Goal: Answer question/provide support: Share knowledge or assist other users

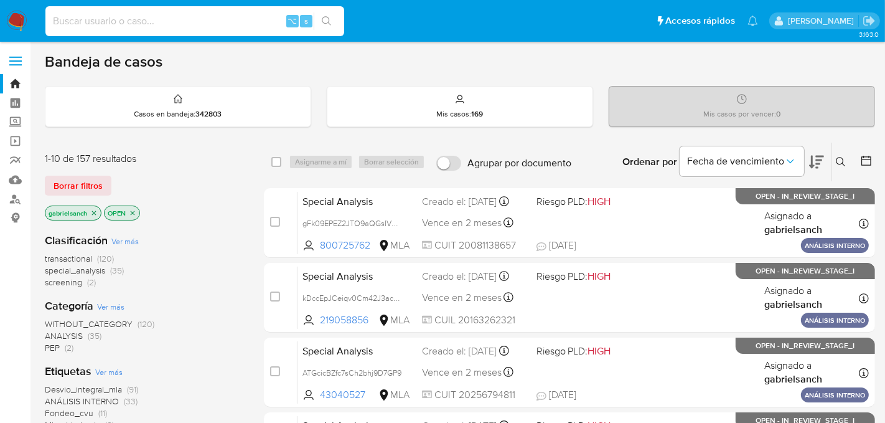
click at [246, 28] on input at bounding box center [194, 21] width 299 height 16
paste input "ORMLGAOUEM4B8xQ9QwlzDnFp"
type input "ORMLGAOUEM4B8xQ9QwlzDnFp"
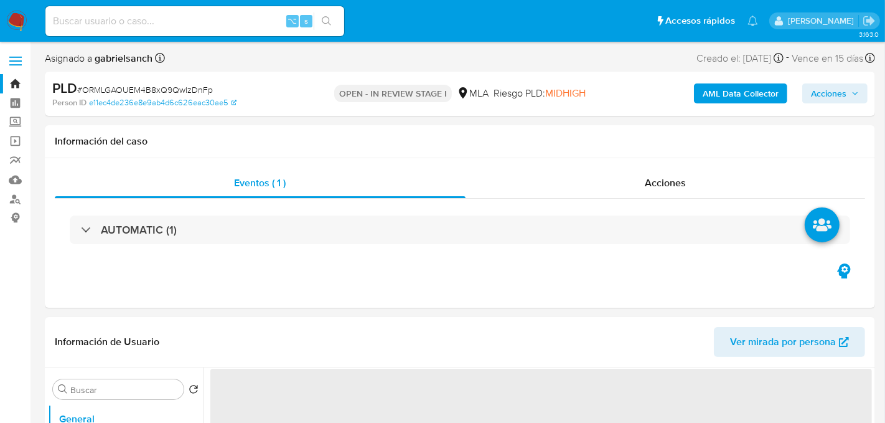
select select "10"
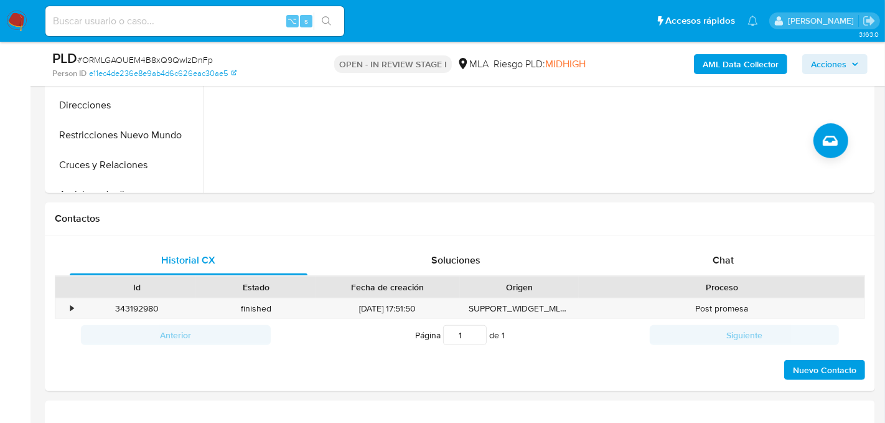
scroll to position [459, 0]
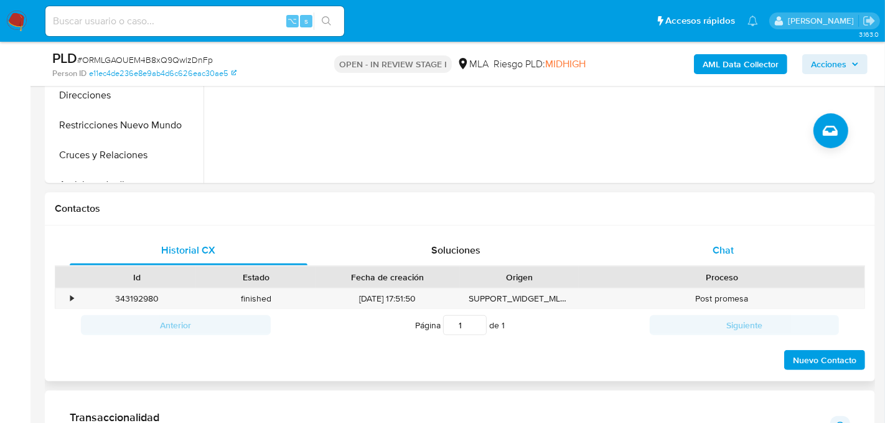
click at [695, 250] on div "Chat" at bounding box center [723, 250] width 238 height 30
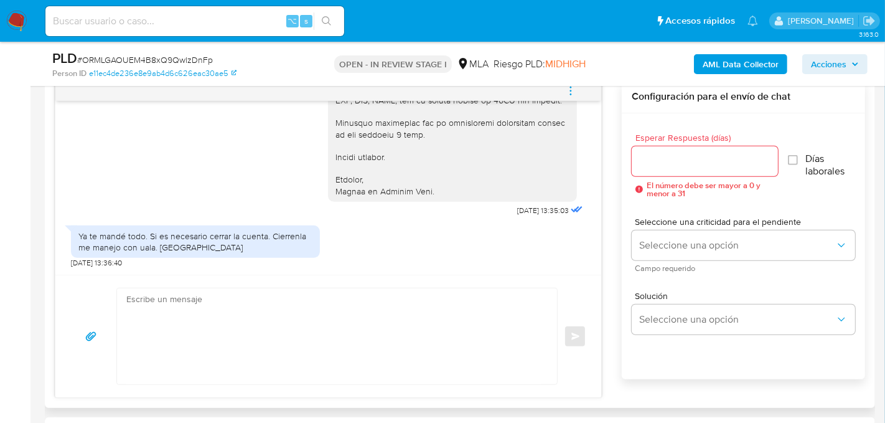
scroll to position [648, 0]
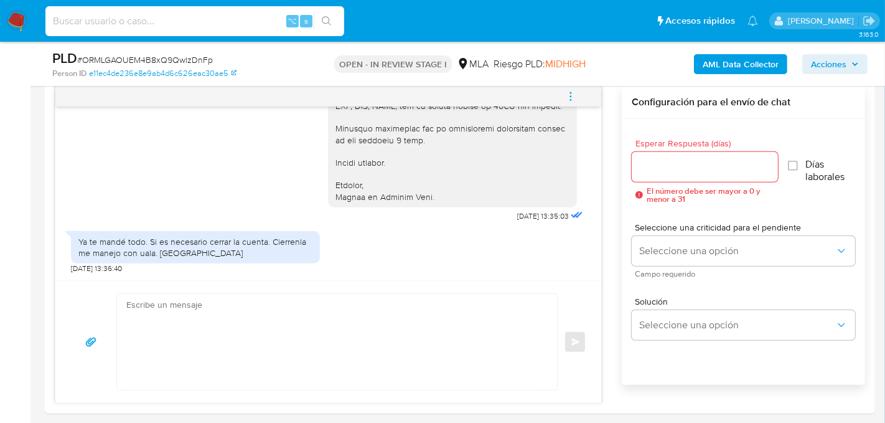
click at [225, 17] on input at bounding box center [194, 21] width 299 height 16
paste input "bVA6Xqd7BCIHLRqnFAh9ah0m"
type input "bVA6Xqd7BCIHLRqnFAh9ah0m"
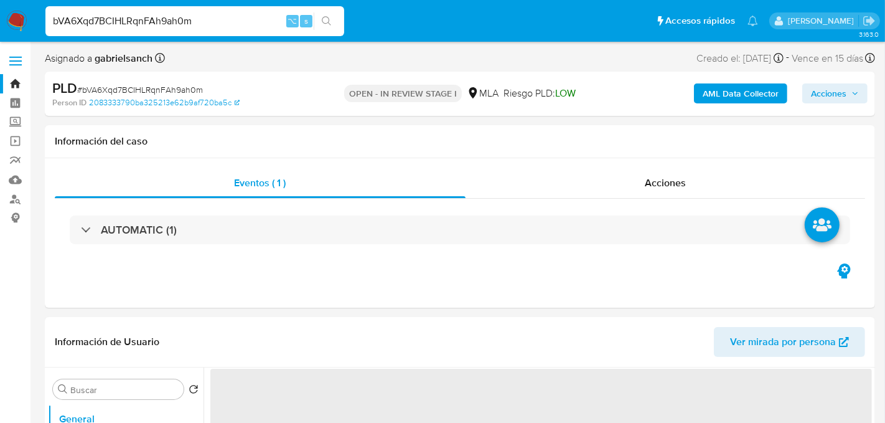
select select "10"
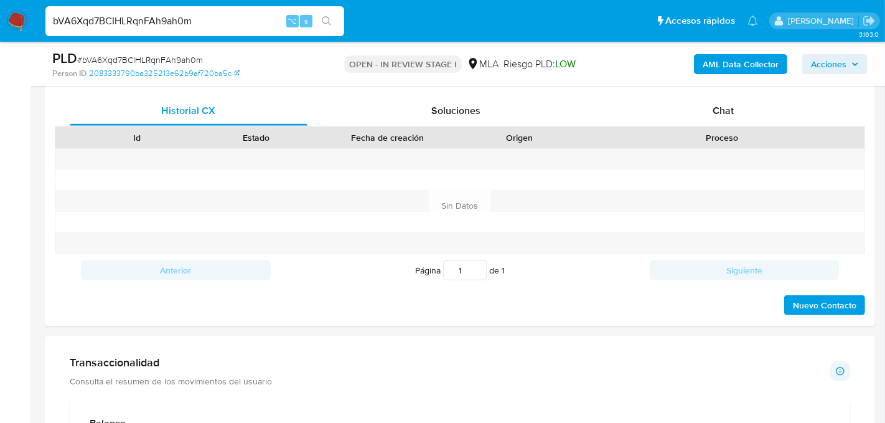
scroll to position [588, 0]
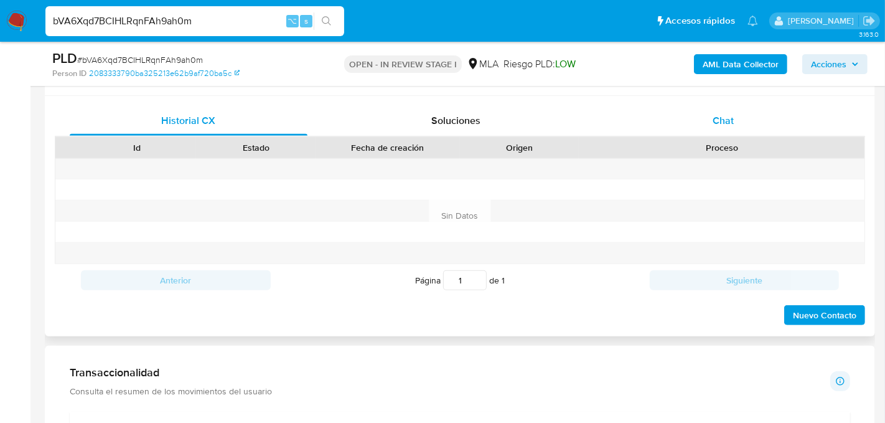
click at [696, 126] on div "Chat" at bounding box center [723, 121] width 238 height 30
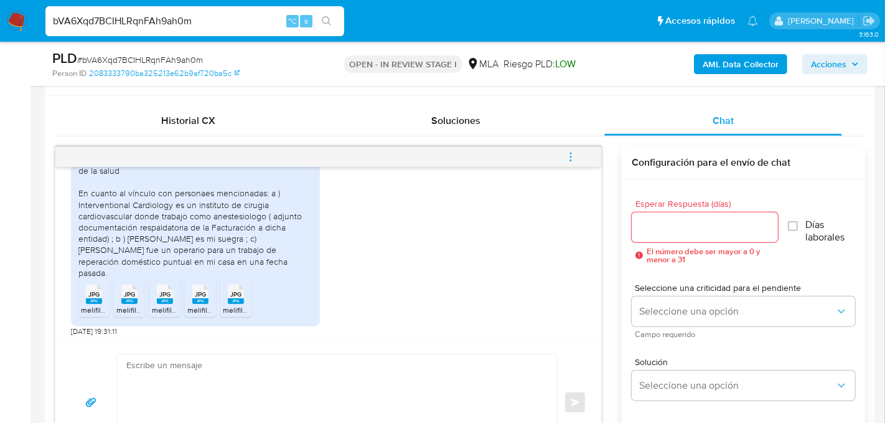
scroll to position [1626, 0]
click at [100, 285] on icon at bounding box center [94, 291] width 16 height 19
click at [120, 288] on div "JPG JPG" at bounding box center [129, 290] width 26 height 24
click at [161, 284] on icon at bounding box center [165, 291] width 16 height 19
click at [206, 283] on icon "JPG" at bounding box center [200, 292] width 16 height 22
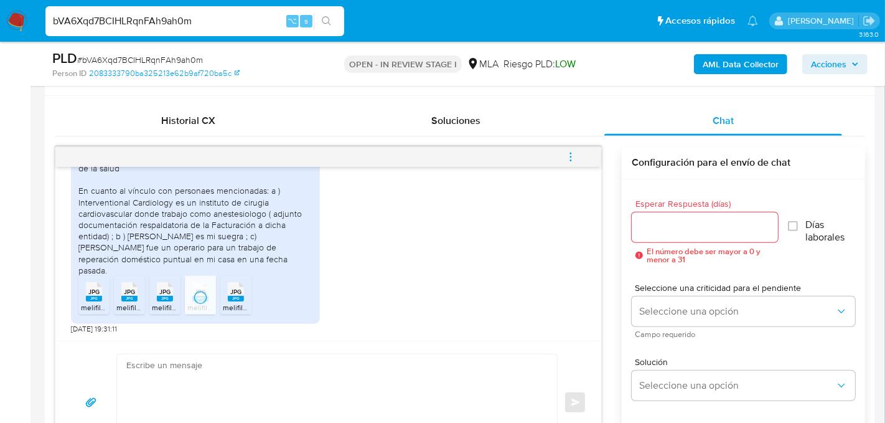
click at [256, 284] on ul "JPG JPG melifile4590890808274463604.jpg JPG JPG melifile7902876389331917010.jpg…" at bounding box center [195, 297] width 234 height 43
click at [242, 289] on icon at bounding box center [236, 291] width 16 height 19
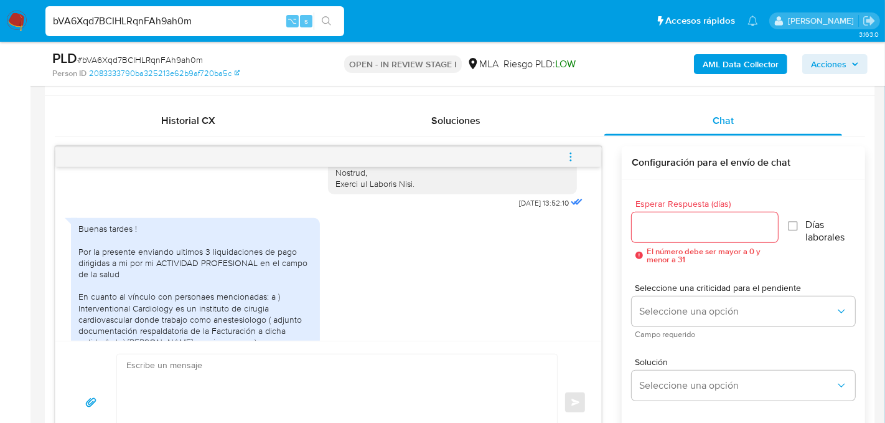
scroll to position [1517, 0]
click at [176, 21] on input "bVA6Xqd7BCIHLRqnFAh9ah0m" at bounding box center [194, 21] width 299 height 16
paste input "fdIDKWPRQNo3VovxAvsDVFYu"
type input "fdIDKWPRQNo3VovxAvsDVFYu"
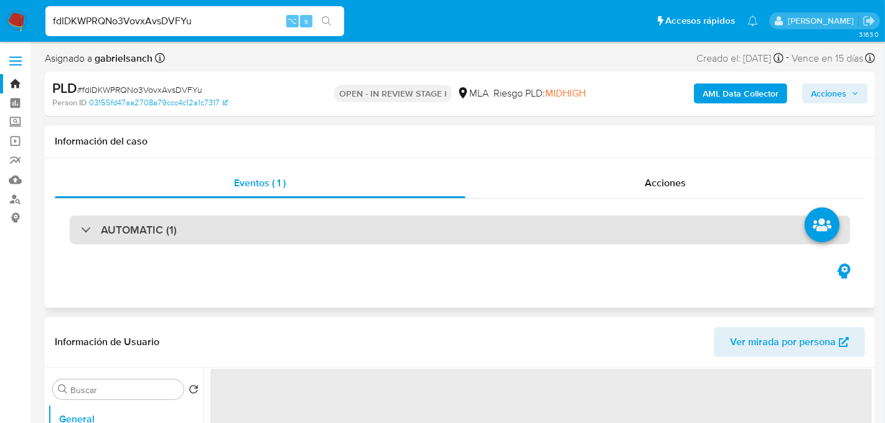
select select "10"
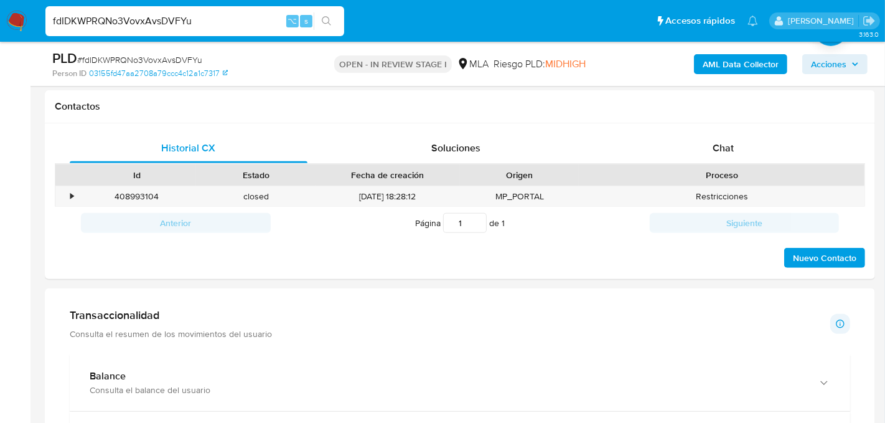
scroll to position [581, 0]
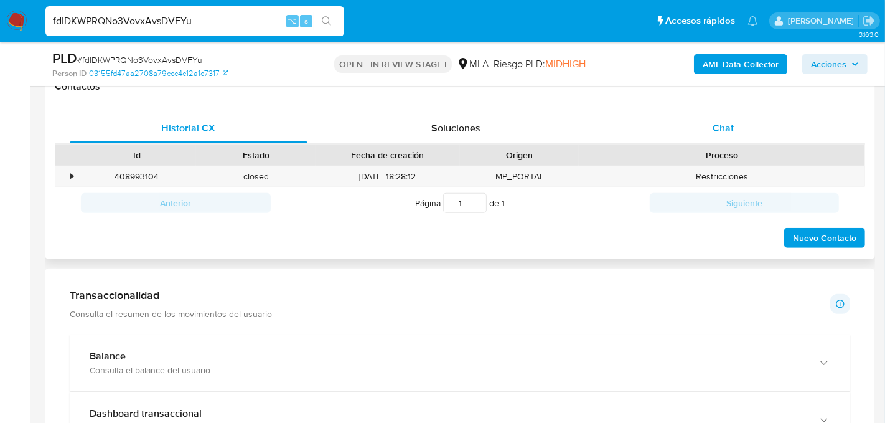
click at [661, 119] on div "Chat" at bounding box center [723, 128] width 238 height 30
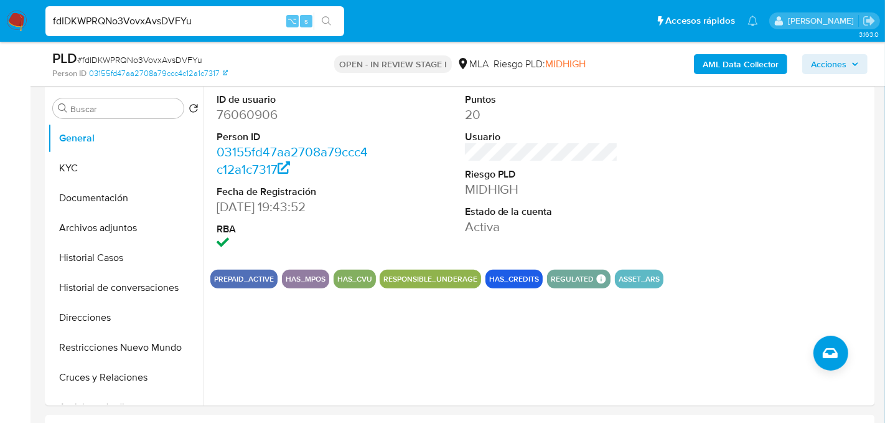
scroll to position [241, 0]
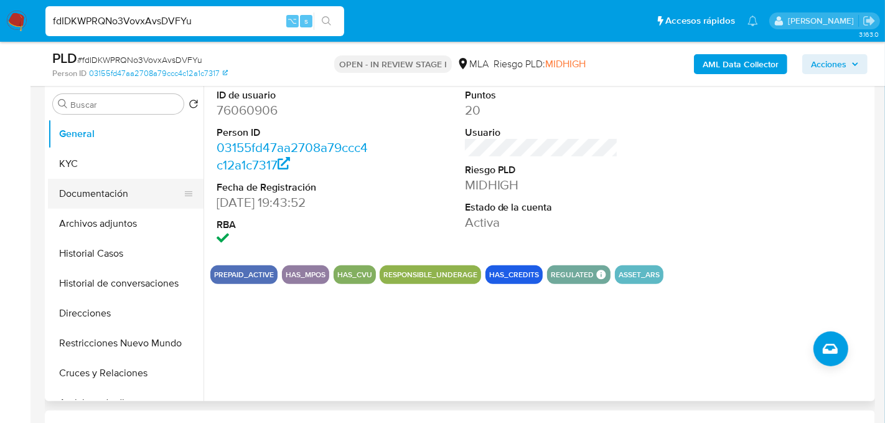
click at [74, 187] on button "Documentación" at bounding box center [121, 194] width 146 height 30
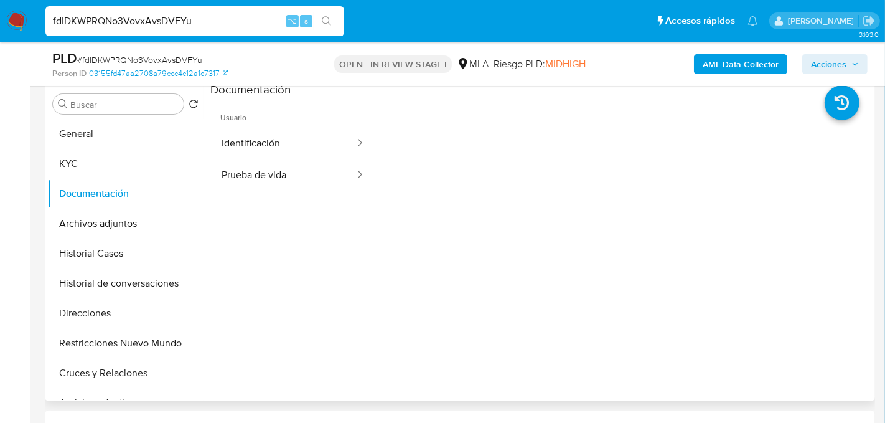
click at [280, 123] on span "Usuario" at bounding box center [293, 113] width 166 height 30
click at [282, 139] on button "Identificación" at bounding box center [283, 144] width 146 height 32
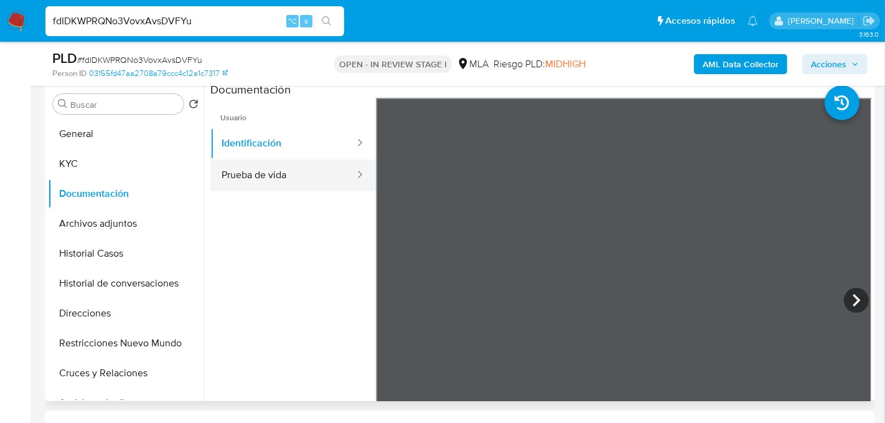
click at [280, 161] on button "Prueba de vida" at bounding box center [283, 175] width 146 height 32
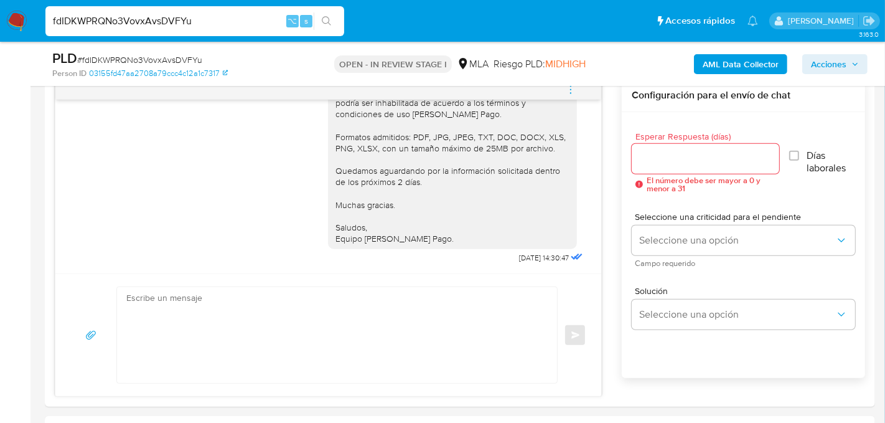
scroll to position [656, 0]
click at [746, 57] on b "AML Data Collector" at bounding box center [741, 64] width 76 height 20
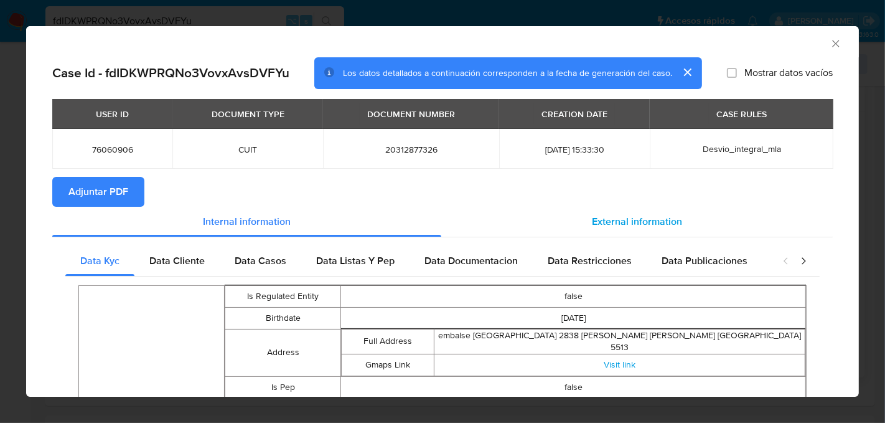
click at [656, 213] on div "External information" at bounding box center [636, 222] width 391 height 30
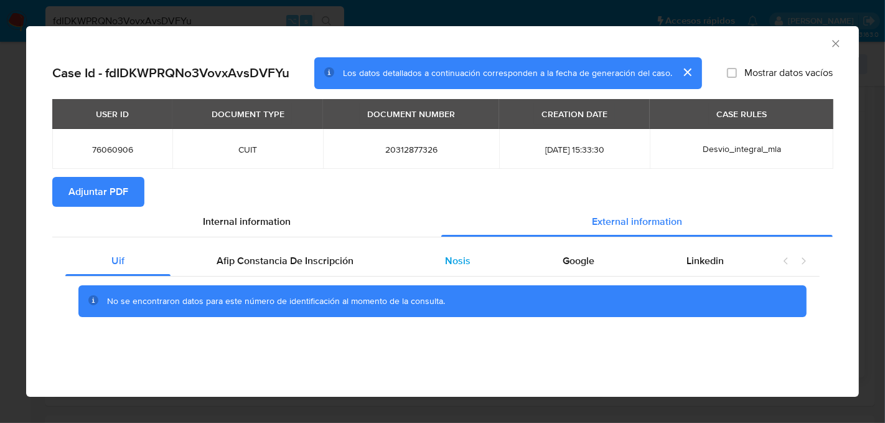
click at [447, 270] on div "Nosis" at bounding box center [459, 261] width 118 height 30
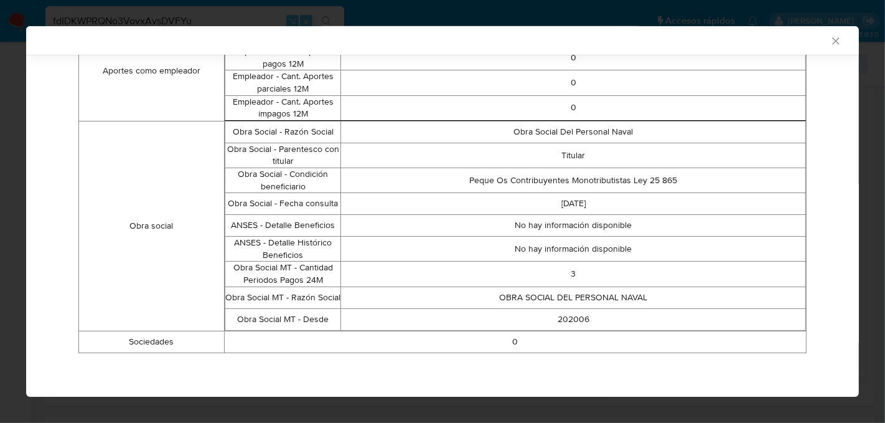
scroll to position [962, 0]
click at [838, 44] on icon "Cerrar ventana" at bounding box center [836, 41] width 12 height 12
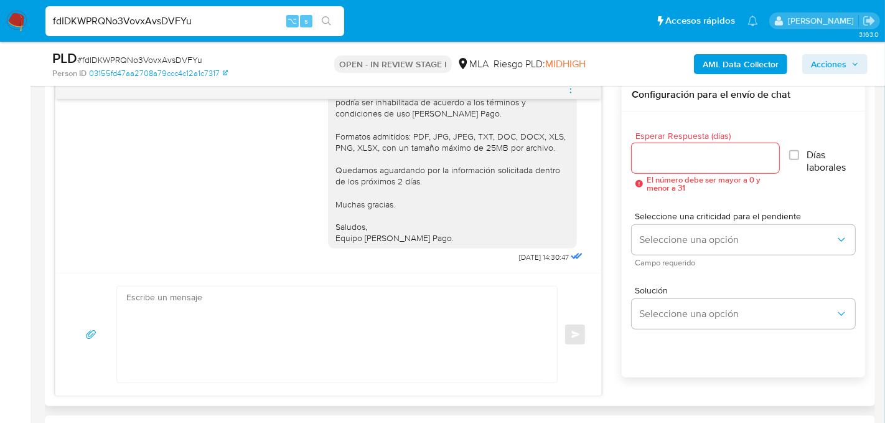
click at [576, 91] on icon "menu-action" at bounding box center [570, 88] width 11 height 11
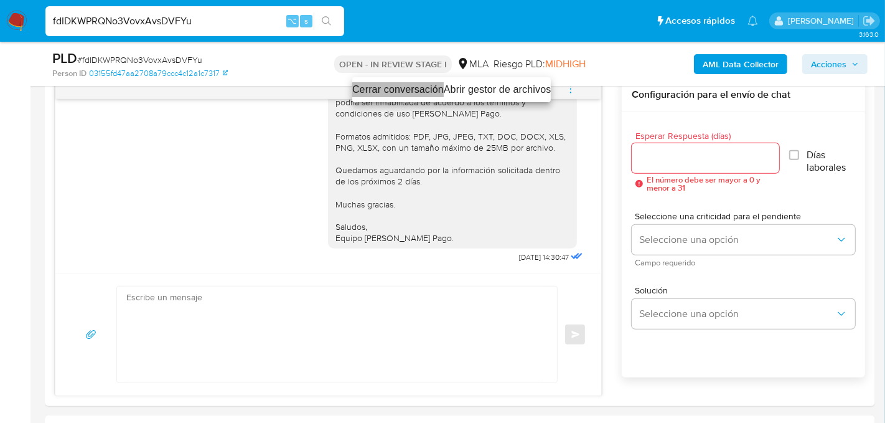
click at [408, 91] on li "Cerrar conversación" at bounding box center [397, 89] width 91 height 15
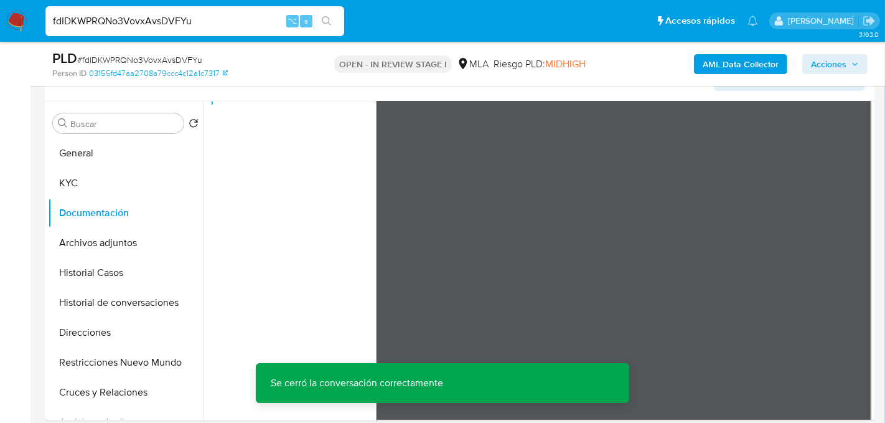
scroll to position [220, 0]
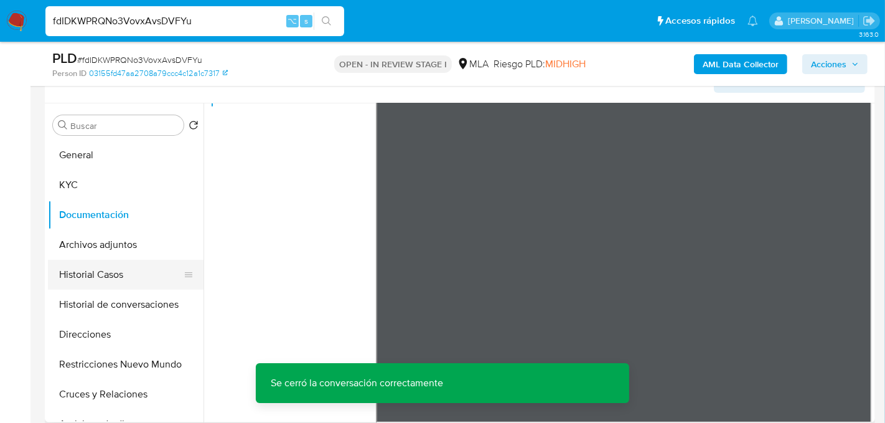
click at [110, 282] on button "Historial Casos" at bounding box center [121, 275] width 146 height 30
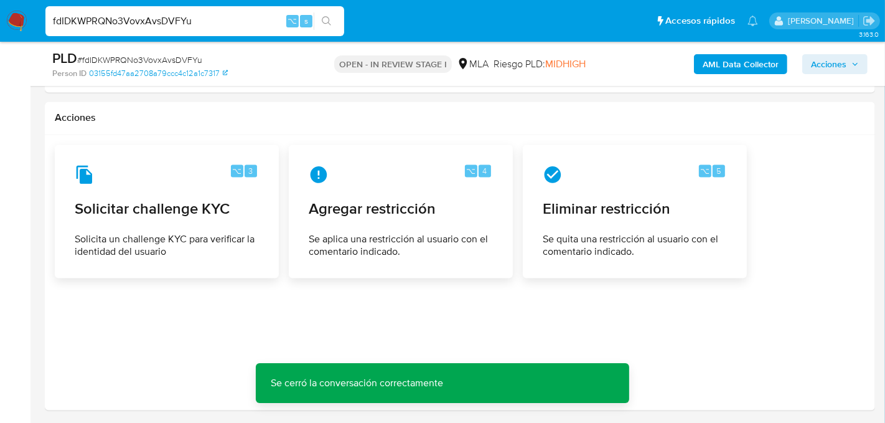
scroll to position [2069, 0]
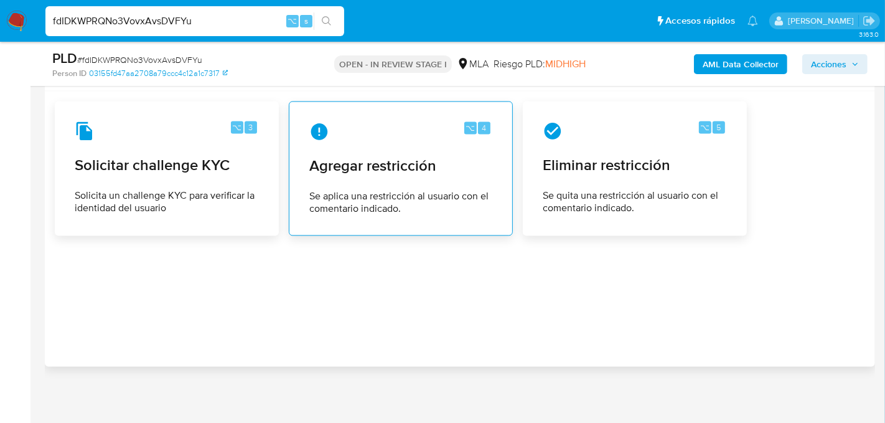
click at [438, 170] on div "⌥ 4 Agregar restricción Se aplica una restricción al usuario con el comentario …" at bounding box center [400, 167] width 203 height 113
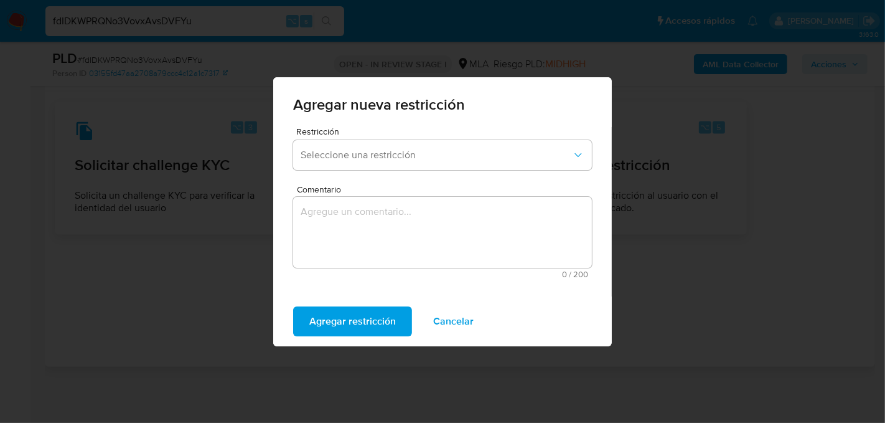
click at [383, 170] on div "Restricción Seleccione una restricción" at bounding box center [442, 151] width 299 height 48
click at [380, 158] on span "Seleccione una restricción" at bounding box center [436, 155] width 271 height 12
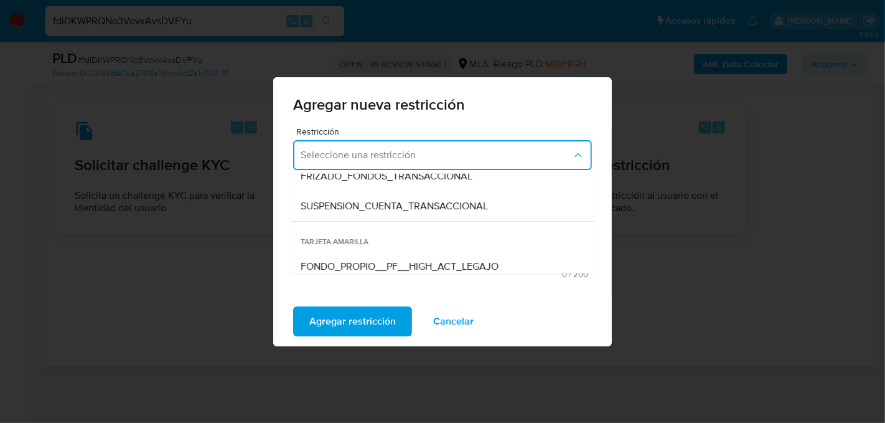
scroll to position [169, 0]
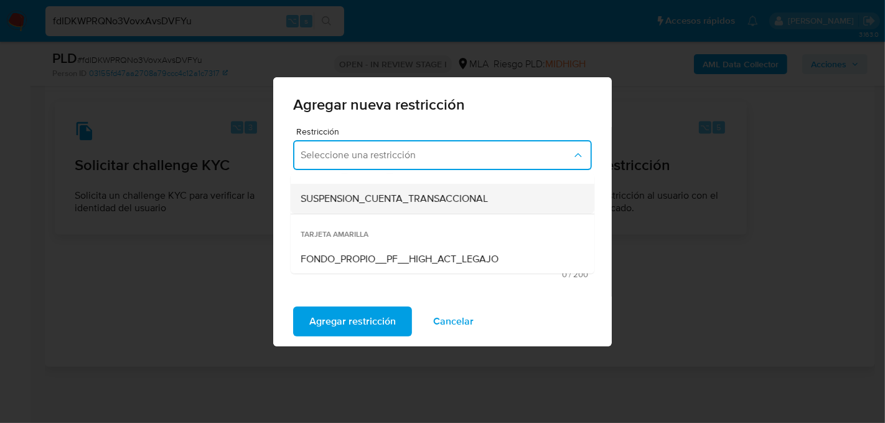
click at [389, 202] on span "SUSPENSION_CUENTA_TRANSACCIONAL" at bounding box center [394, 198] width 187 height 12
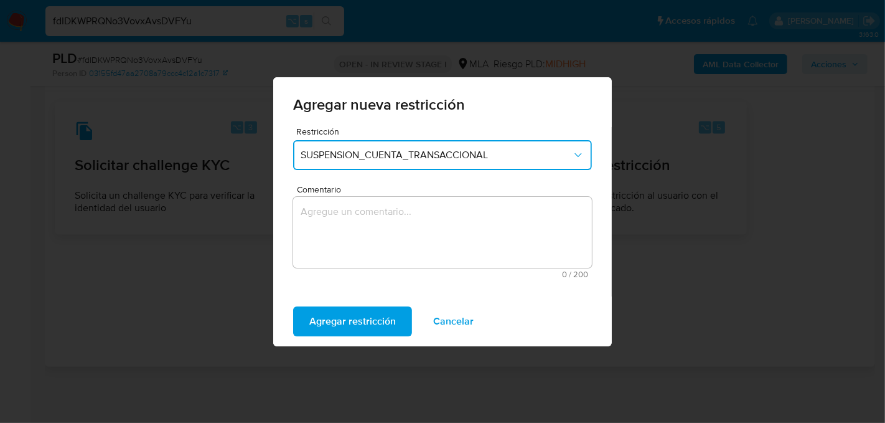
click at [389, 202] on textarea "Comentario" at bounding box center [442, 232] width 299 height 71
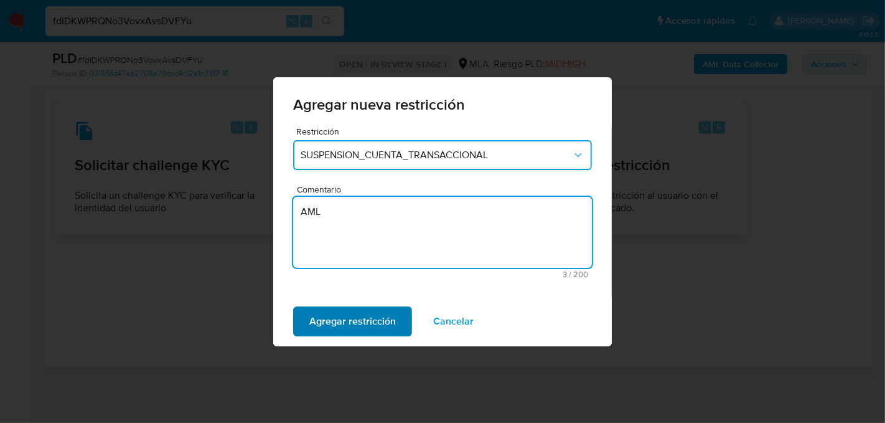
type textarea "AML"
click at [353, 311] on span "Agregar restricción" at bounding box center [352, 320] width 87 height 27
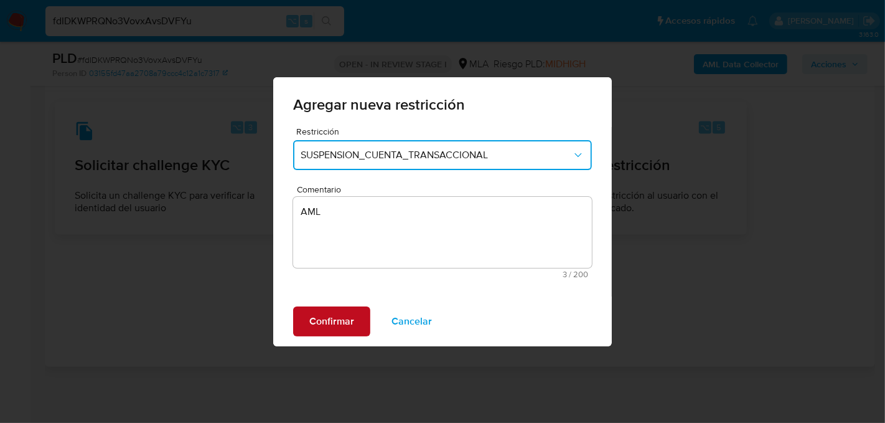
click at [353, 311] on button "Confirmar" at bounding box center [331, 321] width 77 height 30
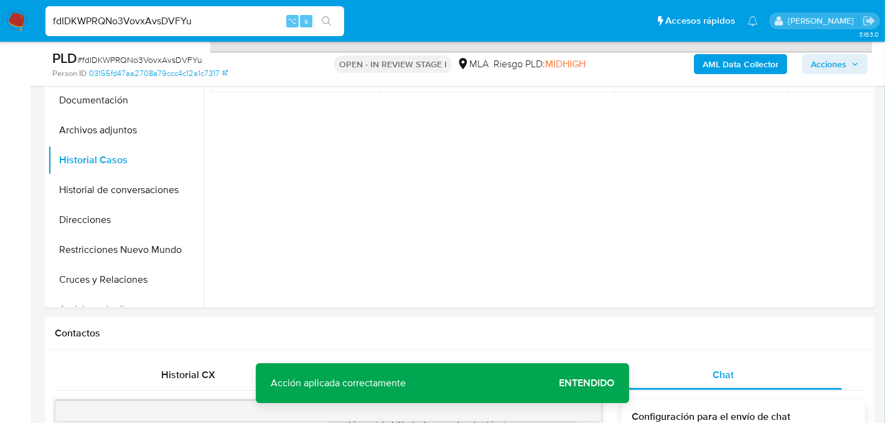
scroll to position [343, 0]
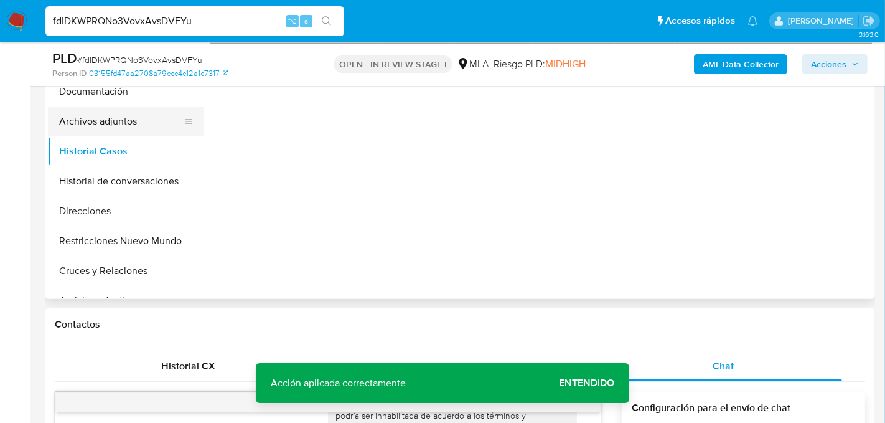
click at [113, 119] on button "Archivos adjuntos" at bounding box center [121, 121] width 146 height 30
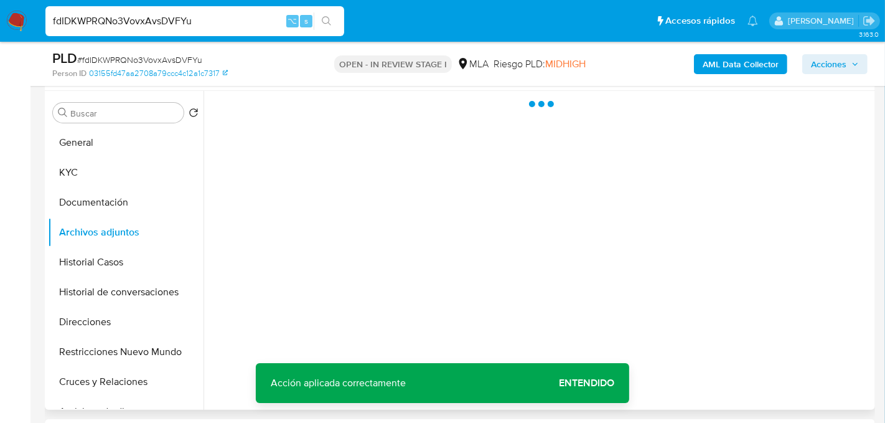
scroll to position [230, 0]
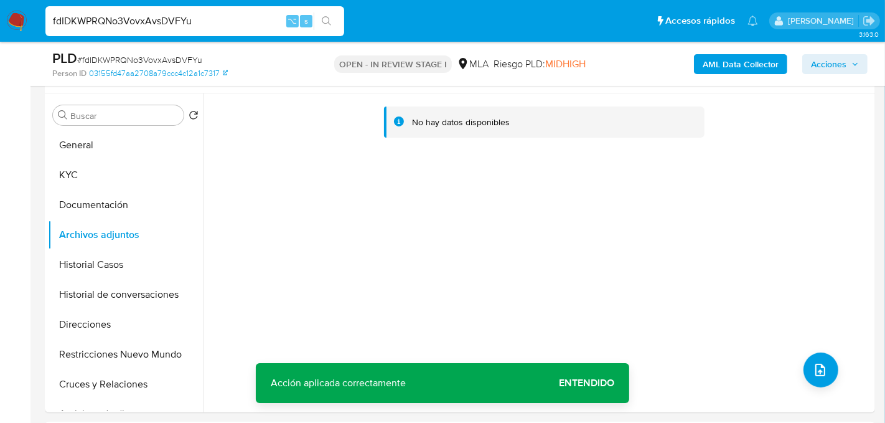
click at [724, 62] on b "AML Data Collector" at bounding box center [741, 64] width 76 height 20
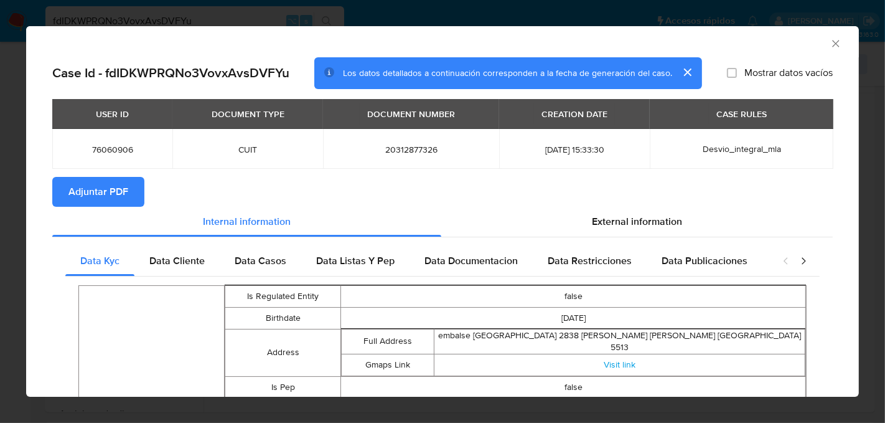
click at [100, 187] on span "Adjuntar PDF" at bounding box center [98, 191] width 60 height 27
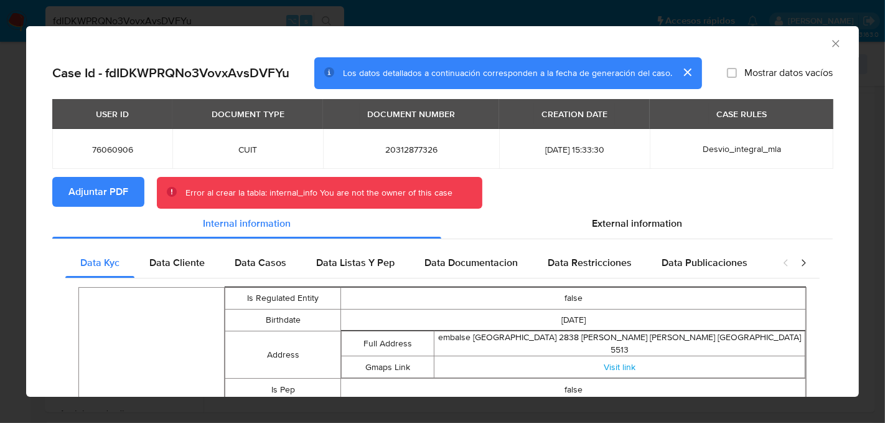
click at [355, 22] on div "AML Data Collector Case Id - fdIDKWPRQNo3VovxAvsDVFYu Los datos detallados a co…" at bounding box center [442, 211] width 885 height 423
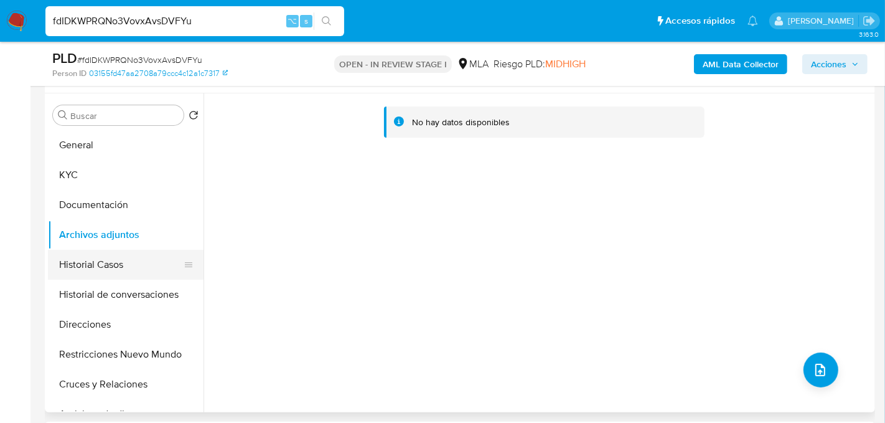
click at [124, 254] on button "Historial Casos" at bounding box center [121, 265] width 146 height 30
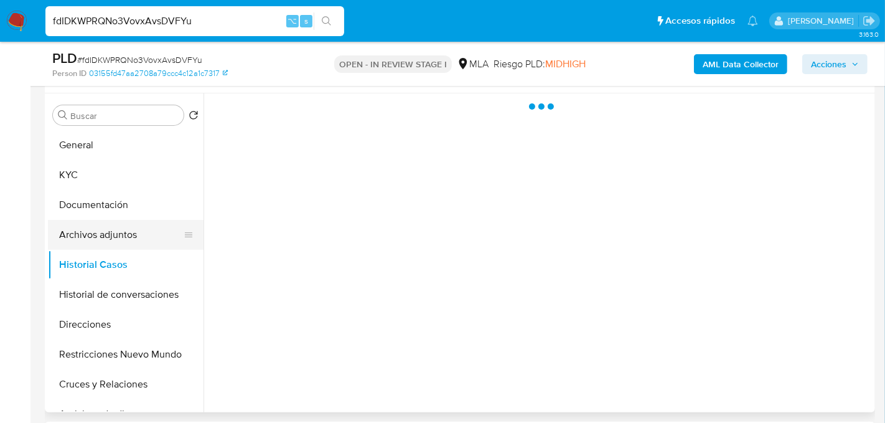
click at [120, 232] on button "Archivos adjuntos" at bounding box center [121, 235] width 146 height 30
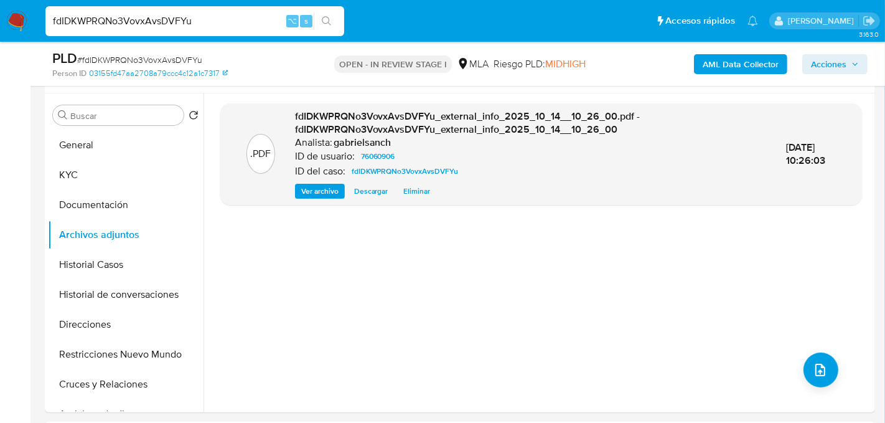
click at [747, 68] on b "AML Data Collector" at bounding box center [741, 64] width 76 height 20
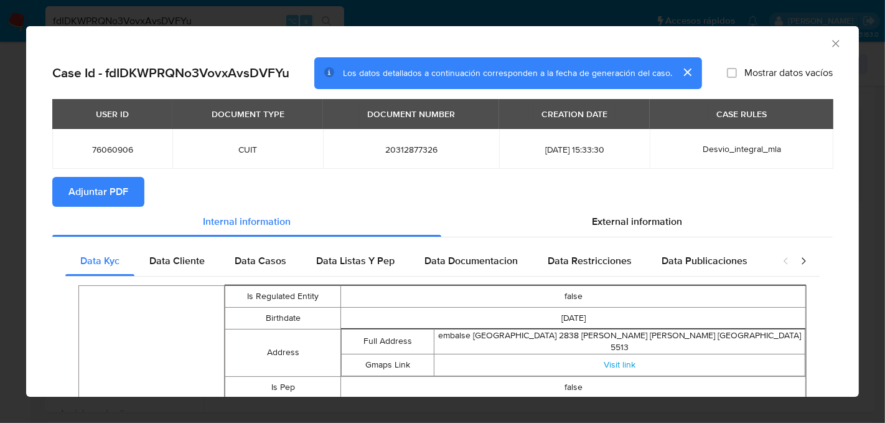
click at [73, 185] on span "Adjuntar PDF" at bounding box center [98, 191] width 60 height 27
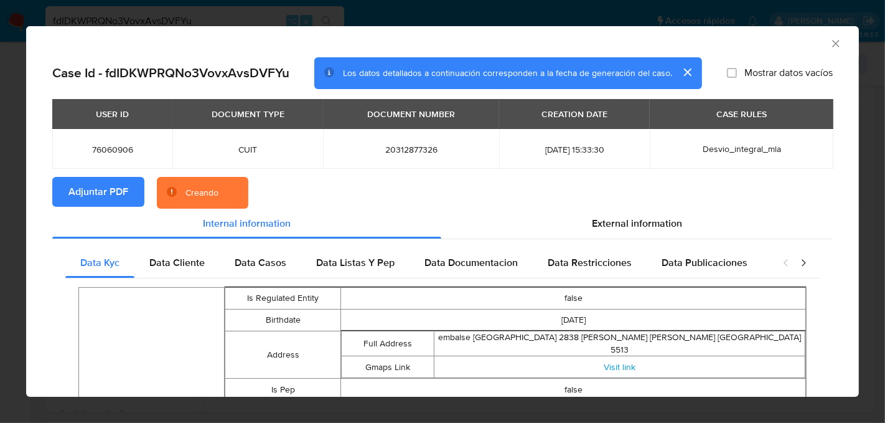
click at [686, 71] on button "cerrar" at bounding box center [687, 72] width 30 height 30
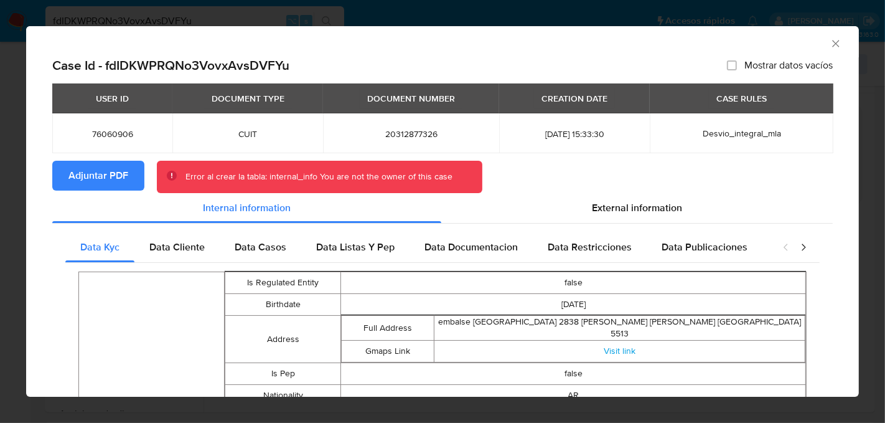
click at [834, 45] on icon "Cerrar ventana" at bounding box center [835, 43] width 7 height 7
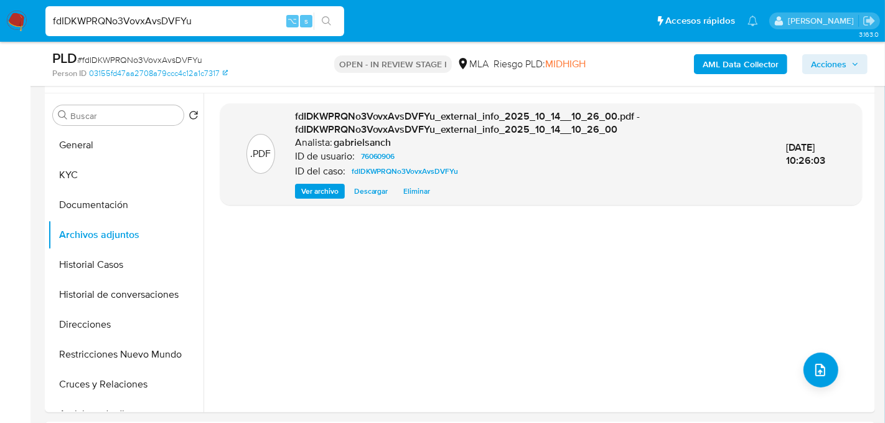
click at [151, 22] on input "fdIDKWPRQNo3VovxAvsDVFYu" at bounding box center [194, 21] width 299 height 16
paste input "54cC8ZVozbPYvnyvw7CWGfRI"
type input "54cC8ZVozbPYvnyvw7CWGfRI"
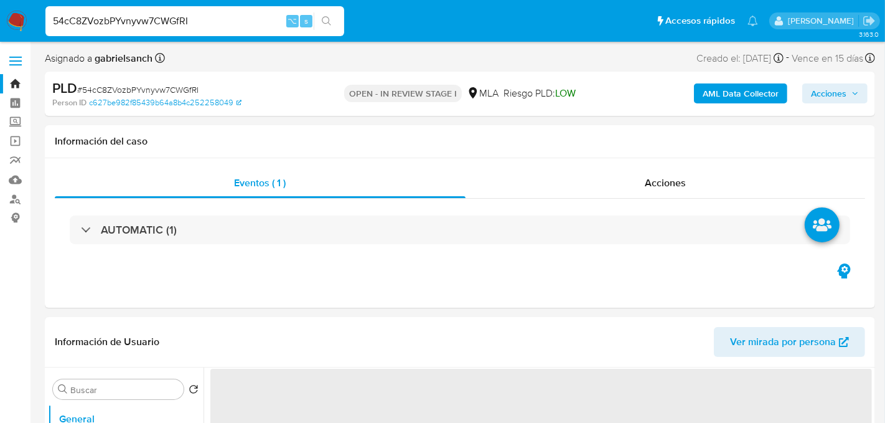
select select "10"
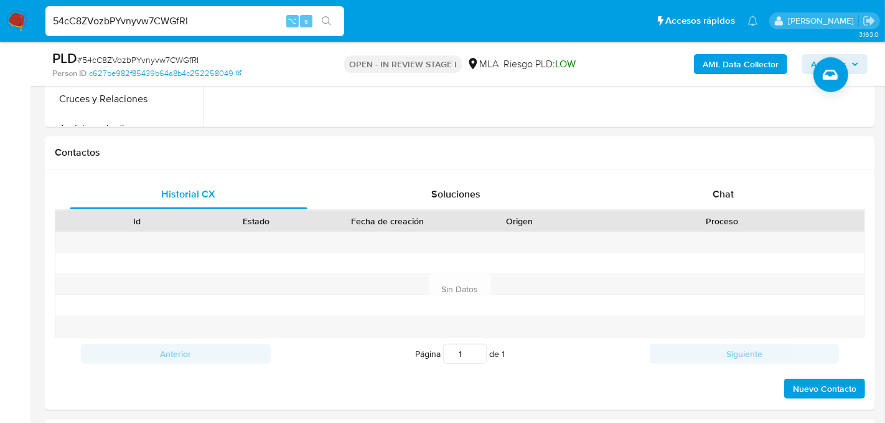
scroll to position [514, 0]
click at [741, 211] on div "Proceso" at bounding box center [722, 221] width 286 height 21
click at [736, 192] on div "Chat" at bounding box center [723, 195] width 238 height 30
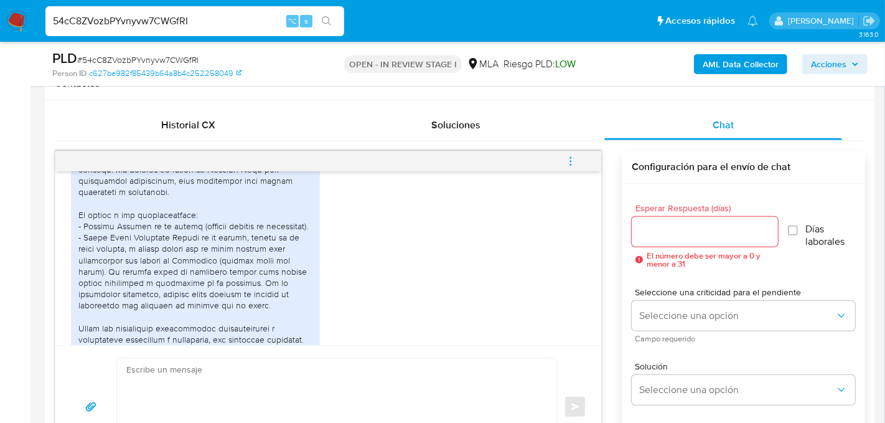
scroll to position [1759, 0]
click at [144, 19] on input "54cC8ZVozbPYvnyvw7CWGfRI" at bounding box center [194, 21] width 299 height 16
paste input "Ol73HQvipaLQtBOyd0gmcNd1"
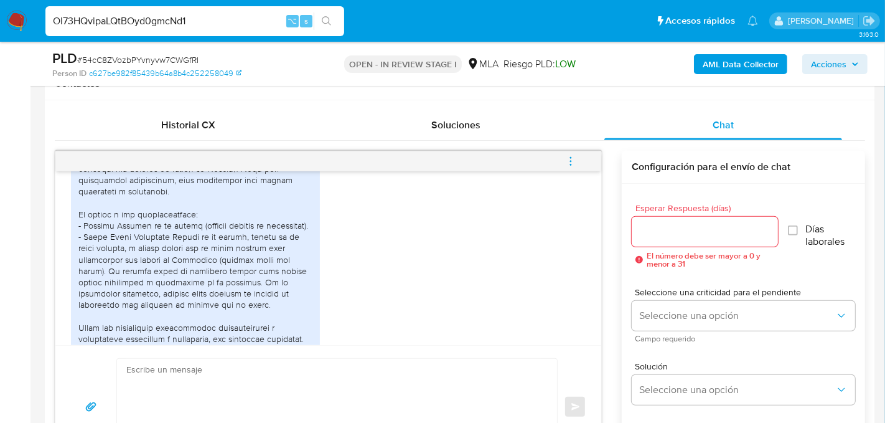
type input "Ol73HQvipaLQtBOyd0gmcNd1"
click at [325, 18] on icon "search-icon" at bounding box center [327, 21] width 10 height 10
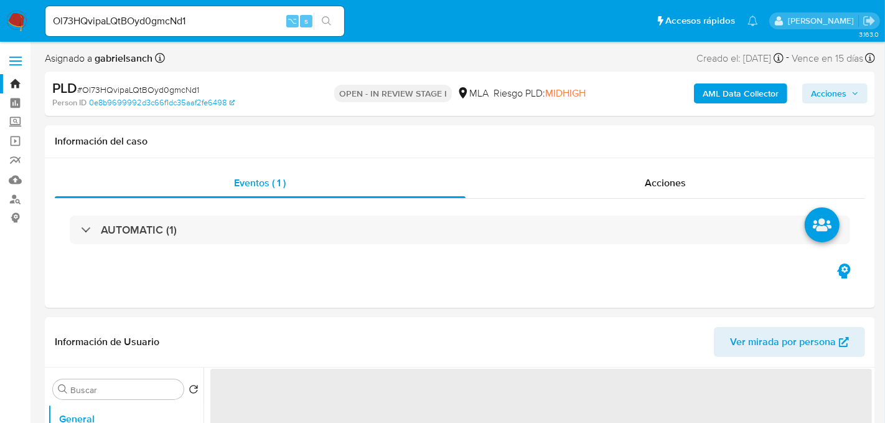
select select "10"
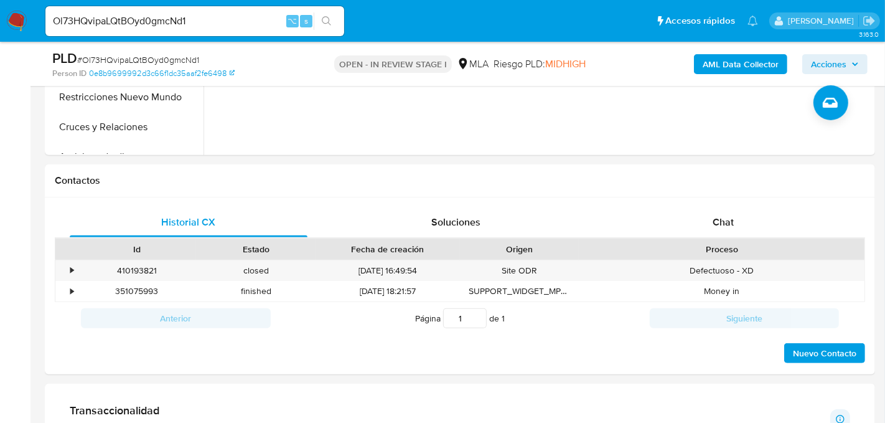
scroll to position [489, 0]
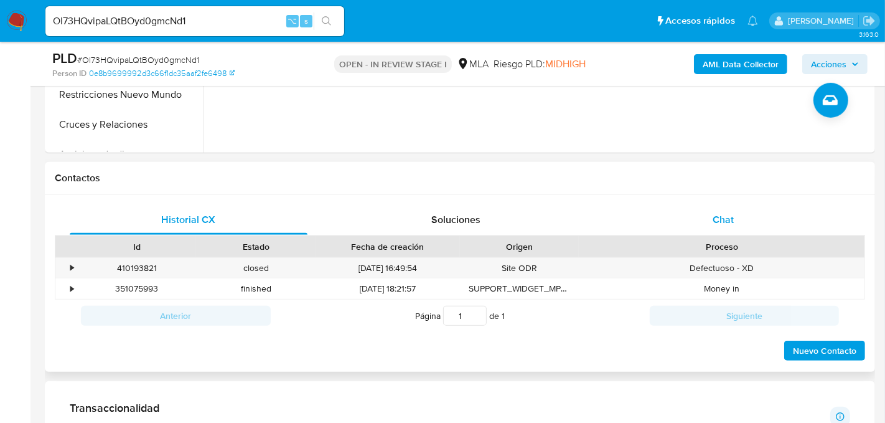
click at [742, 227] on div "Chat" at bounding box center [723, 220] width 238 height 30
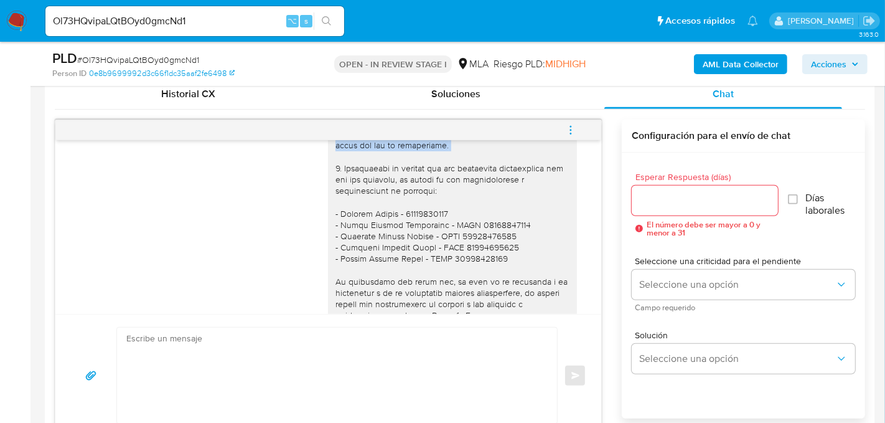
scroll to position [743, 0]
drag, startPoint x: 337, startPoint y: 177, endPoint x: 456, endPoint y: 152, distance: 121.4
click at [456, 152] on div "Hola, muchas gracias por tu respuesta. En este caso, necesitamos que nos brinde…" at bounding box center [452, 163] width 234 height 566
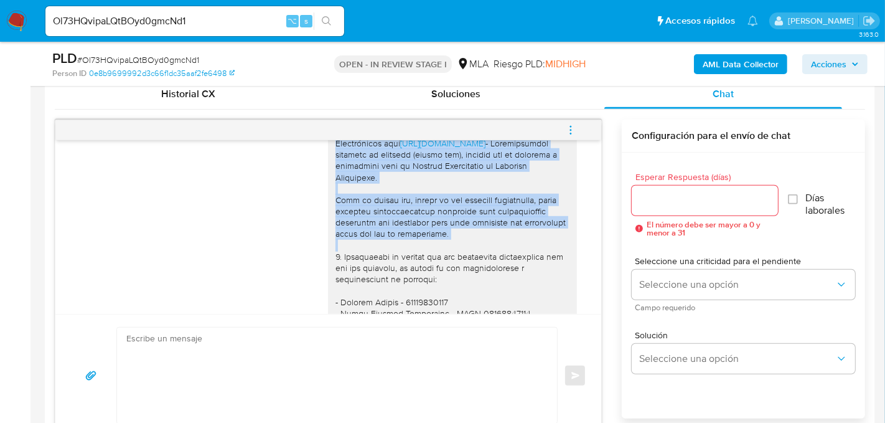
scroll to position [655, 0]
copy div "Hola, muchas gracias por tu respuesta. En este caso, necesitamos que nos brinde…"
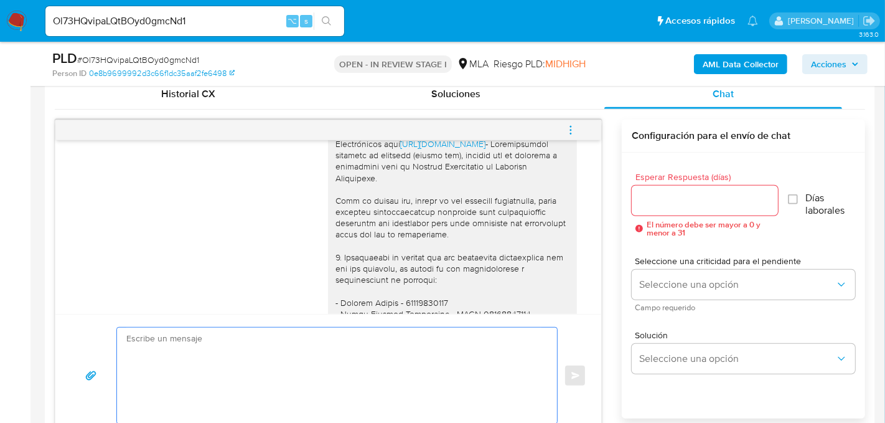
click at [195, 345] on textarea at bounding box center [333, 375] width 415 height 96
paste textarea "Hola, muchas gracias por tu respuesta. En este caso, necesitamos que nos brinde…"
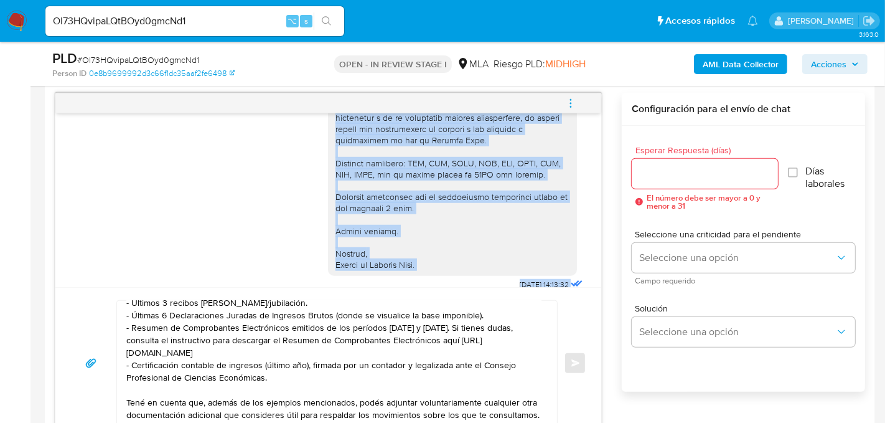
scroll to position [957, 0]
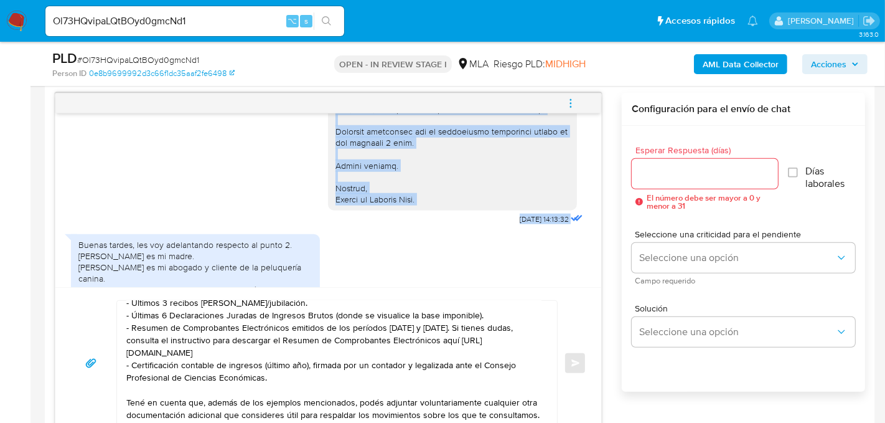
drag, startPoint x: 339, startPoint y: 123, endPoint x: 428, endPoint y: 207, distance: 122.4
copy div "s importante que sepas que, en caso de no responder a lo solicitado o si lo pre…"
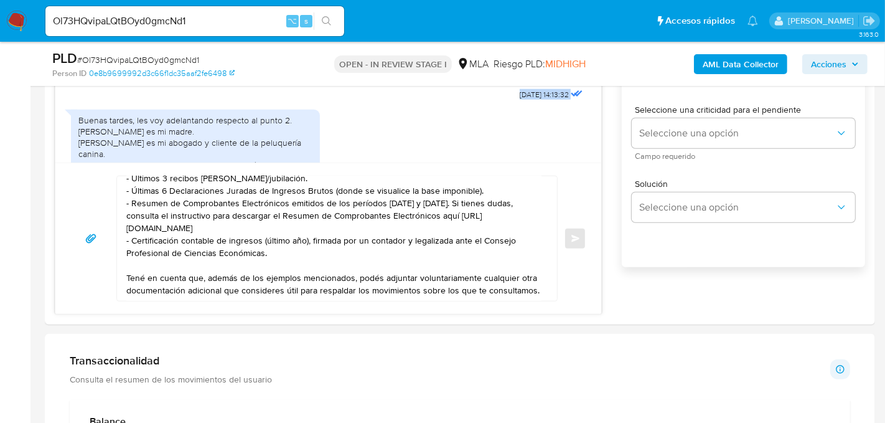
scroll to position [761, 0]
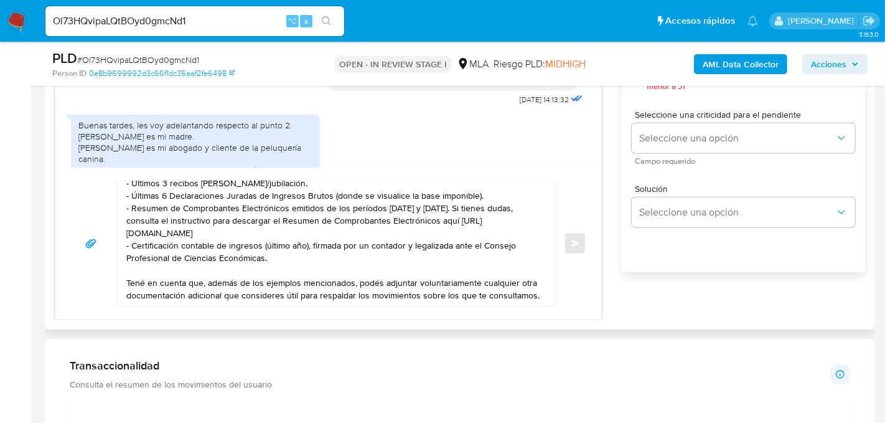
click at [535, 285] on textarea "Hola, muchas gracias por tu respuesta. En este caso, necesitamos que nos brinde…" at bounding box center [333, 243] width 415 height 124
paste textarea "s importante que sepas que, en caso de no responder a lo solicitado o si lo pre…"
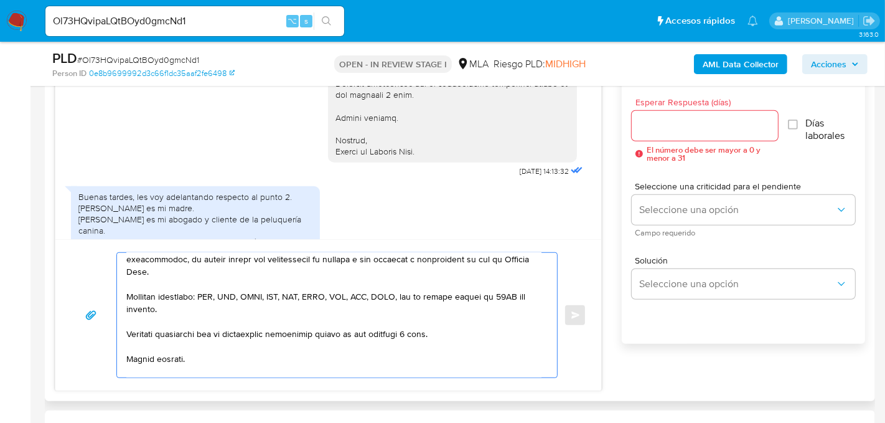
scroll to position [689, 0]
type textarea "Hola, muchas gracias por tu respuesta. En este caso, necesitamos que nos brinde…"
click at [718, 122] on input "Esperar Respuesta (días)" at bounding box center [705, 126] width 146 height 16
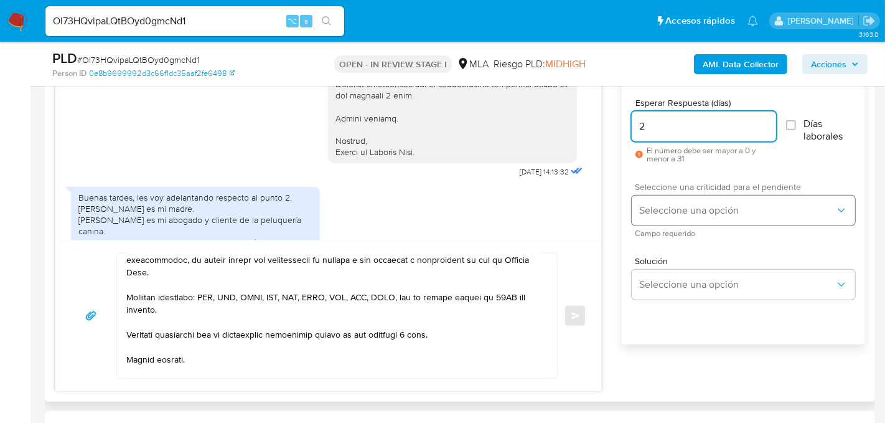
type input "2"
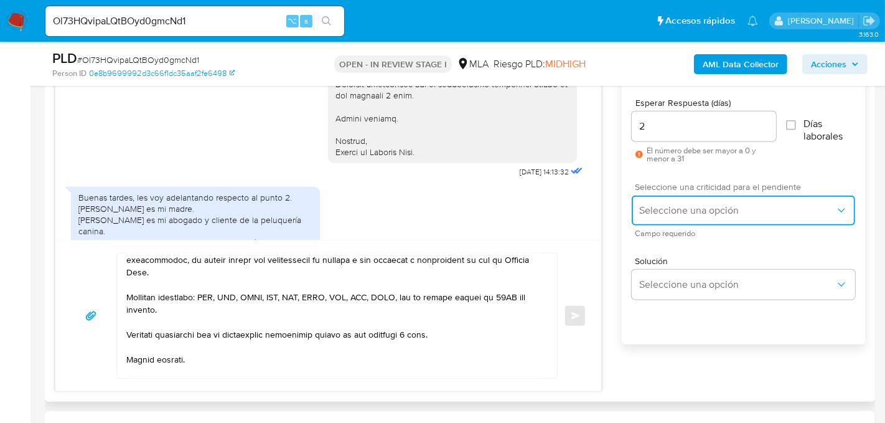
click at [691, 197] on button "Seleccione una opción" at bounding box center [743, 210] width 223 height 30
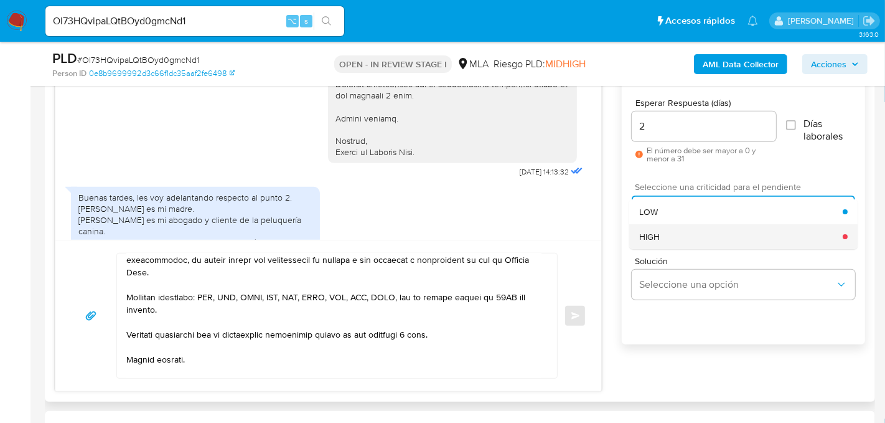
click at [688, 237] on div "HIGH" at bounding box center [742, 236] width 204 height 25
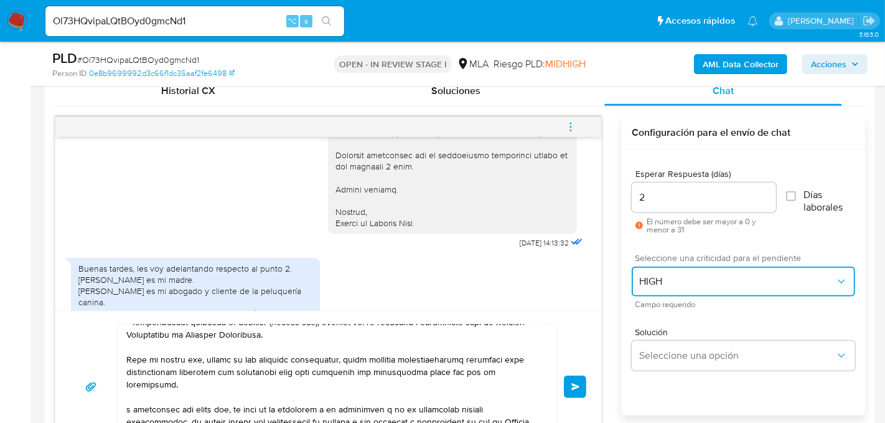
scroll to position [164, 0]
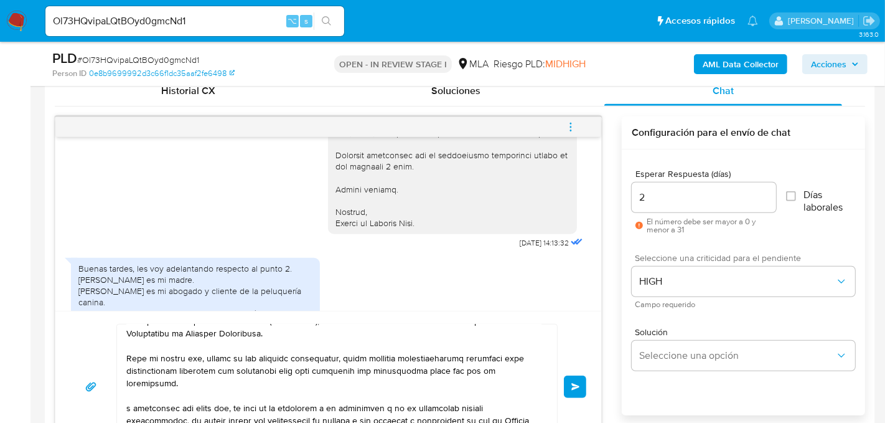
click at [128, 393] on textarea at bounding box center [333, 386] width 415 height 124
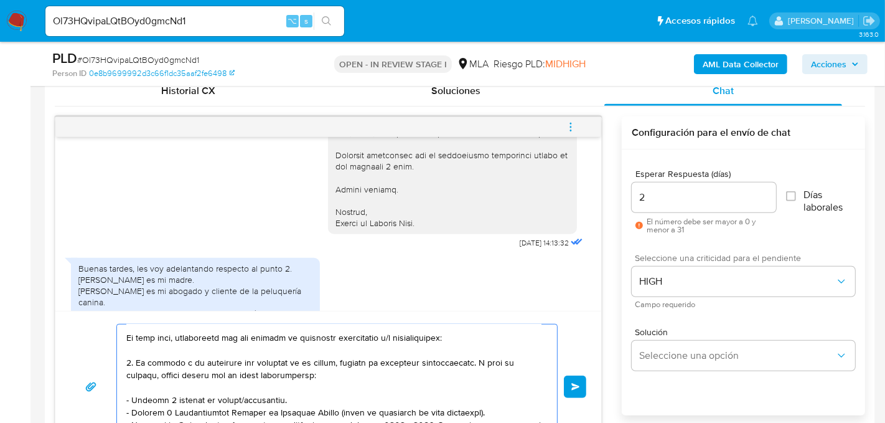
scroll to position [0, 0]
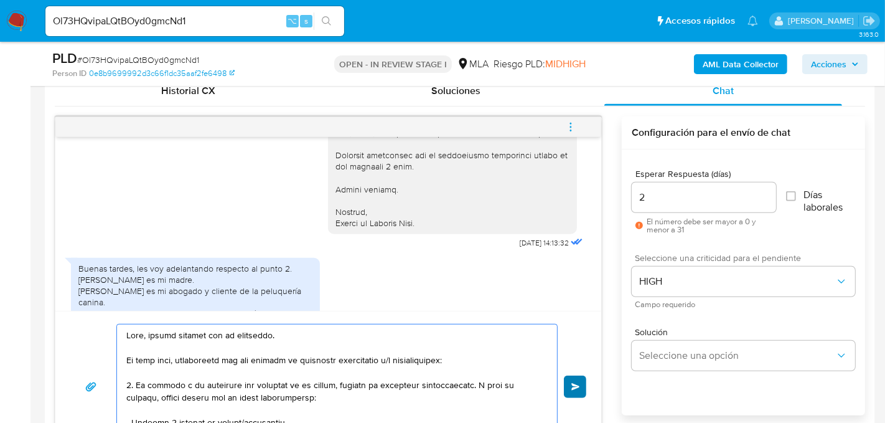
type textarea "Hola, muchas gracias por tu respuesta. En este caso, necesitamos que nos brinde…"
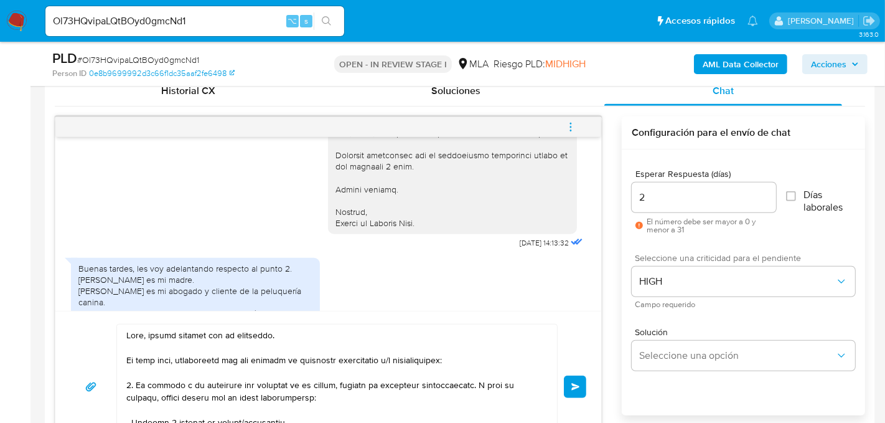
click at [586, 375] on button "Enviar" at bounding box center [575, 386] width 22 height 22
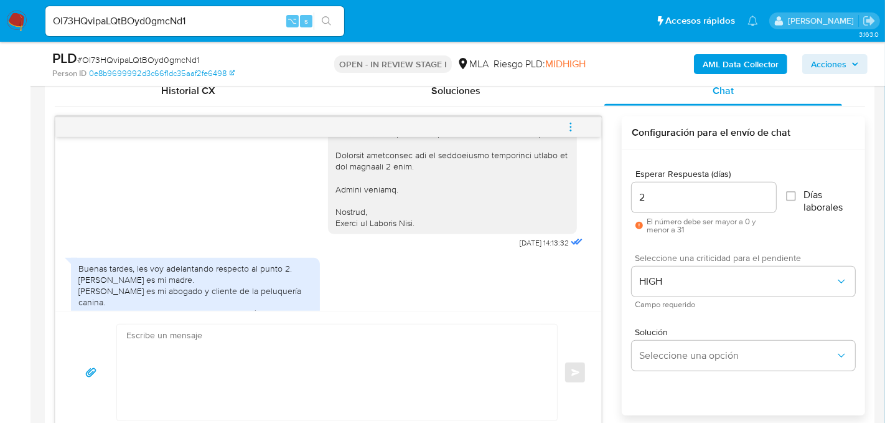
scroll to position [1533, 0]
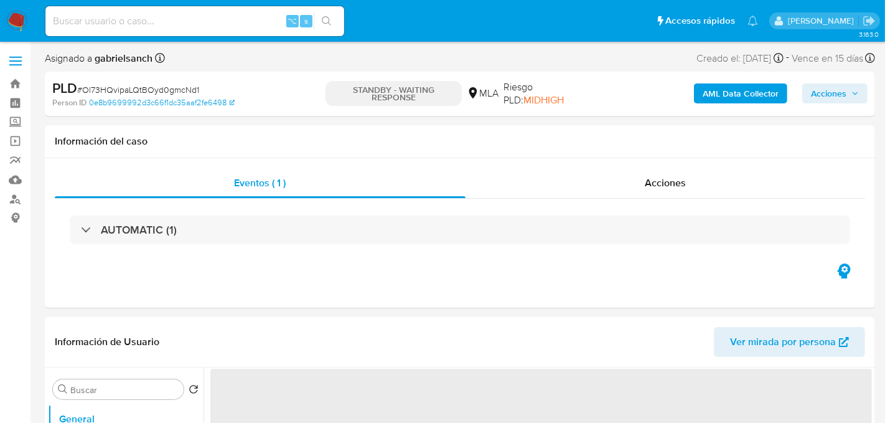
select select "10"
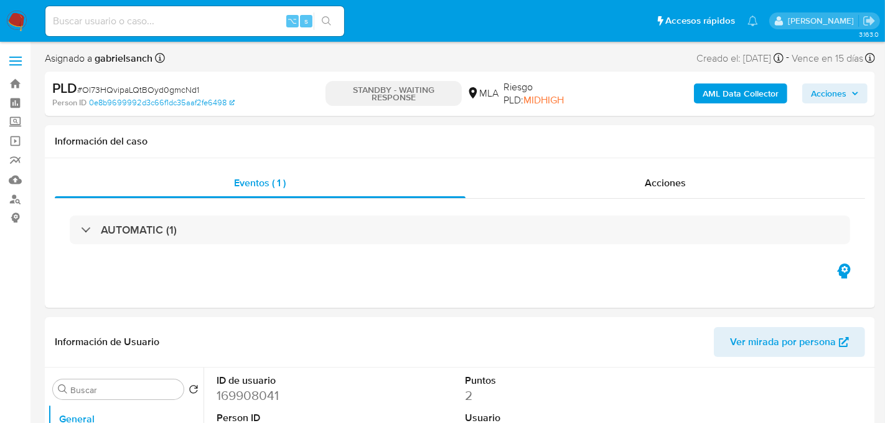
click at [152, 32] on div "⌥ s" at bounding box center [194, 21] width 299 height 30
click at [152, 31] on div "⌥ s" at bounding box center [194, 21] width 299 height 30
click at [152, 26] on input at bounding box center [194, 21] width 299 height 16
paste input "fKsNweYOAElXHeDculayRlTh"
type input "fKsNweYOAElXHeDculayRlTh"
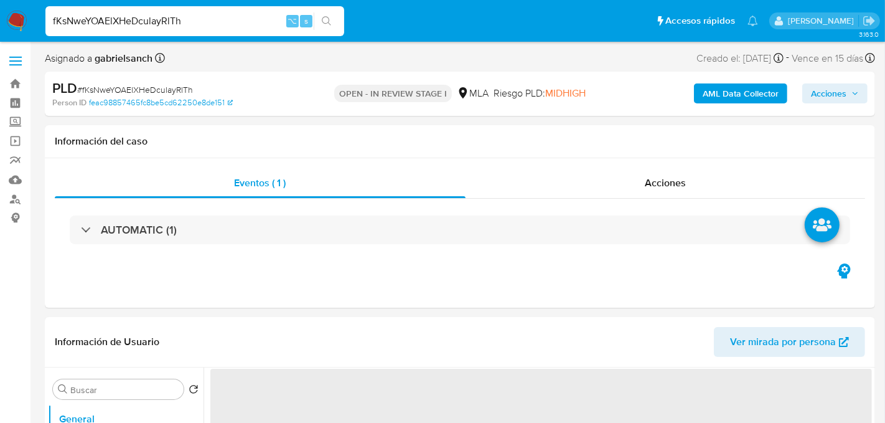
select select "10"
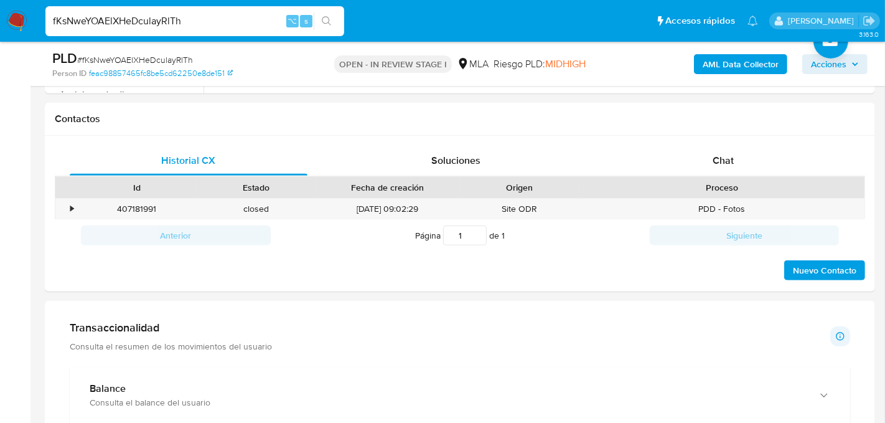
scroll to position [527, 0]
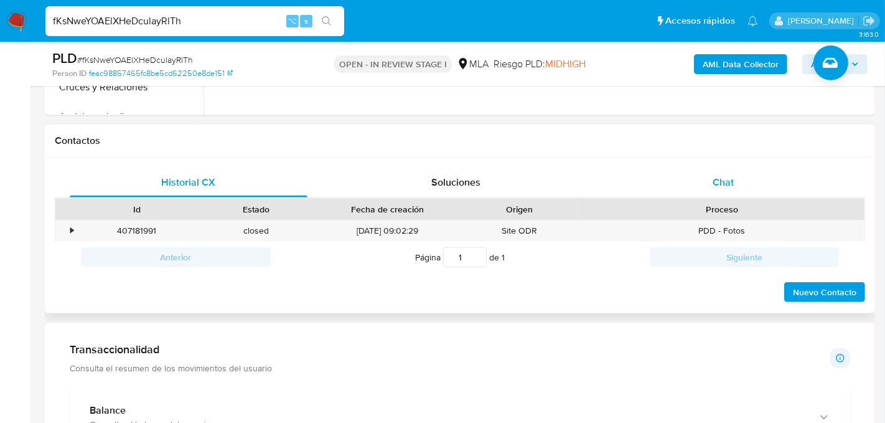
click at [671, 176] on div "Chat" at bounding box center [723, 182] width 238 height 30
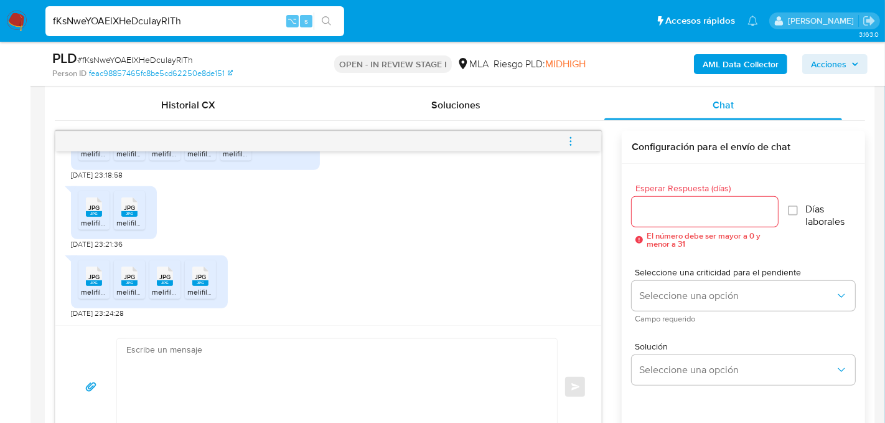
scroll to position [1912, 0]
click at [138, 22] on input "fKsNweYOAElXHeDculayRlTh" at bounding box center [194, 21] width 299 height 16
paste input "1zks9NnjVJsf4so3xQqAmz1y"
type input "1zks9NnjVJsf4so3xQqAmz1y"
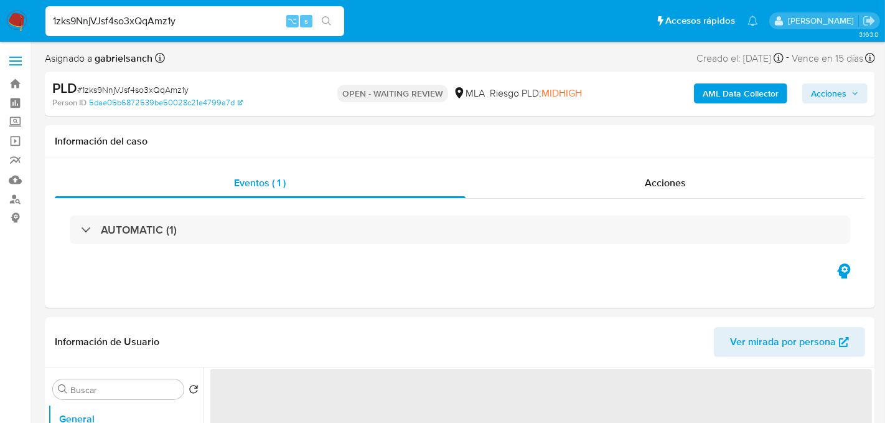
select select "10"
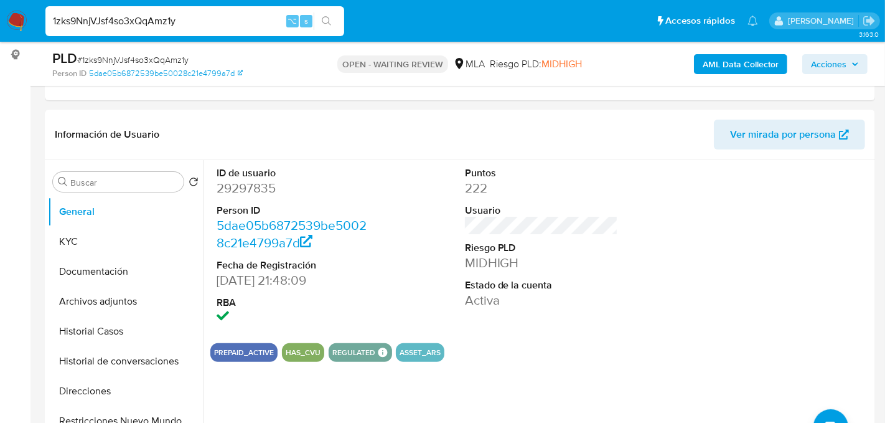
scroll to position [219, 0]
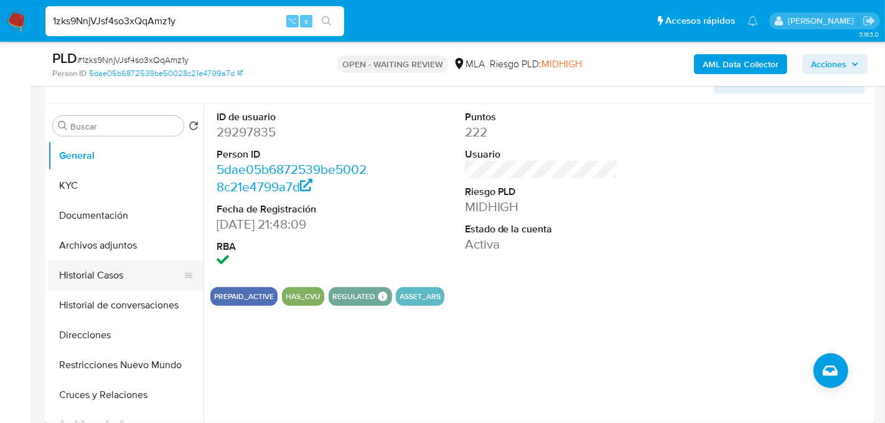
click at [67, 277] on button "Historial Casos" at bounding box center [121, 275] width 146 height 30
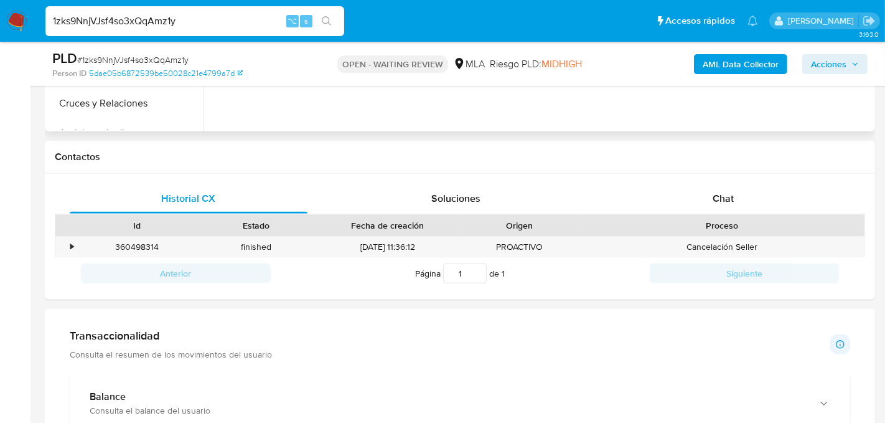
scroll to position [511, 0]
click at [707, 200] on div "Chat" at bounding box center [723, 198] width 238 height 30
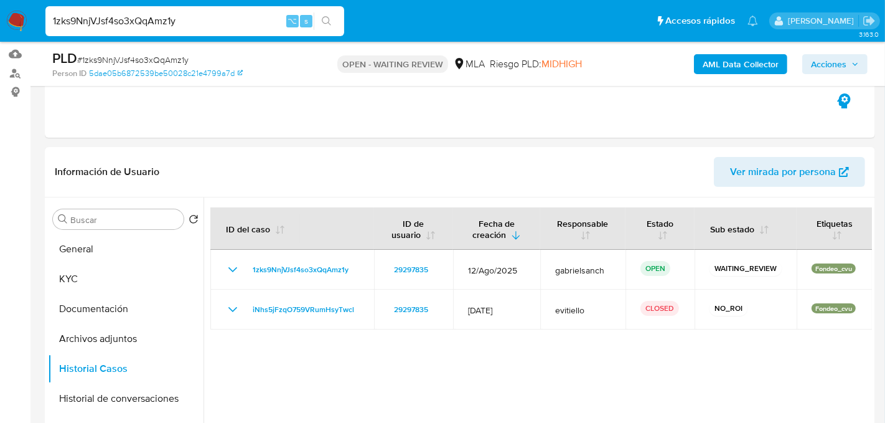
scroll to position [228, 0]
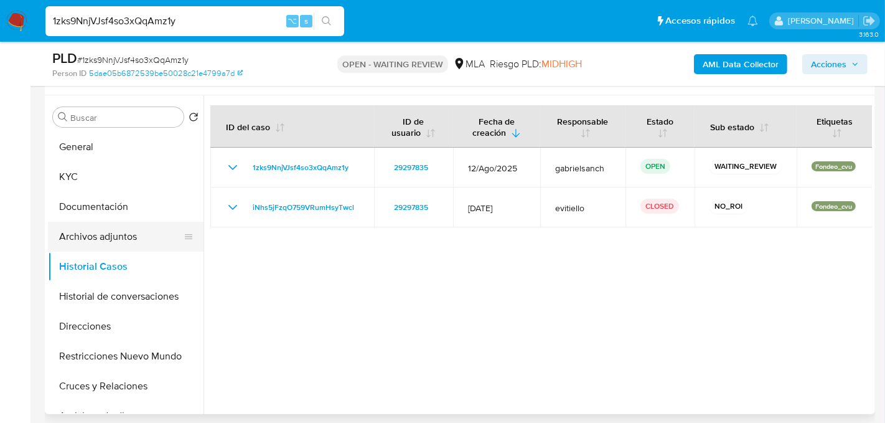
click at [90, 236] on button "Archivos adjuntos" at bounding box center [121, 237] width 146 height 30
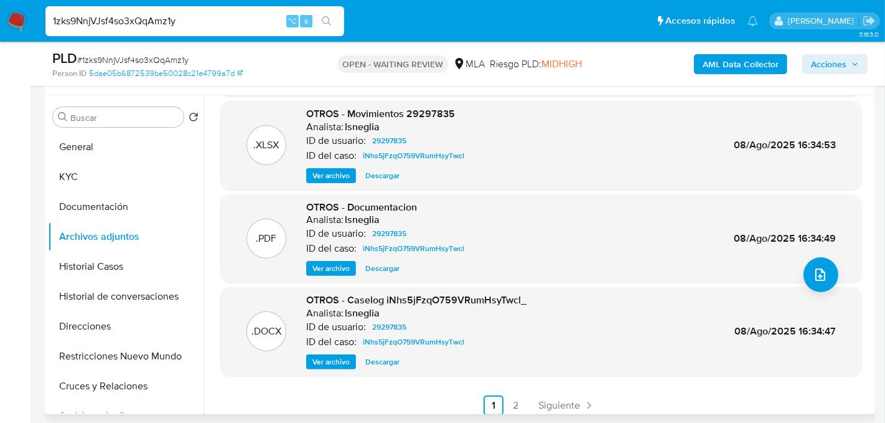
scroll to position [100, 0]
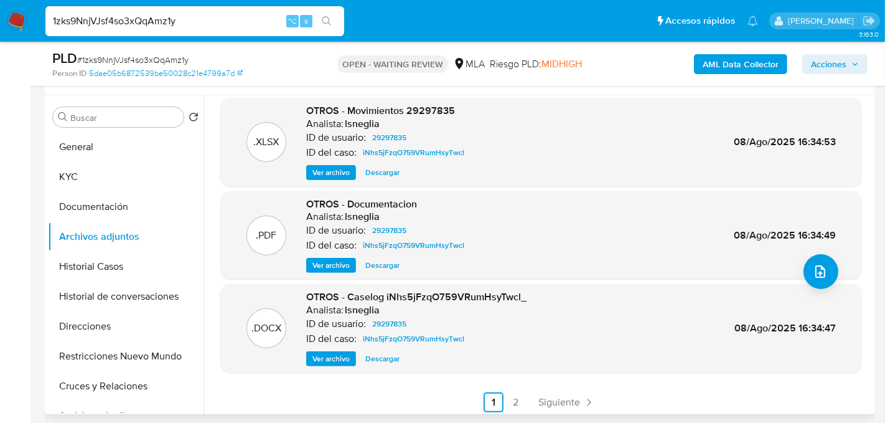
click at [340, 359] on span "Ver archivo" at bounding box center [330, 358] width 37 height 12
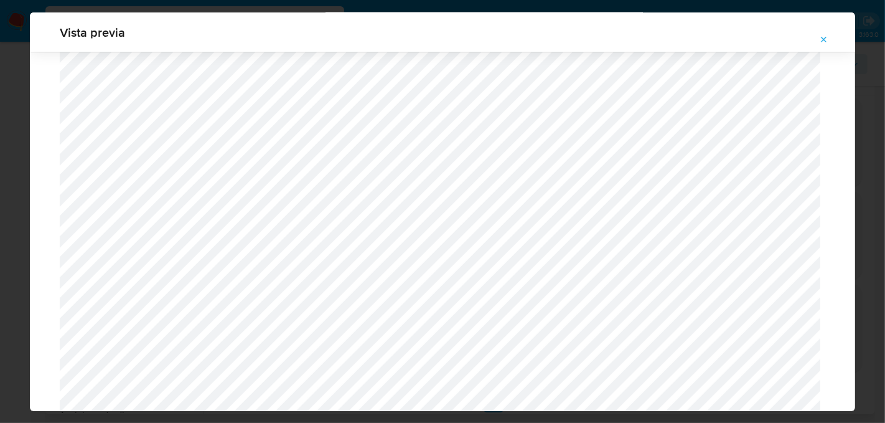
scroll to position [1542, 0]
click at [826, 40] on icon "Attachment preview" at bounding box center [824, 40] width 10 height 10
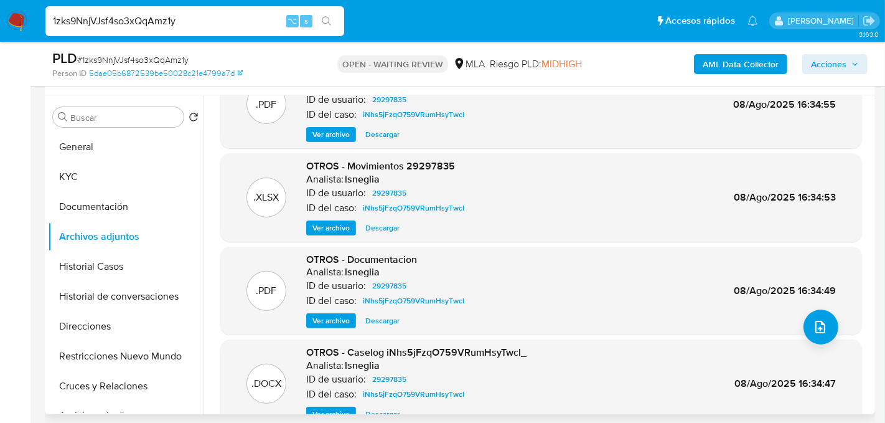
scroll to position [64, 0]
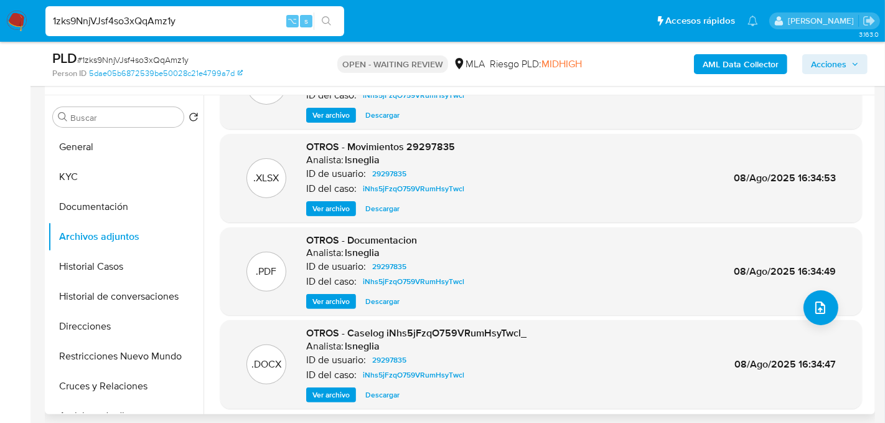
click at [342, 304] on span "Ver archivo" at bounding box center [330, 301] width 37 height 12
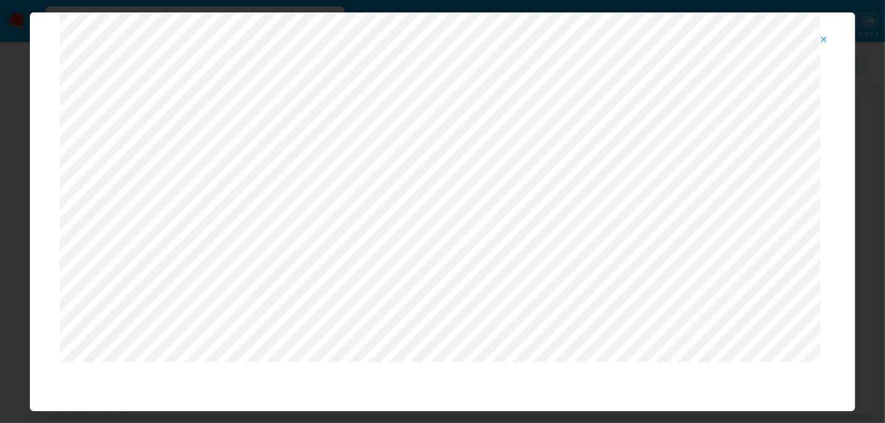
click at [825, 42] on icon "Attachment preview" at bounding box center [824, 40] width 10 height 10
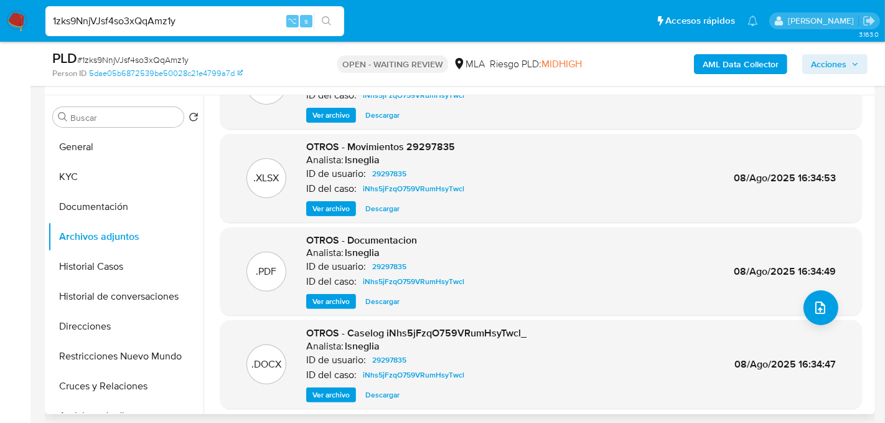
click at [330, 398] on span "Ver archivo" at bounding box center [330, 394] width 37 height 12
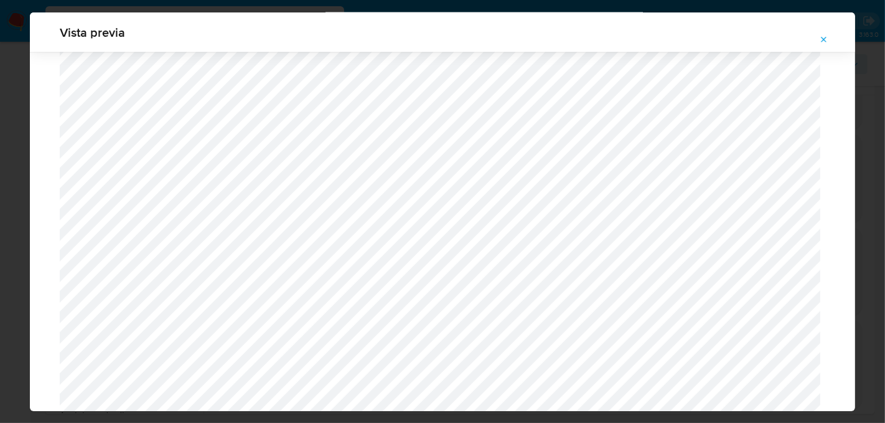
scroll to position [1508, 0]
click at [827, 37] on icon "Attachment preview" at bounding box center [824, 40] width 10 height 10
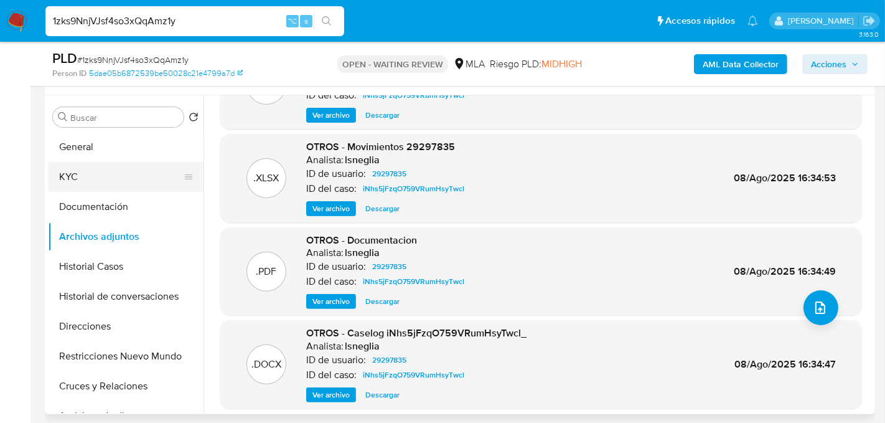
click at [95, 175] on button "KYC" at bounding box center [121, 177] width 146 height 30
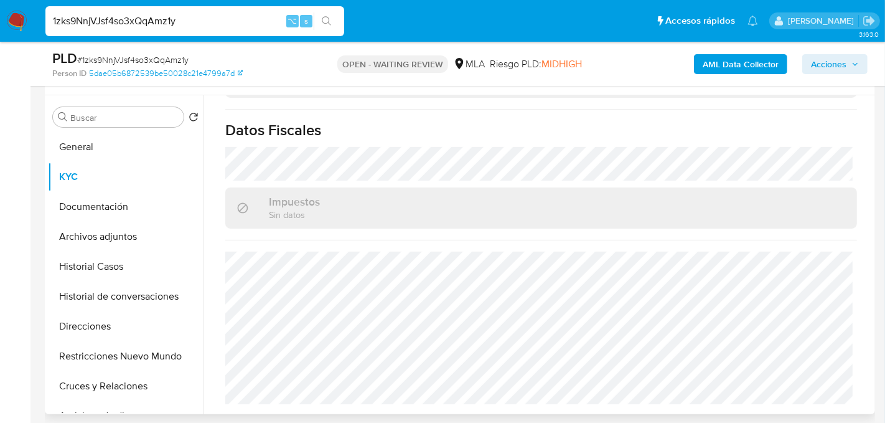
scroll to position [686, 0]
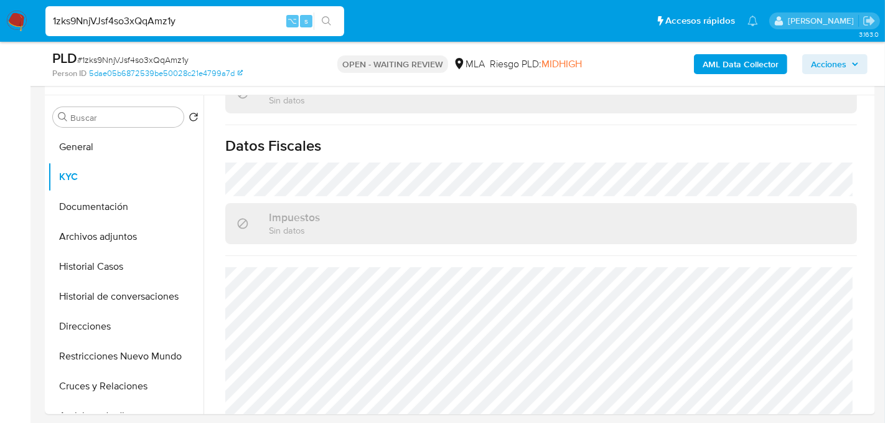
click at [155, 22] on input "1zks9NnjVJsf4so3xQqAmz1y" at bounding box center [194, 21] width 299 height 16
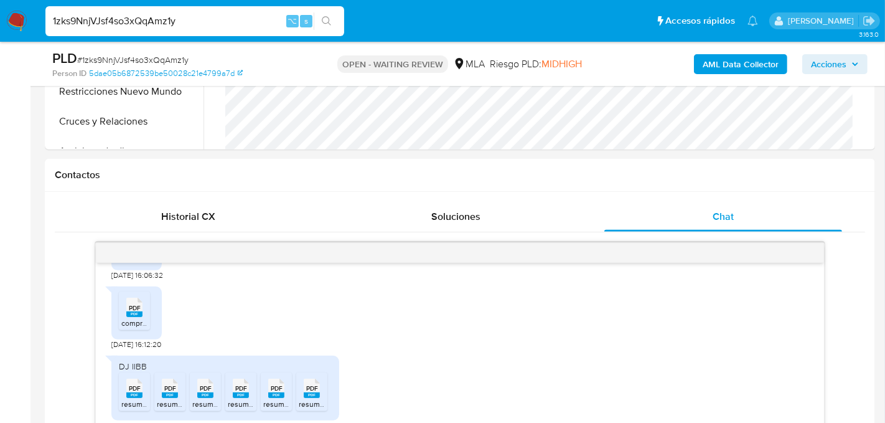
scroll to position [538, 0]
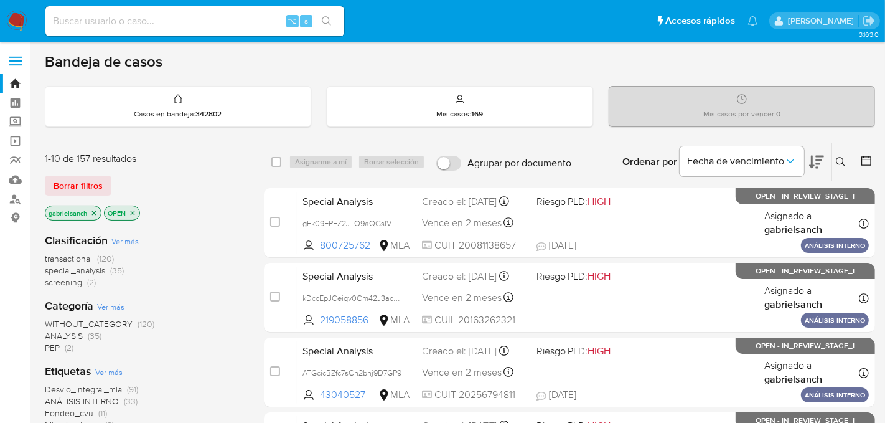
click at [841, 162] on icon at bounding box center [840, 161] width 9 height 9
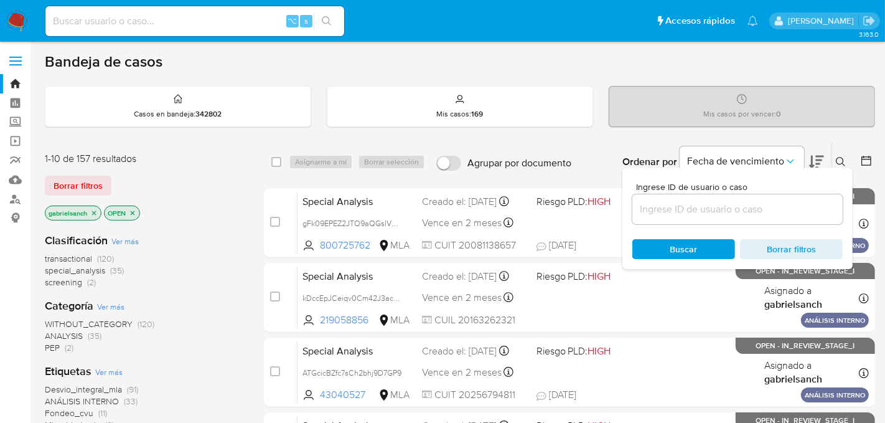
click at [708, 210] on input at bounding box center [737, 209] width 210 height 16
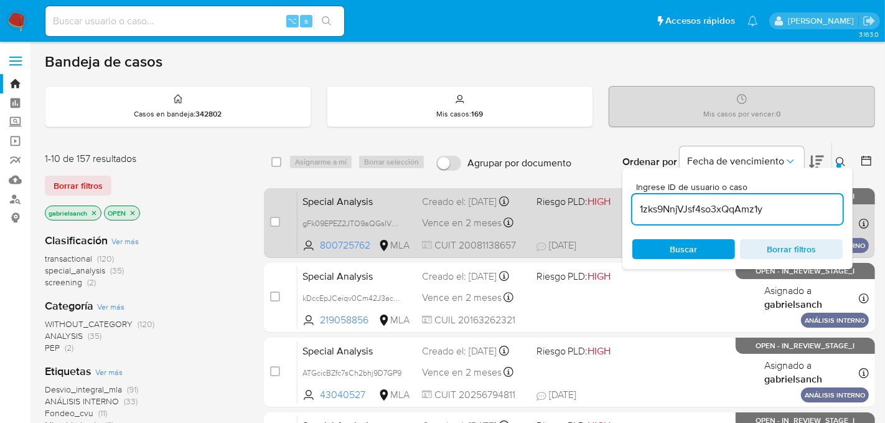
type input "1zks9NnjVJsf4so3xQqAmz1y"
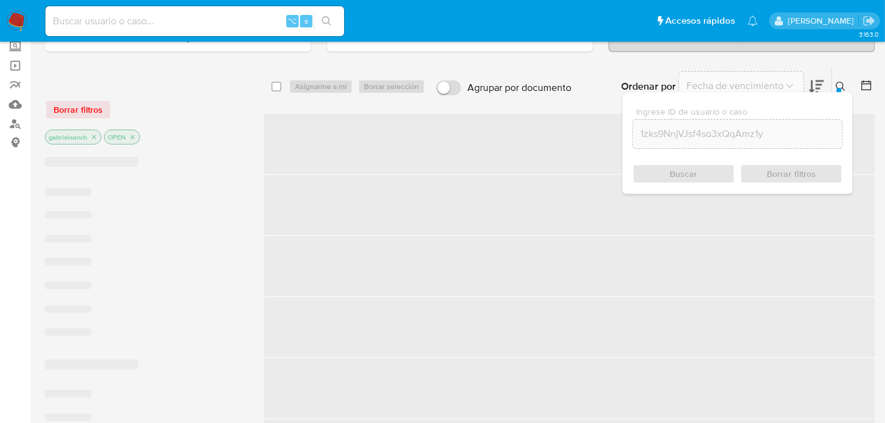
scroll to position [83, 0]
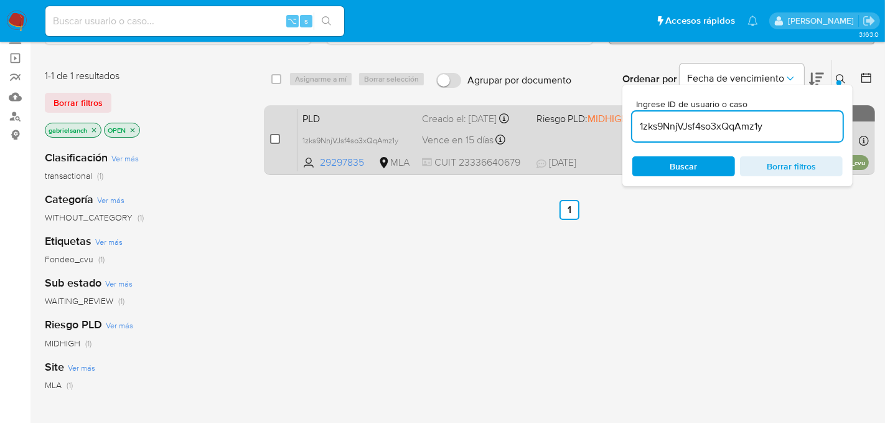
click at [273, 136] on input "checkbox" at bounding box center [275, 139] width 10 height 10
checkbox input "true"
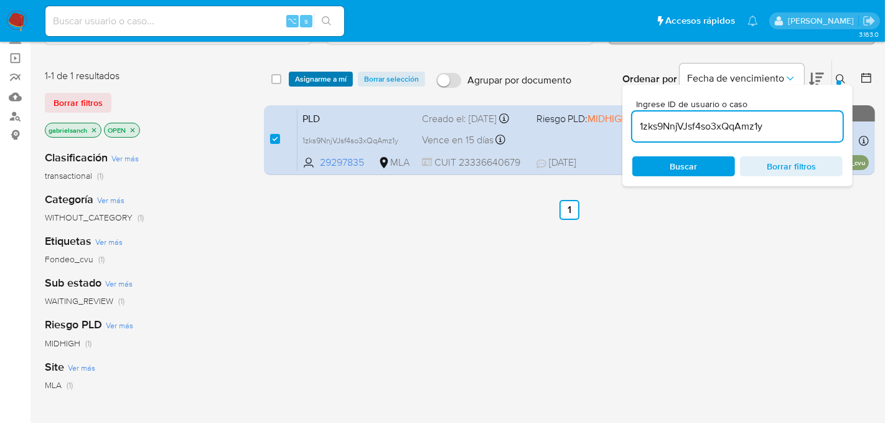
click at [317, 81] on span "Asignarme a mí" at bounding box center [321, 79] width 52 height 12
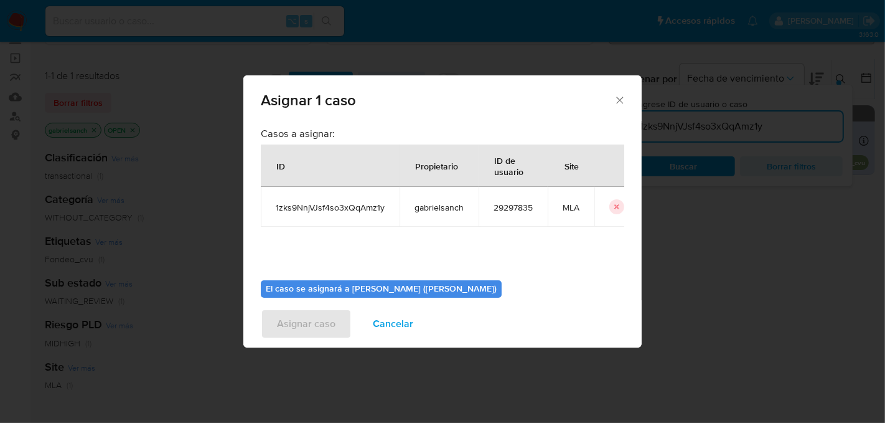
scroll to position [63, 0]
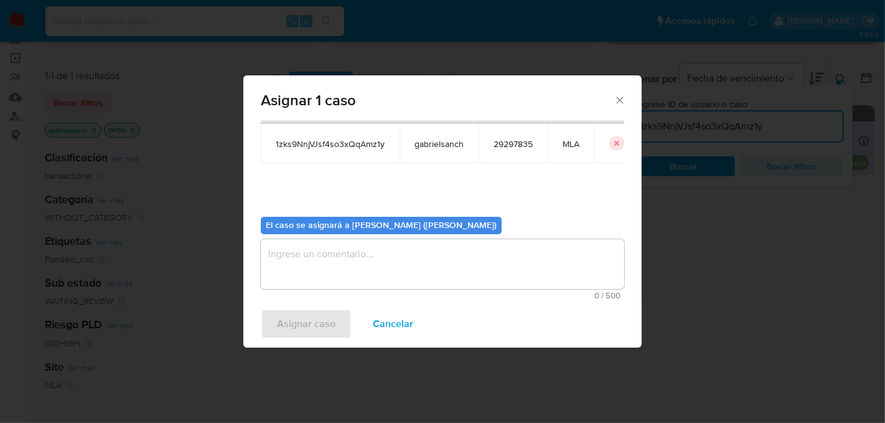
click at [324, 263] on textarea "assign-modal" at bounding box center [442, 264] width 363 height 50
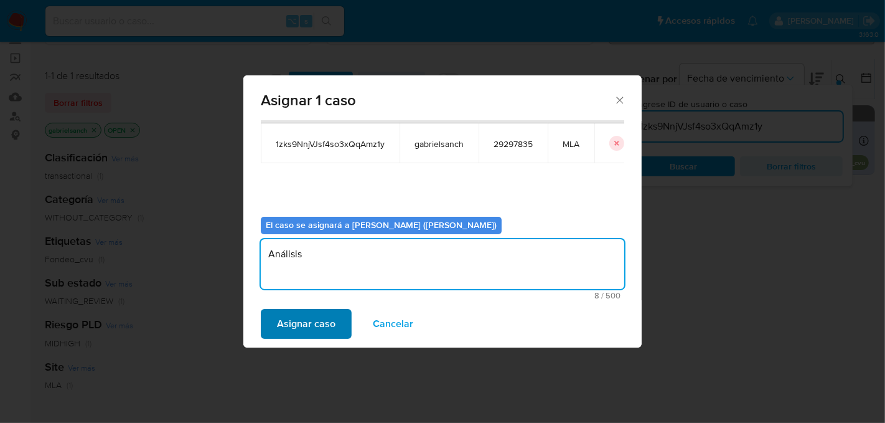
type textarea "Análisis"
click at [284, 325] on span "Asignar caso" at bounding box center [306, 323] width 59 height 27
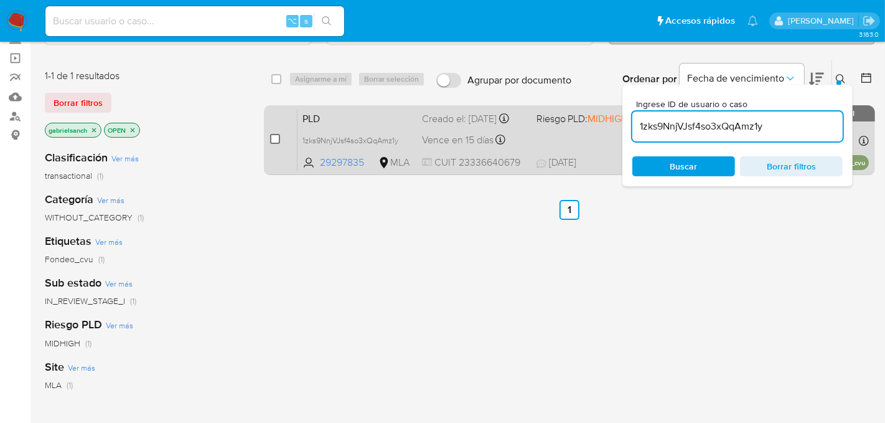
click at [272, 136] on input "checkbox" at bounding box center [275, 139] width 10 height 10
checkbox input "true"
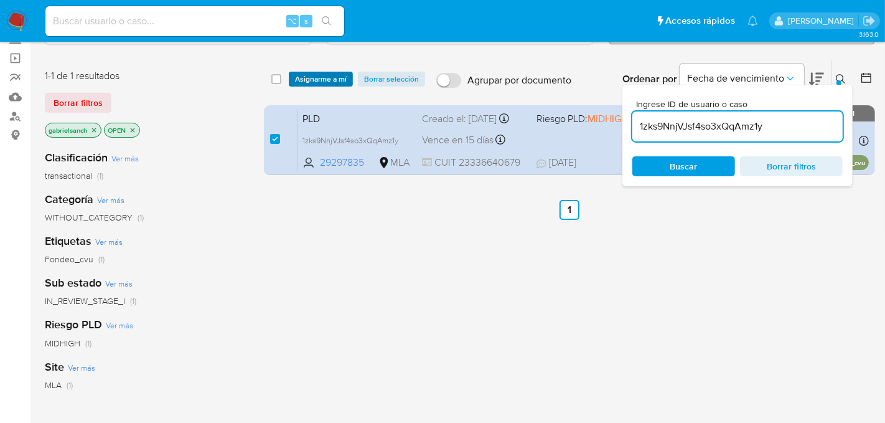
click at [320, 78] on span "Asignarme a mí" at bounding box center [321, 79] width 52 height 12
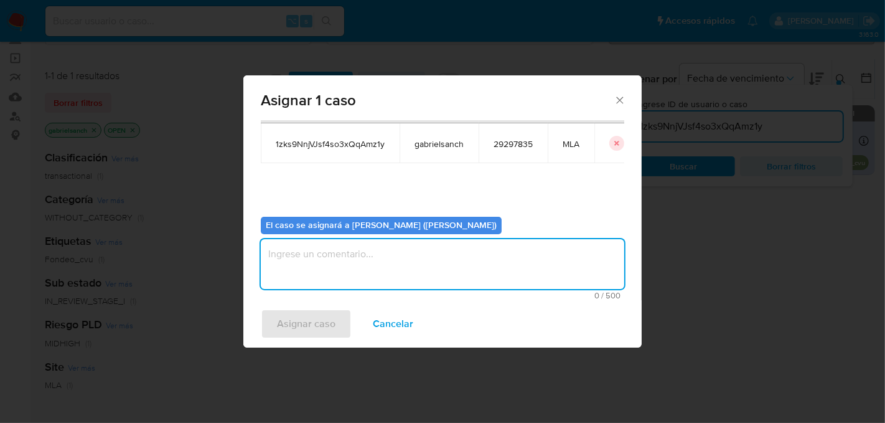
click at [353, 254] on textarea "assign-modal" at bounding box center [442, 264] width 363 height 50
type textarea "Análisis"
click at [321, 319] on span "Asignar caso" at bounding box center [306, 323] width 59 height 27
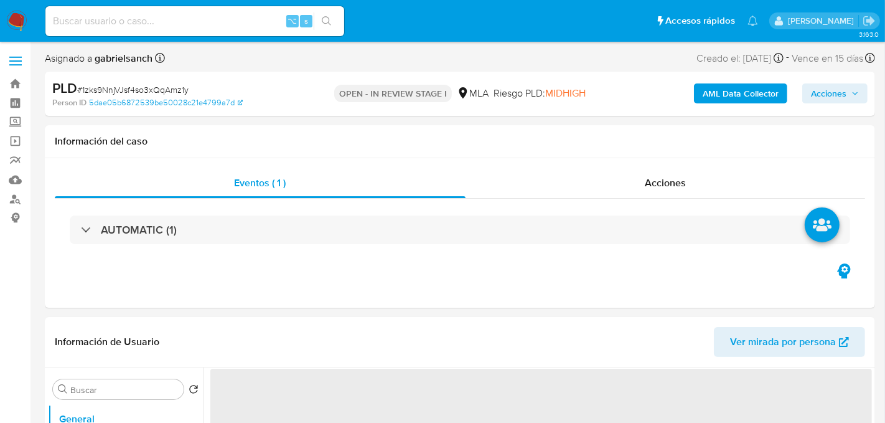
select select "10"
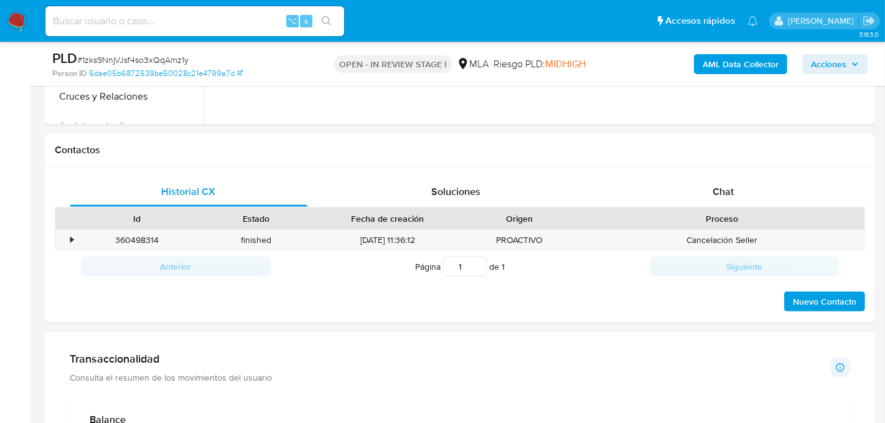
scroll to position [520, 0]
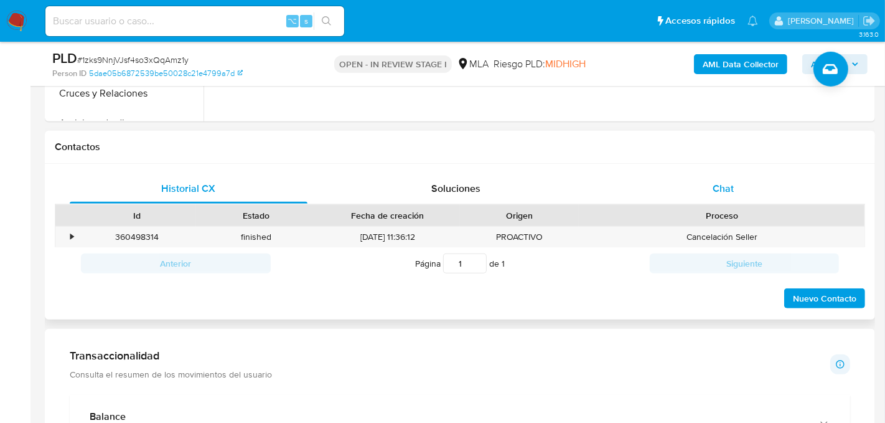
click at [793, 184] on div "Chat" at bounding box center [723, 189] width 238 height 30
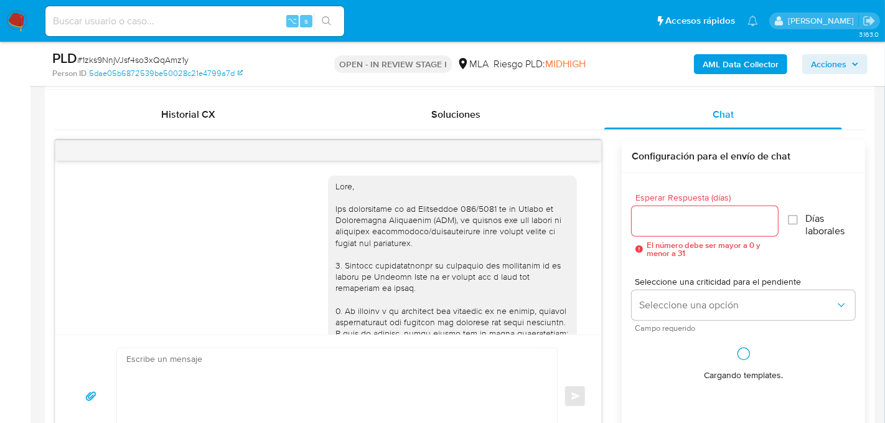
scroll to position [894, 0]
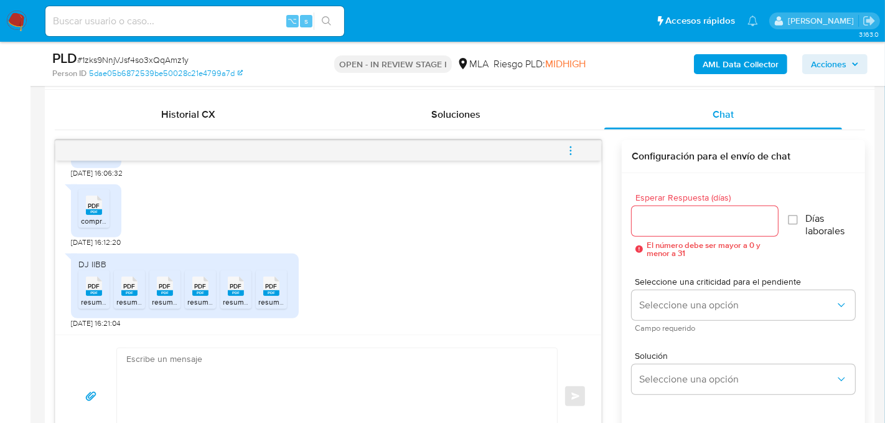
click at [273, 375] on textarea at bounding box center [333, 396] width 415 height 96
paste textarea "Hola, ¡Muchas gracias por tu respuesta! Confirmamos la recepción de la document…"
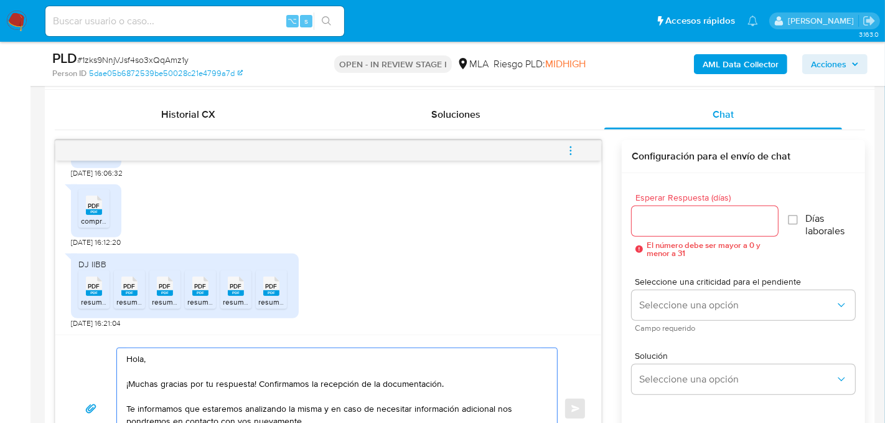
scroll to position [634, 0]
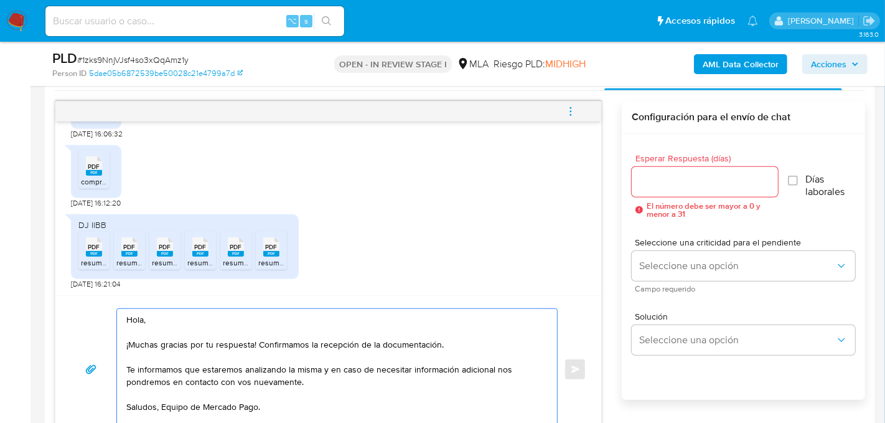
type textarea "Hola, ¡Muchas gracias por tu respuesta! Confirmamos la recepción de la document…"
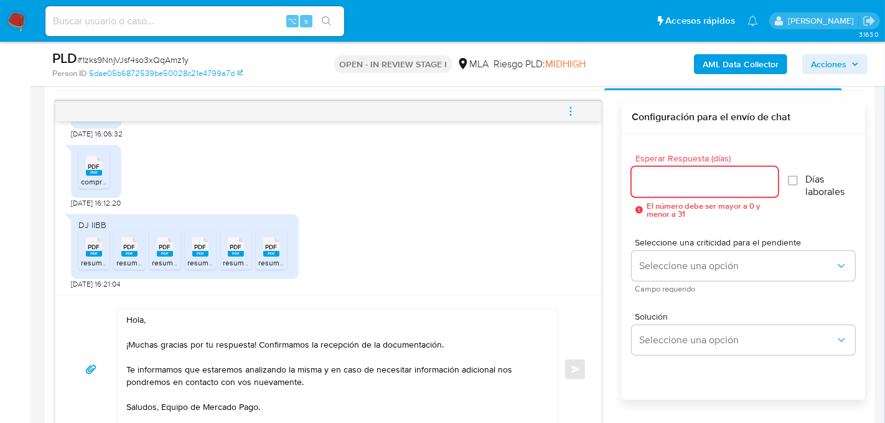
click at [647, 184] on input "Esperar Respuesta (días)" at bounding box center [705, 182] width 146 height 16
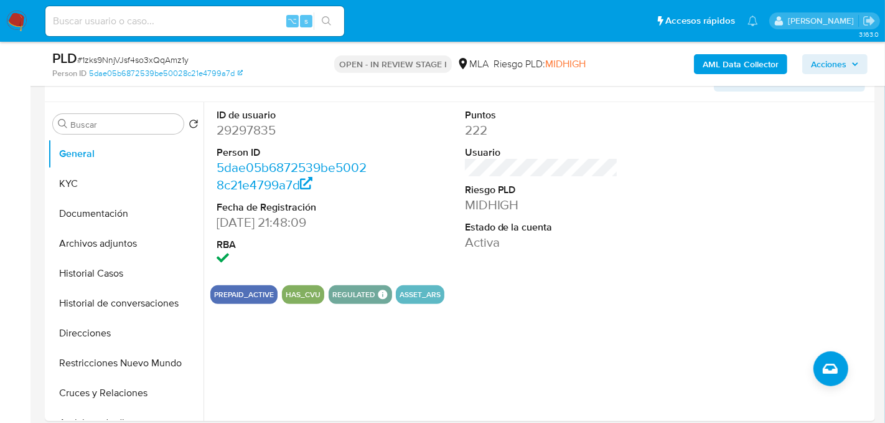
scroll to position [222, 0]
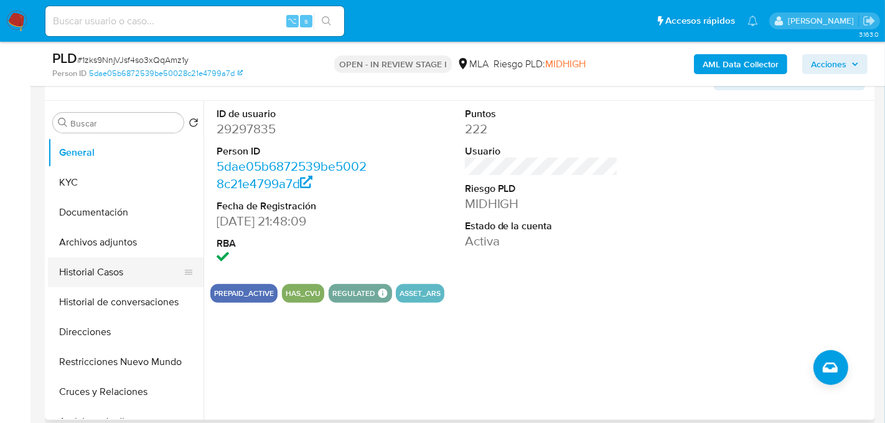
type input "0"
click at [105, 273] on button "Historial Casos" at bounding box center [121, 272] width 146 height 30
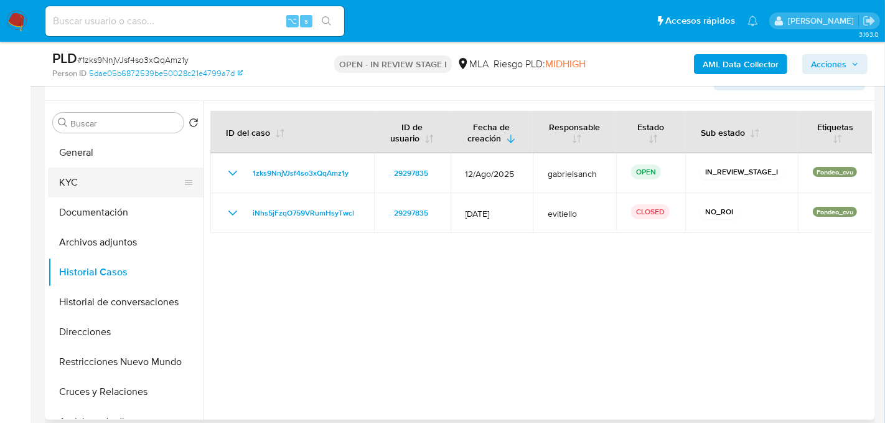
click at [75, 190] on button "KYC" at bounding box center [121, 182] width 146 height 30
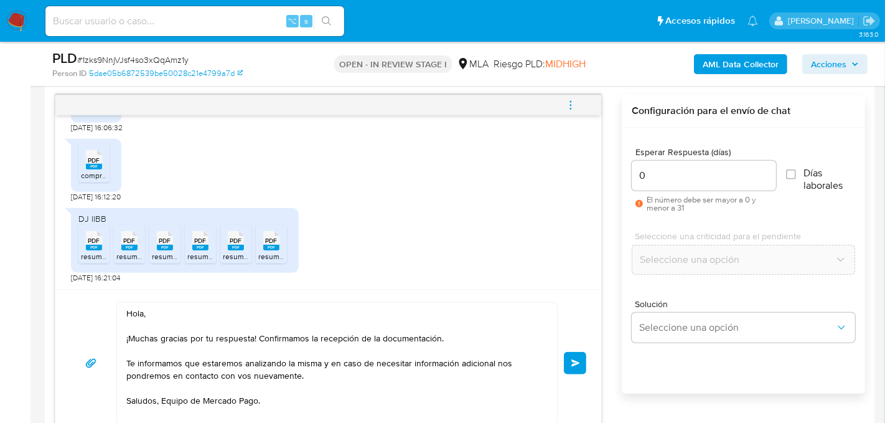
scroll to position [645, 0]
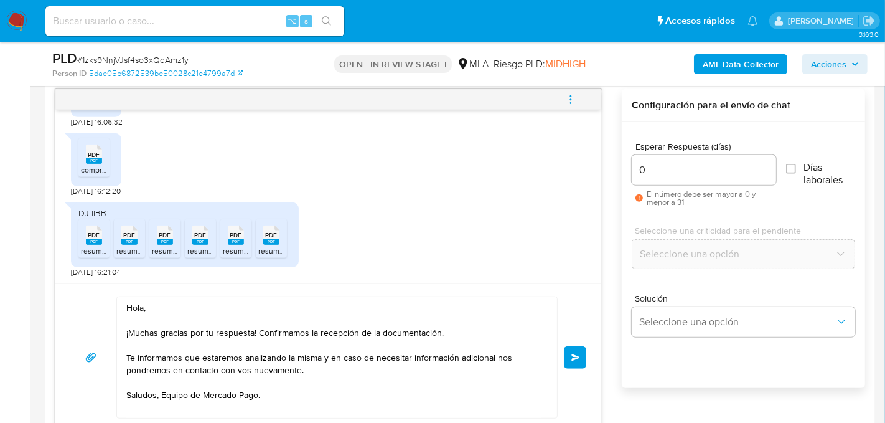
click at [578, 359] on button "Enviar" at bounding box center [575, 357] width 22 height 22
click at [567, 100] on icon "menu-action" at bounding box center [570, 99] width 11 height 11
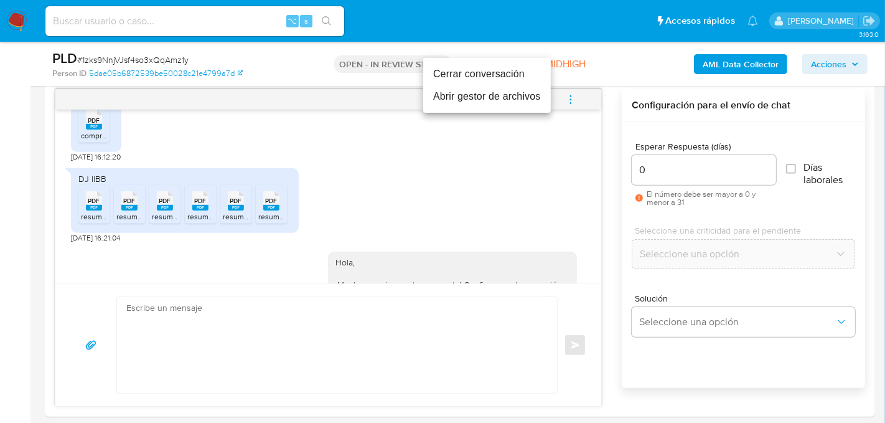
scroll to position [1042, 0]
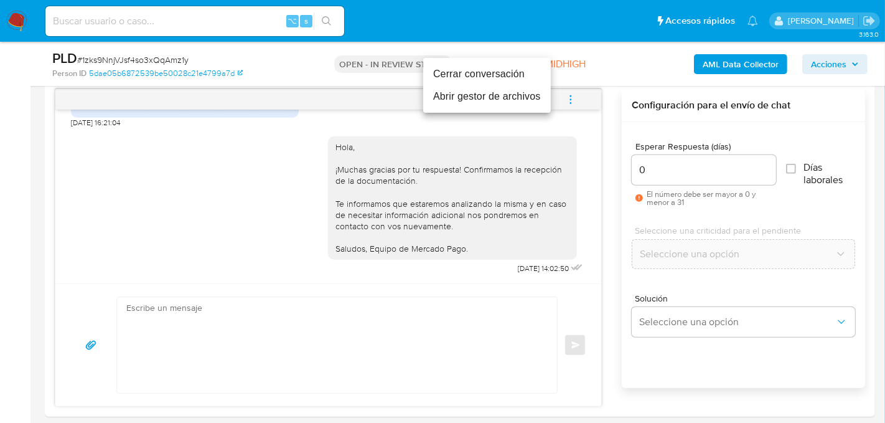
click at [485, 69] on li "Cerrar conversación" at bounding box center [487, 74] width 128 height 22
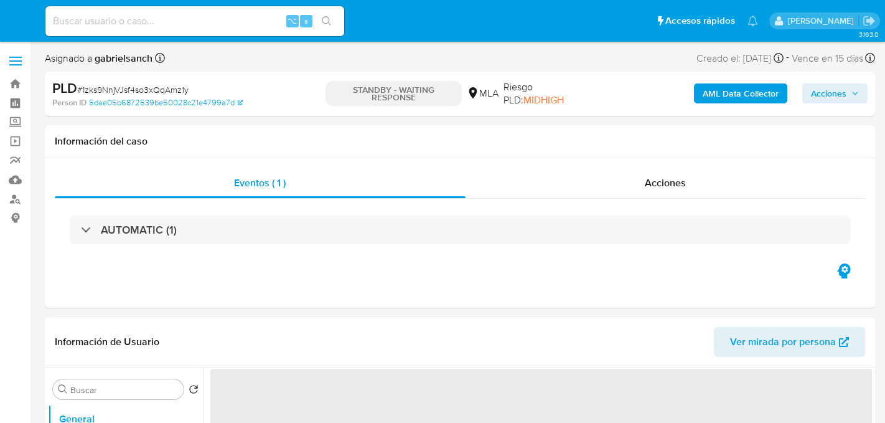
select select "10"
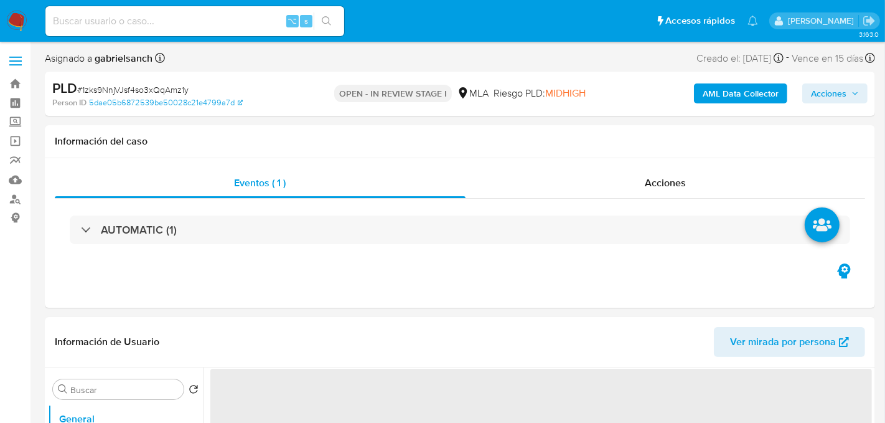
click at [762, 90] on b "AML Data Collector" at bounding box center [741, 93] width 76 height 20
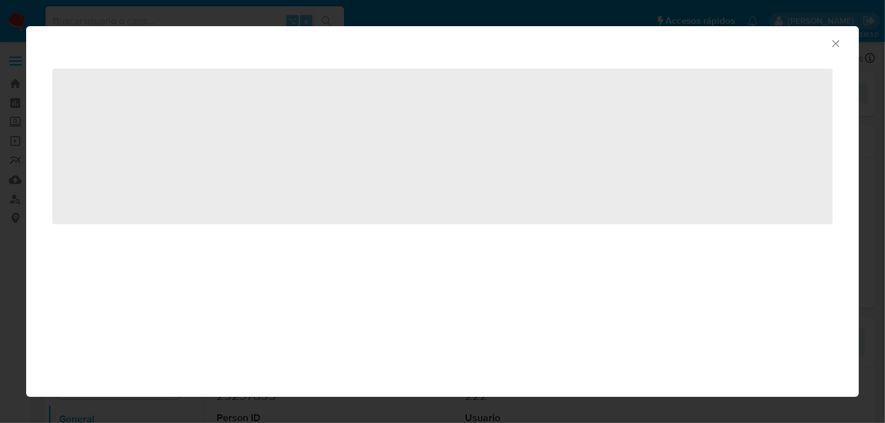
select select "10"
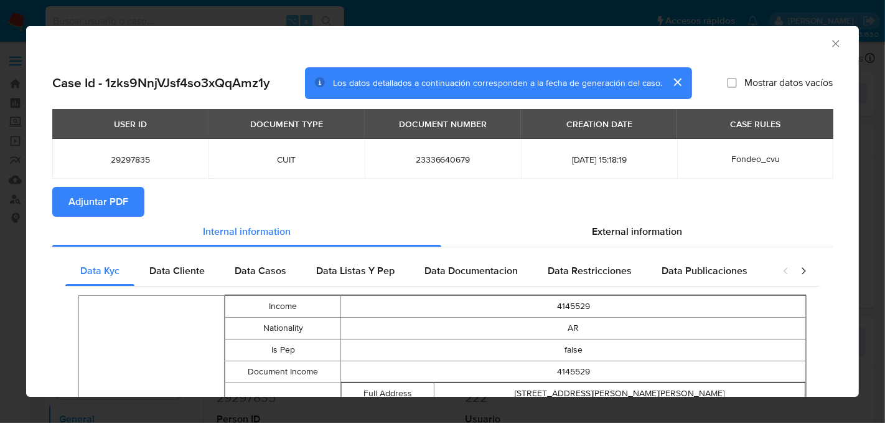
click at [111, 194] on span "Adjuntar PDF" at bounding box center [98, 201] width 60 height 27
click at [844, 28] on div "AML Data Collector" at bounding box center [442, 41] width 833 height 31
click at [837, 48] on icon "Cerrar ventana" at bounding box center [836, 43] width 12 height 12
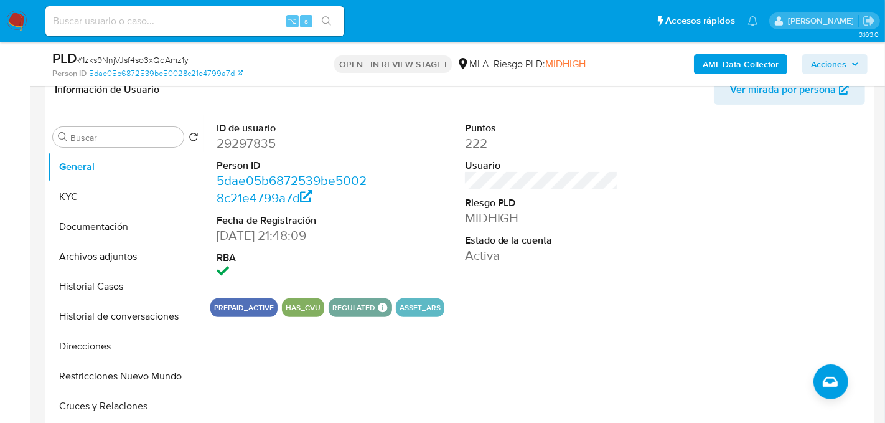
scroll to position [241, 0]
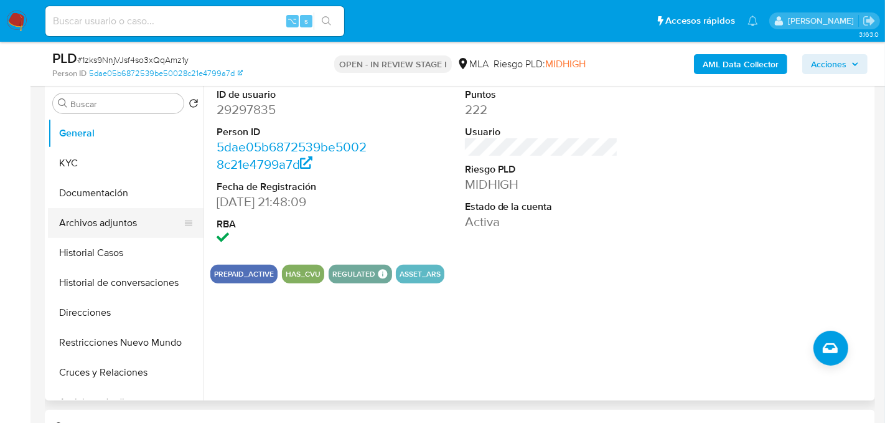
click at [111, 232] on button "Archivos adjuntos" at bounding box center [121, 223] width 146 height 30
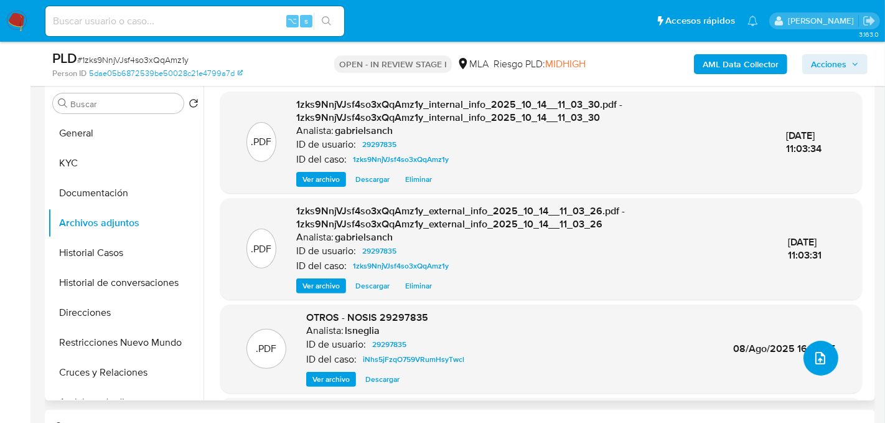
click at [825, 362] on button "upload-file" at bounding box center [820, 357] width 35 height 35
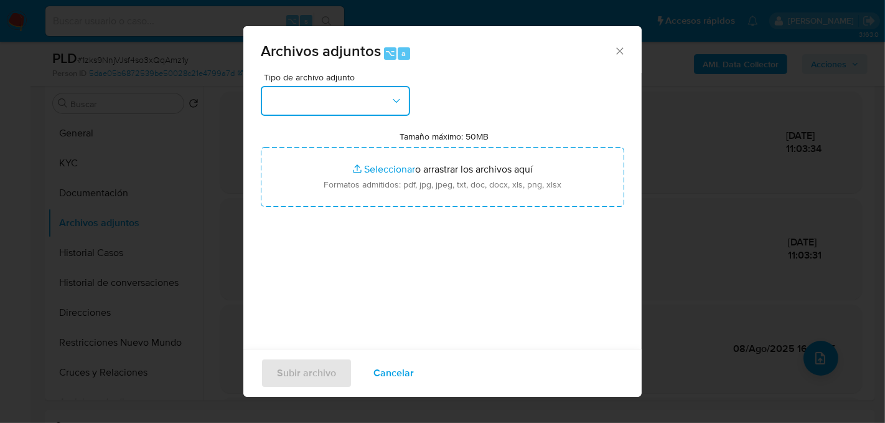
click at [373, 113] on button "button" at bounding box center [335, 101] width 149 height 30
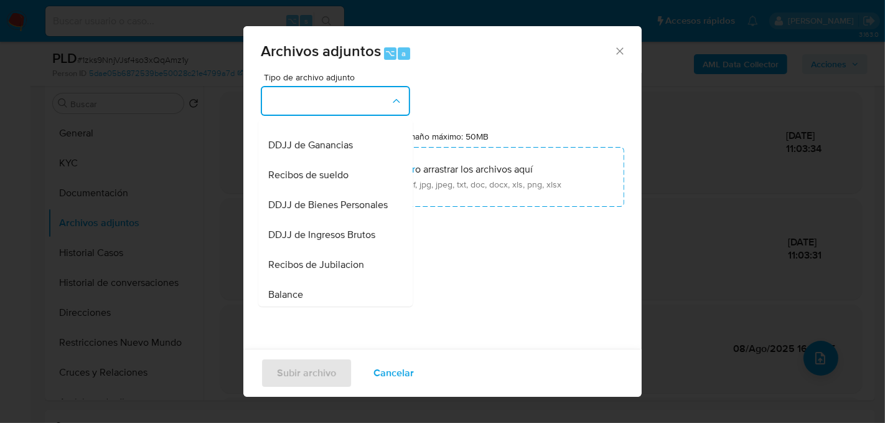
scroll to position [285, 0]
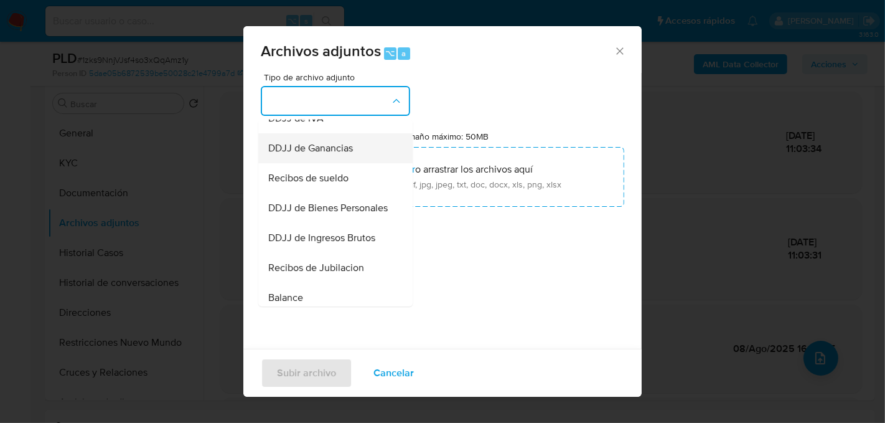
drag, startPoint x: 319, startPoint y: 163, endPoint x: 317, endPoint y: 155, distance: 8.3
click at [317, 155] on ul "IDENTIFICACIÓN INGRESOS CAPTURA BUREAU CAPTURA GOOGLE CAPTURA WEB INFORMACIÓN S…" at bounding box center [335, 184] width 154 height 700
click at [339, 151] on span "DDJJ de Ganancias" at bounding box center [310, 147] width 85 height 12
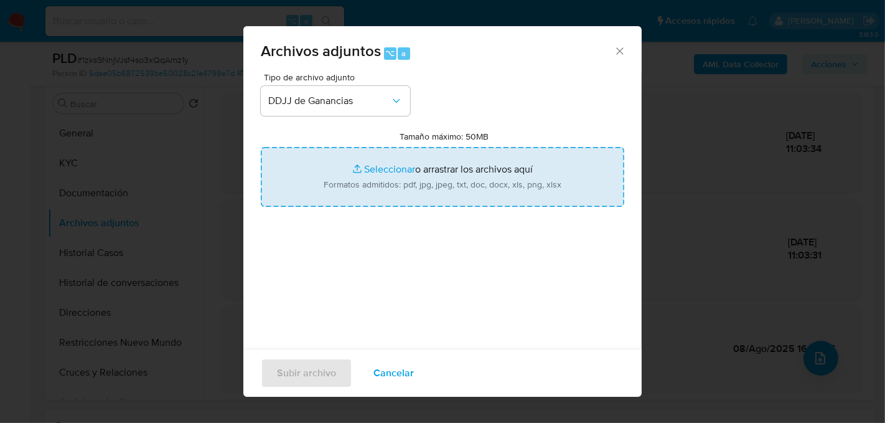
click at [370, 175] on input "Tamaño máximo: 50MB Seleccionar archivos" at bounding box center [442, 177] width 363 height 60
type input "C:\fakepath\DDJJ ganancias.pdf"
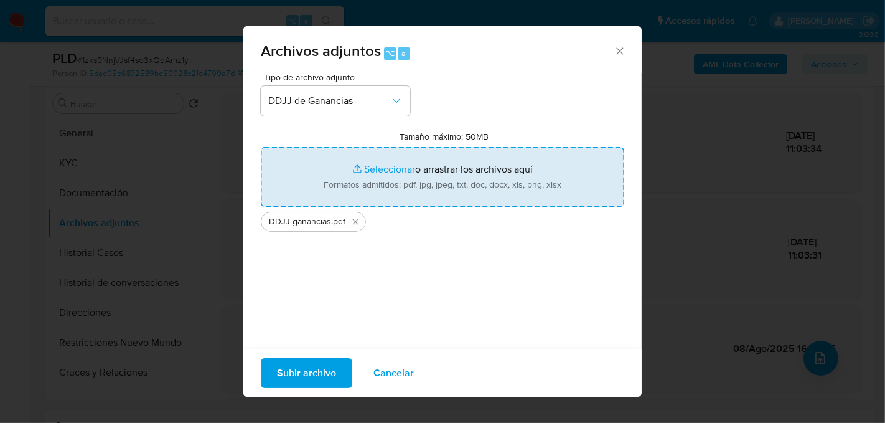
click at [320, 377] on span "Subir archivo" at bounding box center [306, 372] width 59 height 27
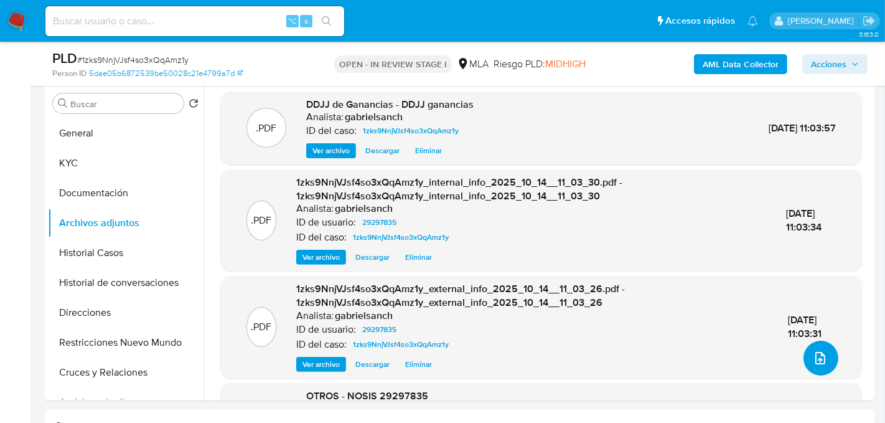
click at [807, 349] on button "upload-file" at bounding box center [820, 357] width 35 height 35
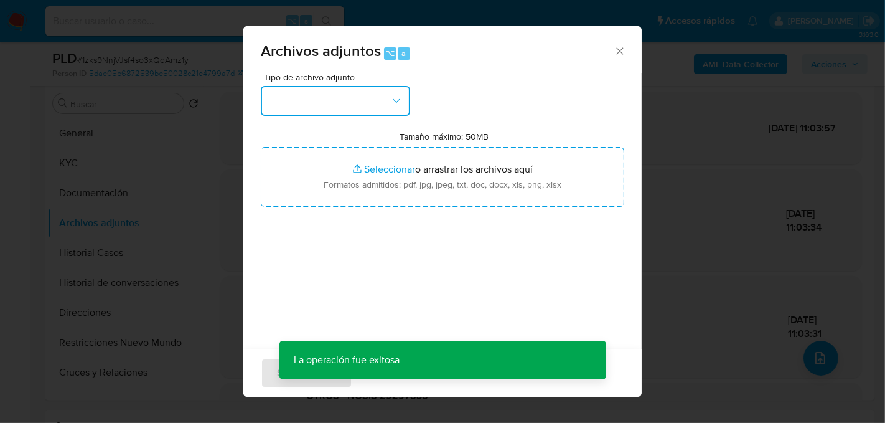
click at [321, 89] on button "button" at bounding box center [335, 101] width 149 height 30
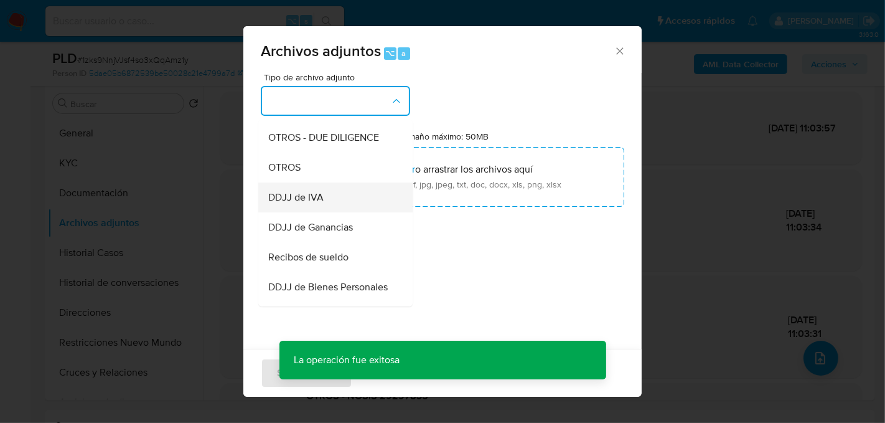
scroll to position [209, 0]
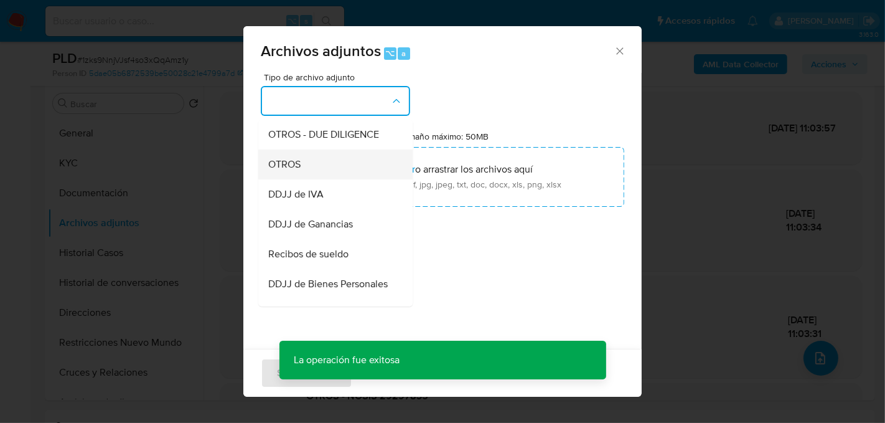
click at [300, 164] on span "OTROS" at bounding box center [284, 163] width 32 height 12
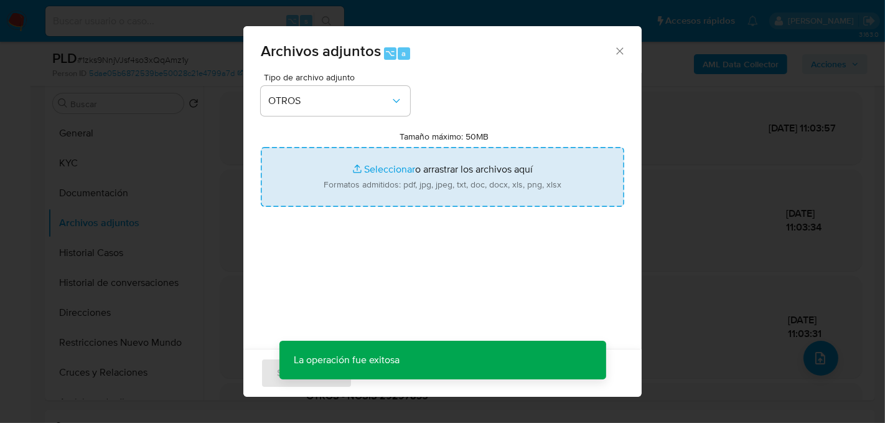
click at [341, 178] on input "Tamaño máximo: 50MB Seleccionar archivos" at bounding box center [442, 177] width 363 height 60
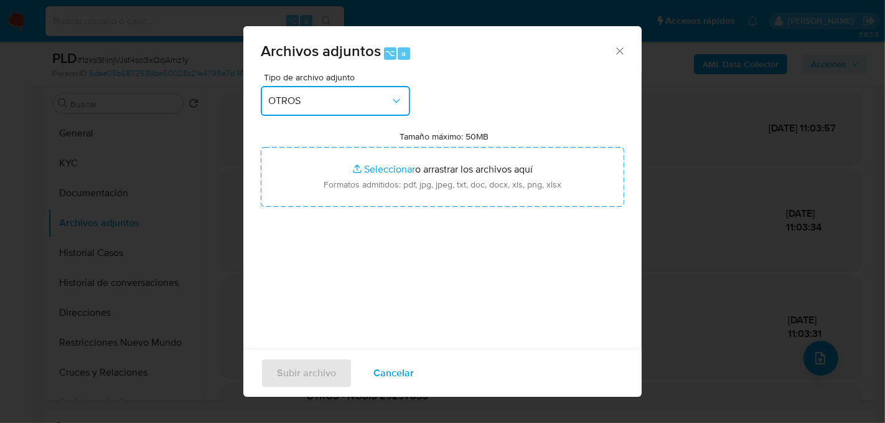
click at [371, 103] on span "OTROS" at bounding box center [329, 101] width 122 height 12
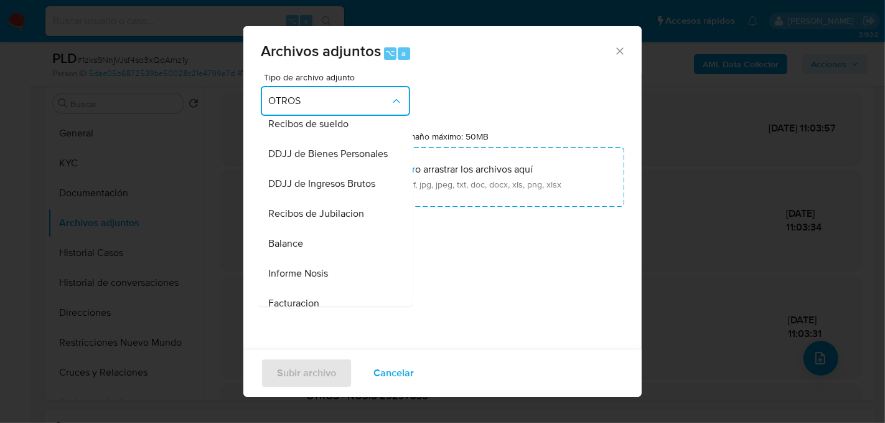
scroll to position [340, 0]
click at [352, 187] on span "DDJJ de Ingresos Brutos" at bounding box center [321, 182] width 107 height 12
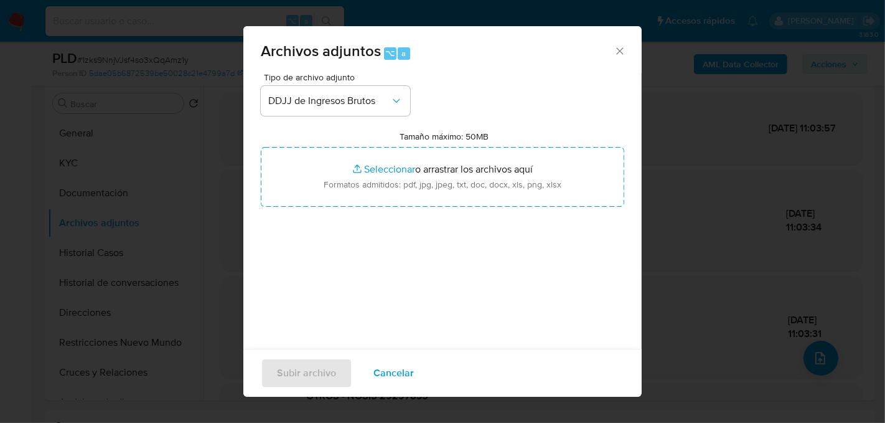
click at [352, 187] on input "Tamaño máximo: 50MB Seleccionar archivos" at bounding box center [442, 177] width 363 height 60
type input "C:\fakepath\DDJJ de IIBB.pdf"
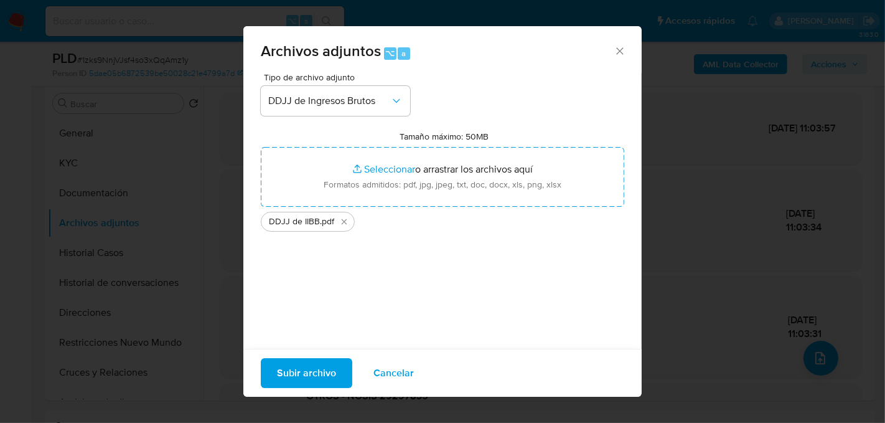
click at [309, 366] on span "Subir archivo" at bounding box center [306, 372] width 59 height 27
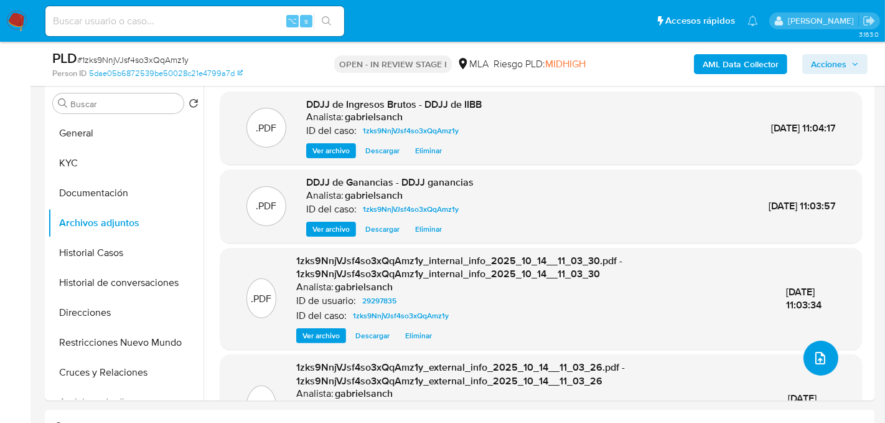
click at [817, 361] on icon "upload-file" at bounding box center [820, 357] width 15 height 15
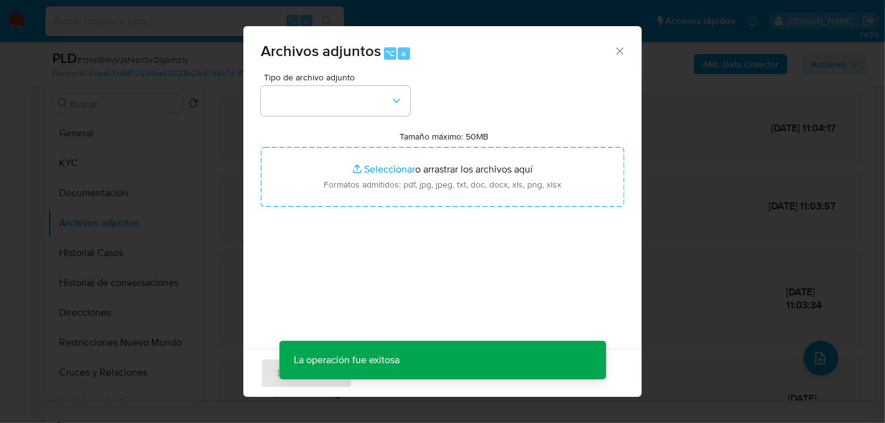
click at [405, 83] on div "Tipo de archivo adjunto" at bounding box center [335, 94] width 149 height 43
click at [404, 91] on button "button" at bounding box center [335, 101] width 149 height 30
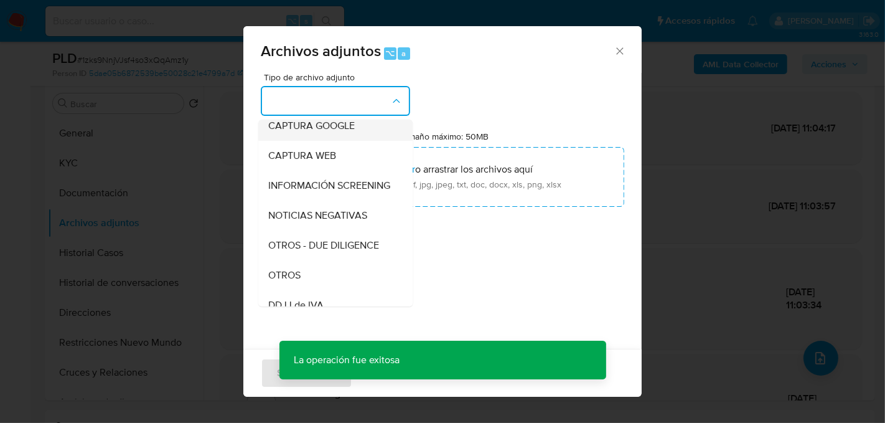
scroll to position [102, 0]
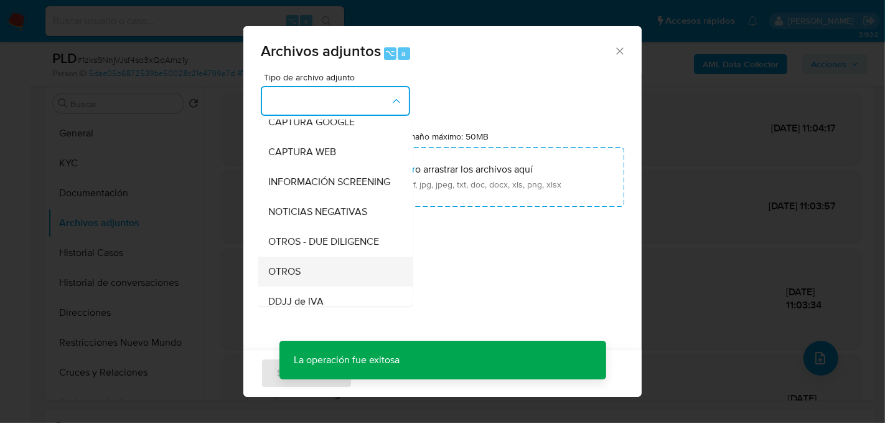
click at [321, 264] on div "OTROS" at bounding box center [331, 271] width 127 height 30
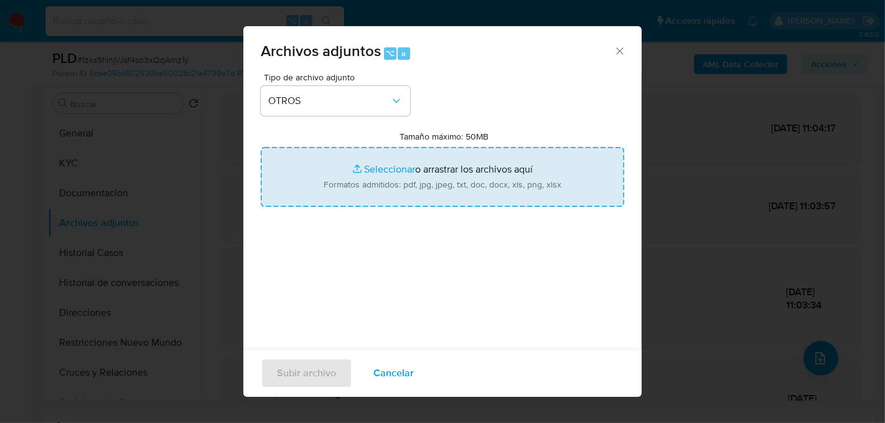
click at [381, 172] on input "Tamaño máximo: 50MB Seleccionar archivos" at bounding box center [442, 177] width 363 height 60
type input "C:\fakepath\Caselog 1zks9NnjVJsf4so3xQqAmz1y_2025_09_26_15_19_03.docx"
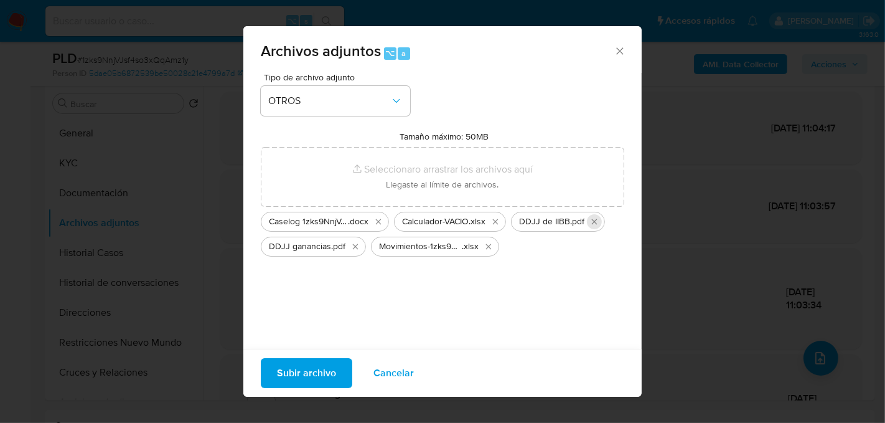
click at [596, 223] on icon "Eliminar DDJJ de IIBB.pdf" at bounding box center [595, 221] width 6 height 6
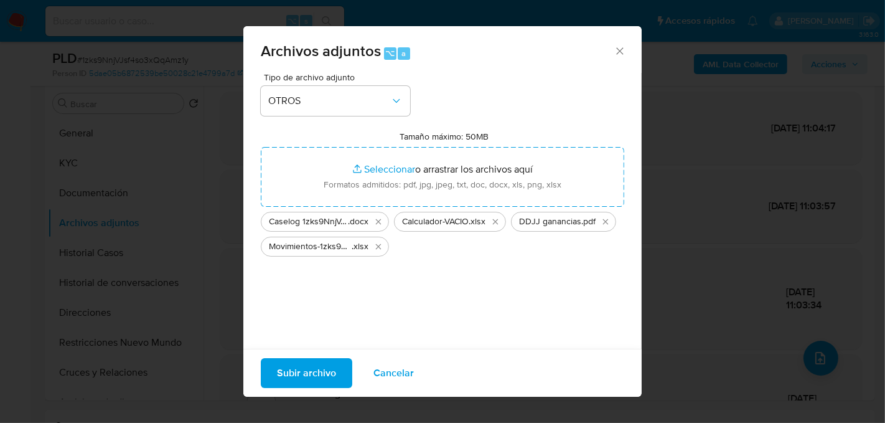
click at [383, 370] on span "Cancelar" at bounding box center [393, 372] width 40 height 27
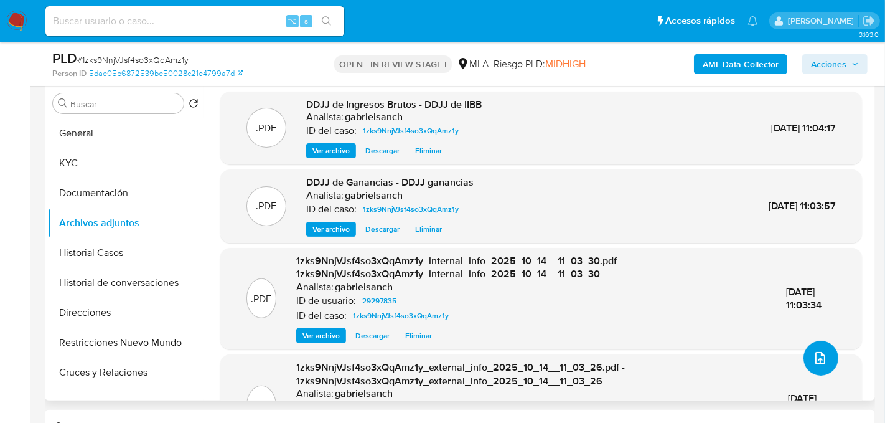
click at [811, 366] on button "upload-file" at bounding box center [820, 357] width 35 height 35
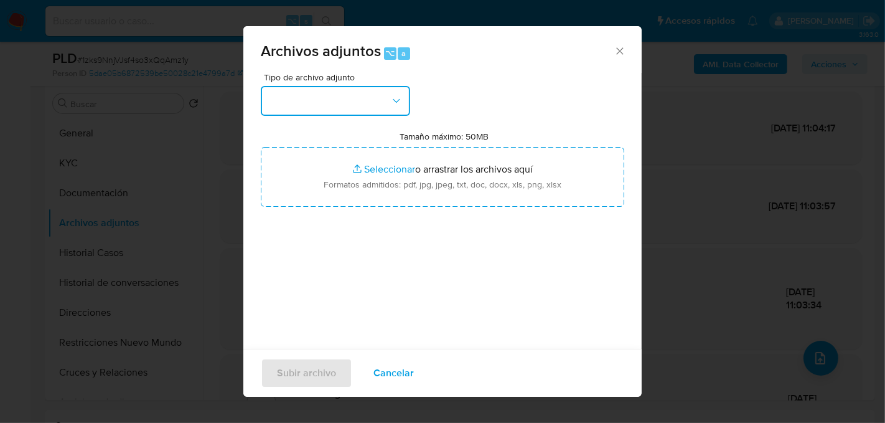
click at [394, 100] on icon "button" at bounding box center [396, 100] width 7 height 4
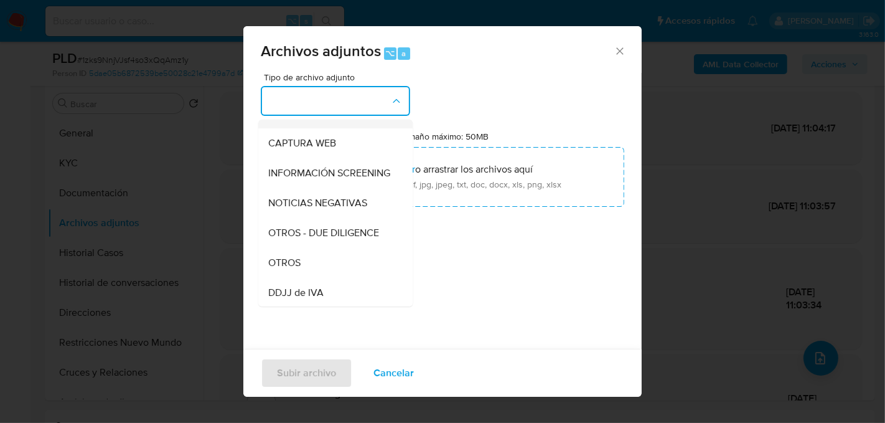
scroll to position [119, 0]
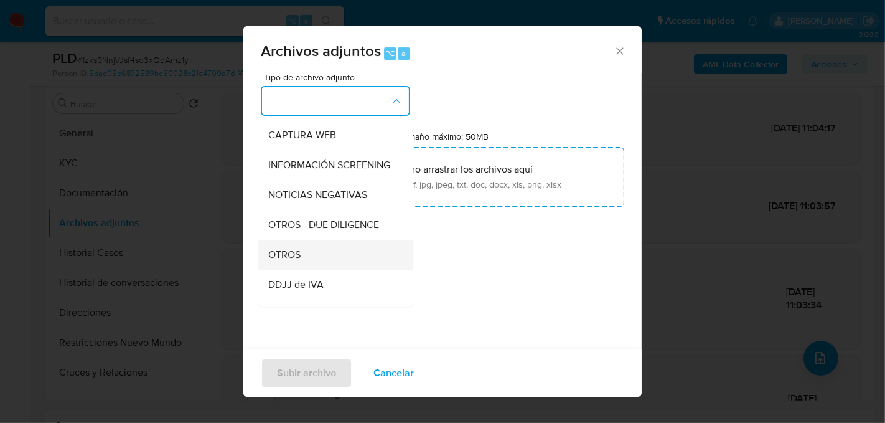
click at [314, 256] on div "OTROS" at bounding box center [331, 254] width 127 height 30
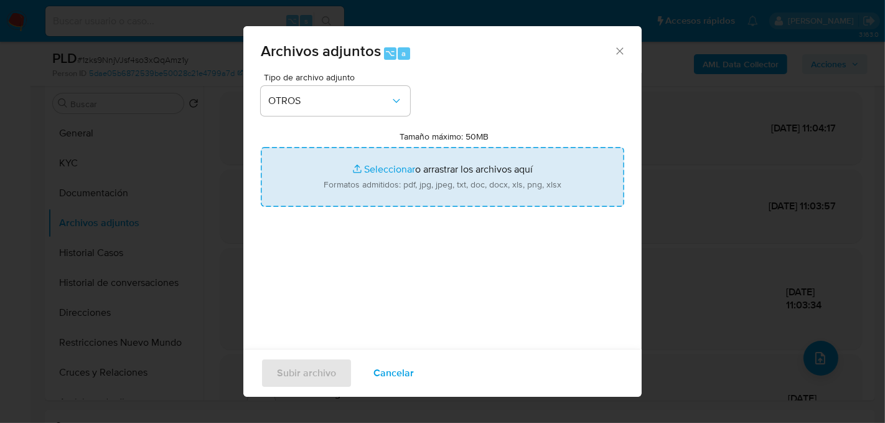
click at [390, 167] on input "Tamaño máximo: 50MB Seleccionar archivos" at bounding box center [442, 177] width 363 height 60
type input "C:\fakepath\Caselog 1zks9NnjVJsf4so3xQqAmz1y_2025_09_26_15_19_03.docx"
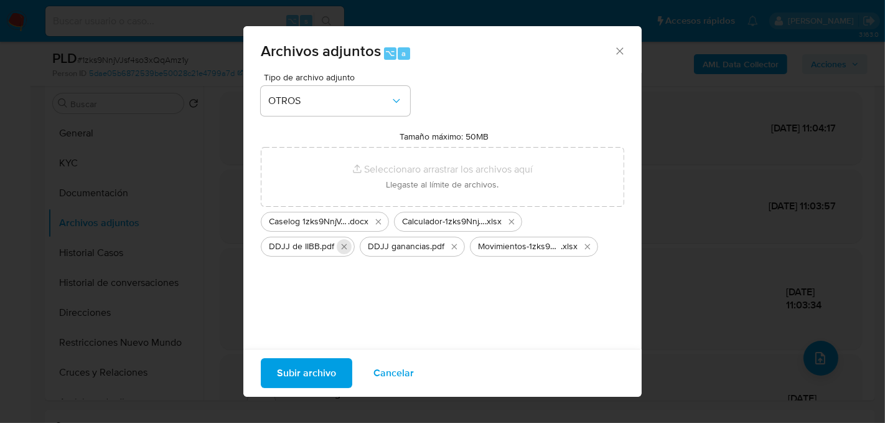
click at [340, 245] on icon "Eliminar DDJJ de IIBB.pdf" at bounding box center [344, 246] width 10 height 10
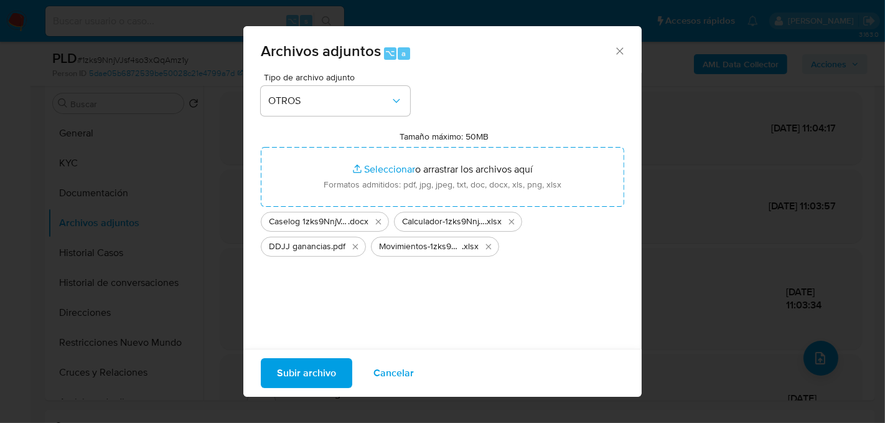
click at [340, 245] on span ".pdf" at bounding box center [338, 246] width 14 height 12
click at [348, 247] on button "Eliminar DDJJ ganancias.pdf" at bounding box center [355, 246] width 15 height 15
click at [311, 382] on span "Subir archivo" at bounding box center [306, 372] width 59 height 27
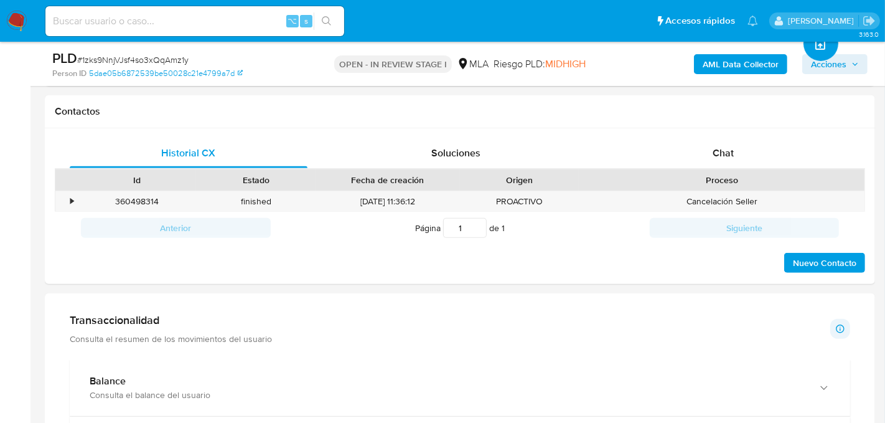
scroll to position [558, 0]
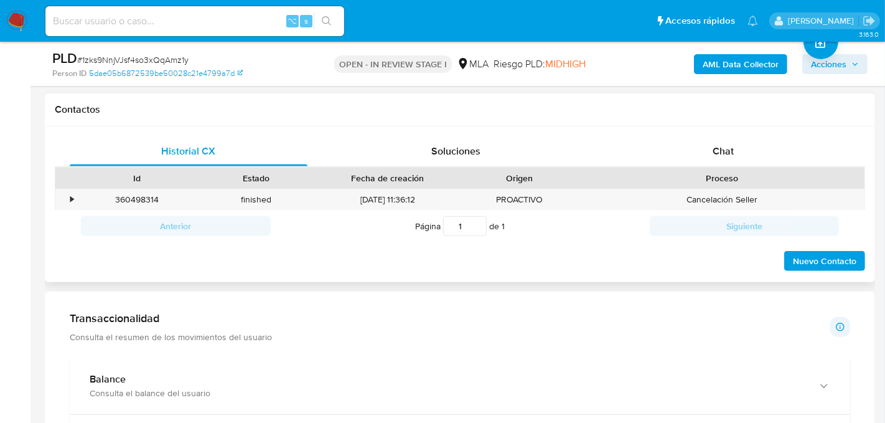
click at [744, 167] on div "Proceso" at bounding box center [722, 177] width 286 height 21
click at [737, 159] on div "Chat" at bounding box center [723, 151] width 238 height 30
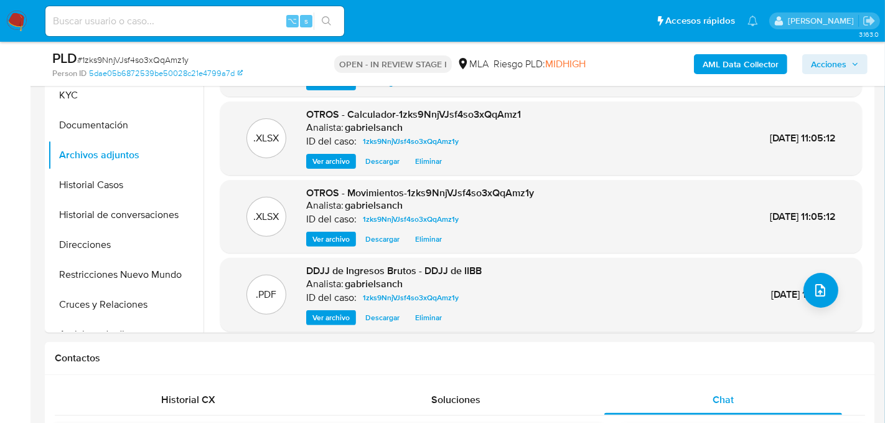
scroll to position [261, 0]
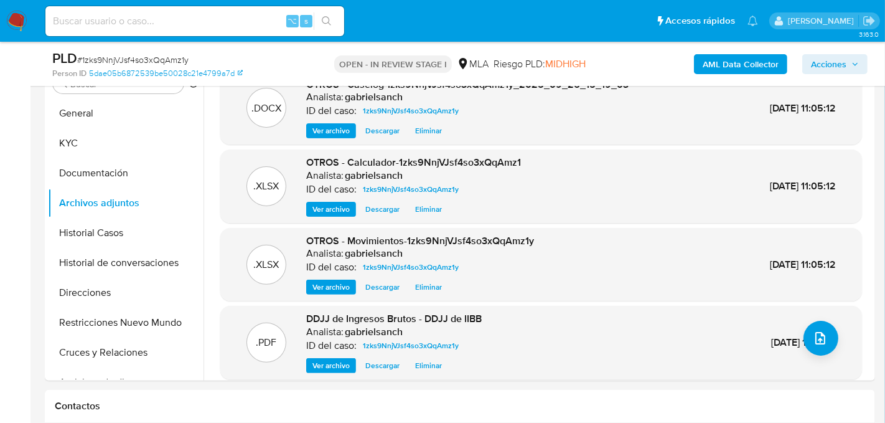
click at [853, 68] on span "Acciones" at bounding box center [835, 63] width 48 height 17
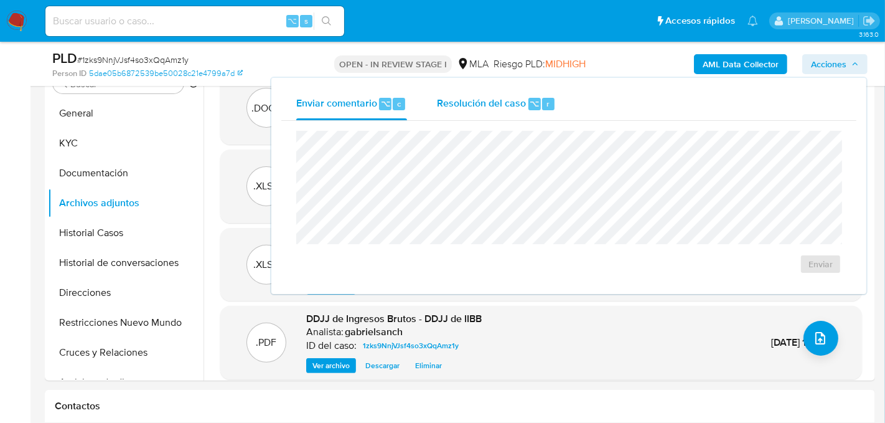
click at [502, 101] on span "Resolución del caso" at bounding box center [481, 103] width 89 height 14
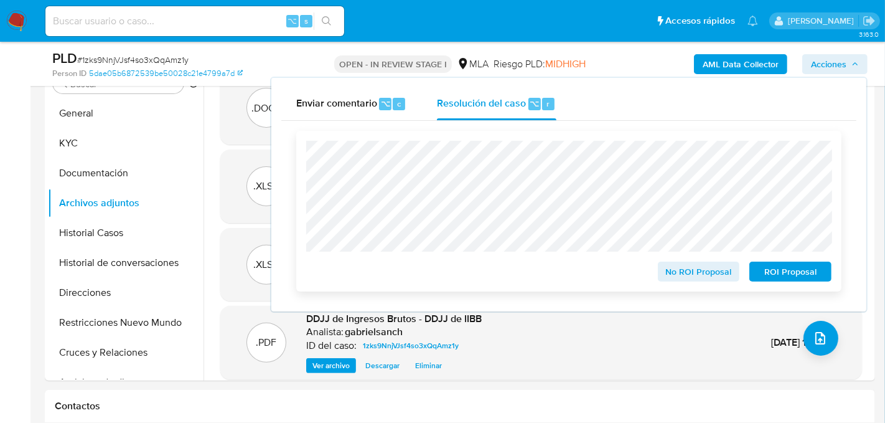
click at [714, 275] on span "No ROI Proposal" at bounding box center [699, 271] width 65 height 17
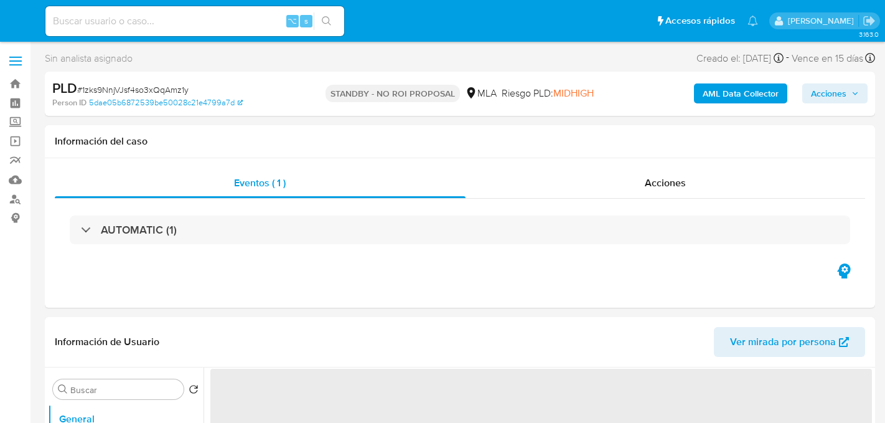
select select "10"
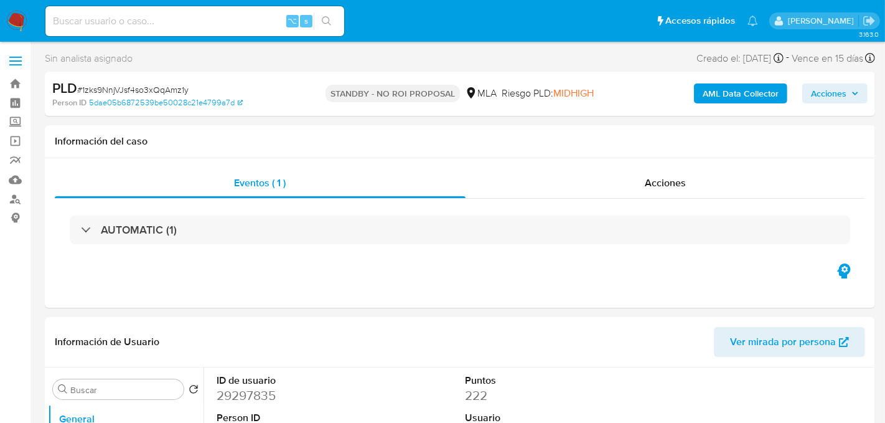
click at [189, 27] on input at bounding box center [194, 21] width 299 height 16
paste input "zA6uurYjsghh9BfCmVQrwE2K"
type input "zA6uurYjsghh9BfCmVQrwE2K"
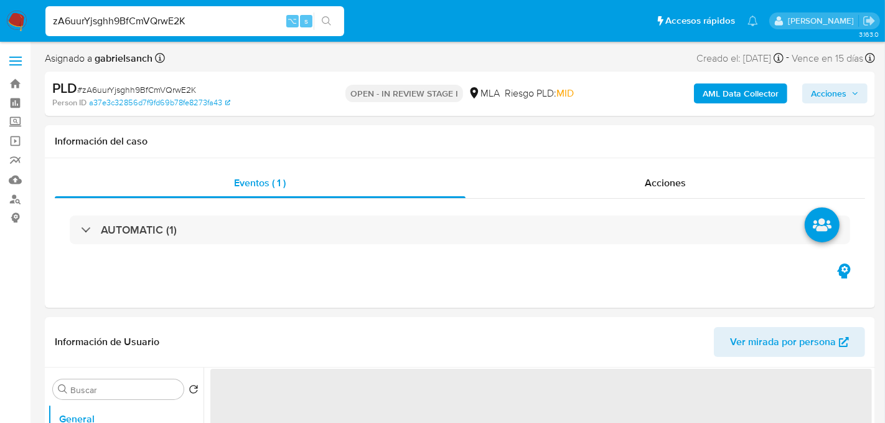
select select "10"
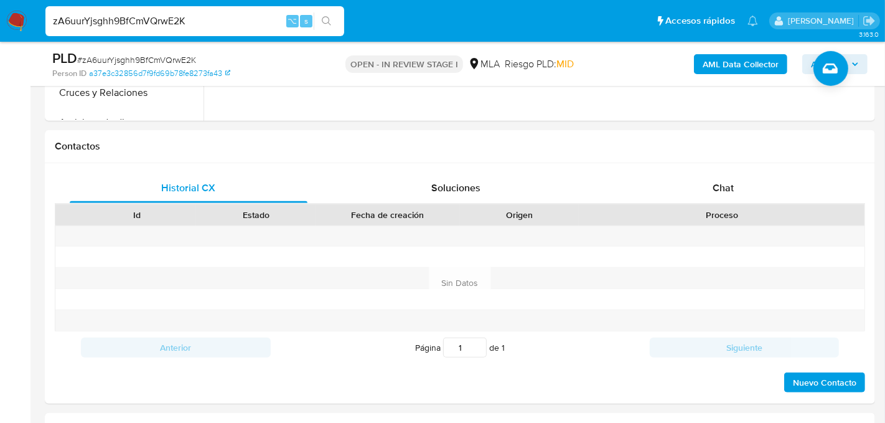
scroll to position [522, 0]
click at [717, 190] on span "Chat" at bounding box center [723, 187] width 21 height 14
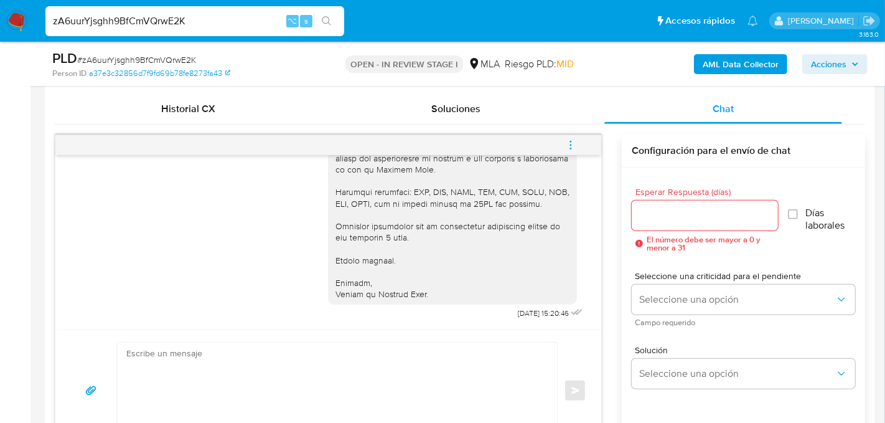
scroll to position [601, 0]
click at [168, 24] on input "zA6uurYjsghh9BfCmVQrwE2K" at bounding box center [194, 21] width 299 height 16
paste input "aatX02YeRYIvCUlVpUmtbGpT"
type input "aatX02YeRYIvCUlVpUmtbGpT"
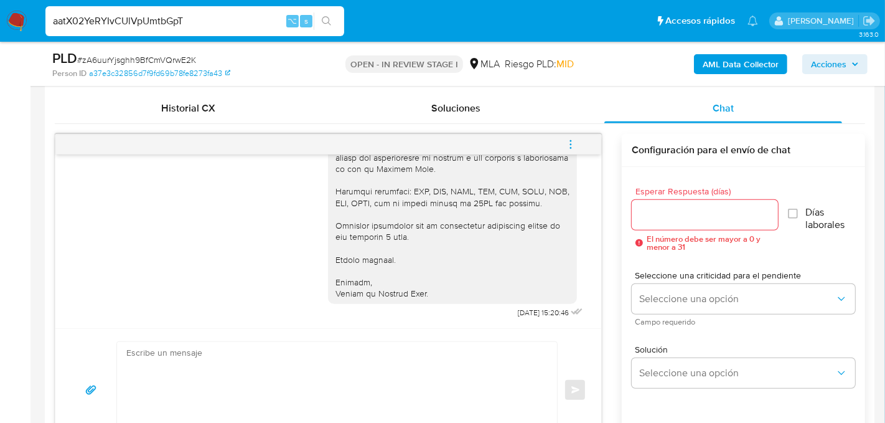
click at [334, 17] on button "search-icon" at bounding box center [327, 20] width 26 height 17
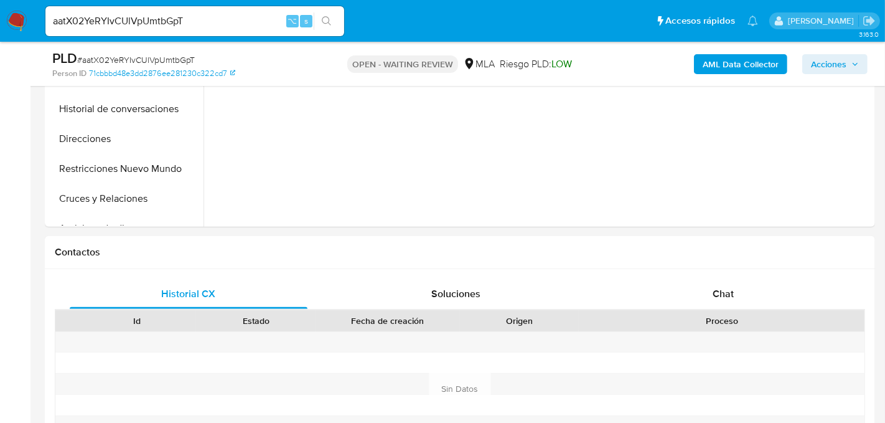
scroll to position [427, 0]
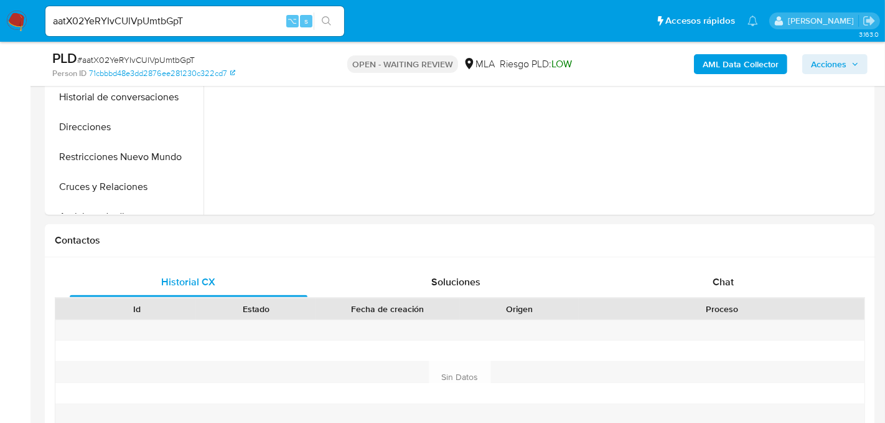
select select "10"
click at [703, 276] on div "Chat" at bounding box center [723, 282] width 238 height 30
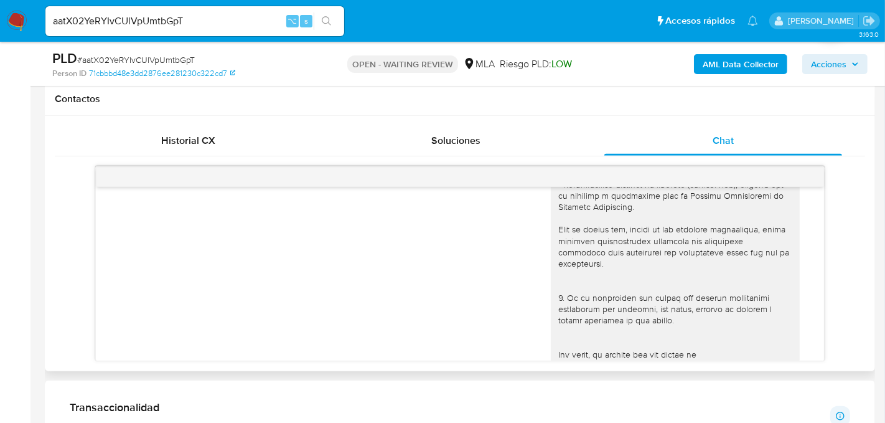
scroll to position [706, 0]
